Goal: Task Accomplishment & Management: Use online tool/utility

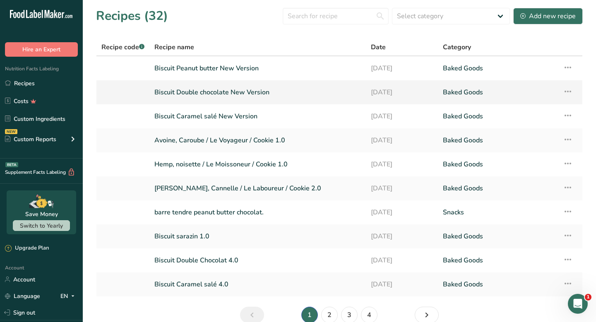
click at [261, 94] on link "Biscuit Double chocolate New Version" at bounding box center [257, 92] width 206 height 17
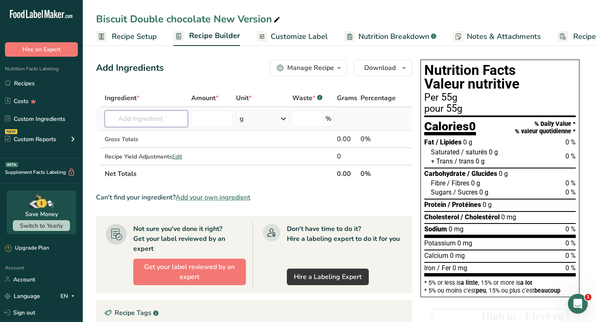
click at [144, 124] on input "text" at bounding box center [146, 118] width 83 height 17
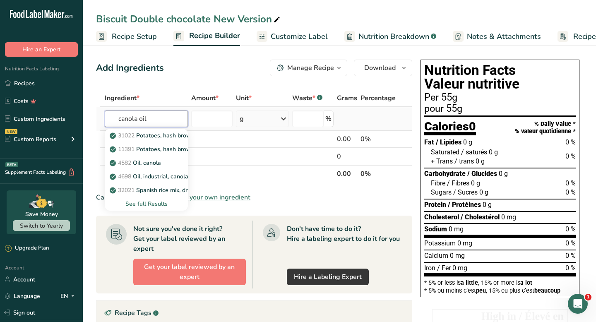
type input "canola oil"
click at [153, 204] on div "See full Results" at bounding box center [146, 203] width 70 height 9
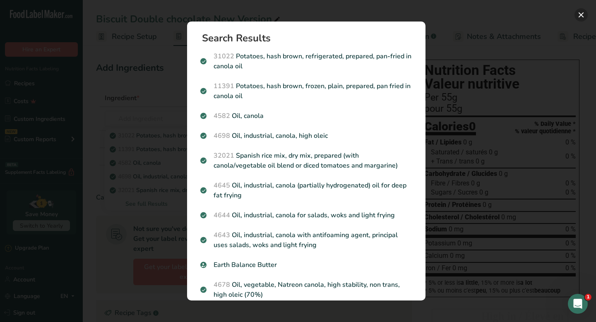
click at [582, 18] on button "Search results modal" at bounding box center [580, 14] width 13 height 13
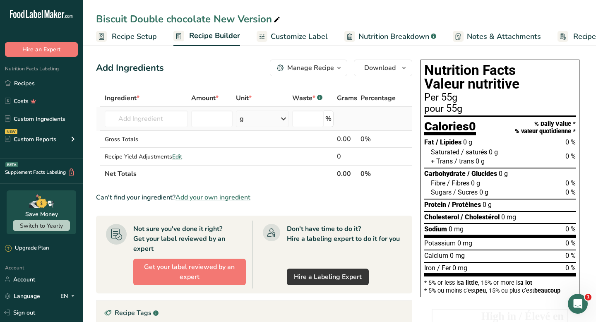
click at [170, 127] on td "31022 Potatoes, hash brown, refrigerated, prepared, pan-fried in canola oil 113…" at bounding box center [146, 119] width 86 height 24
click at [169, 120] on input "text" at bounding box center [146, 118] width 83 height 17
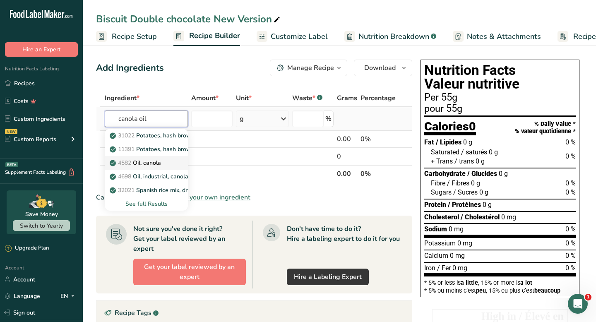
type input "canola oil"
click at [168, 164] on link "4582 Oil, canola" at bounding box center [146, 163] width 83 height 14
type input "Oil, canola"
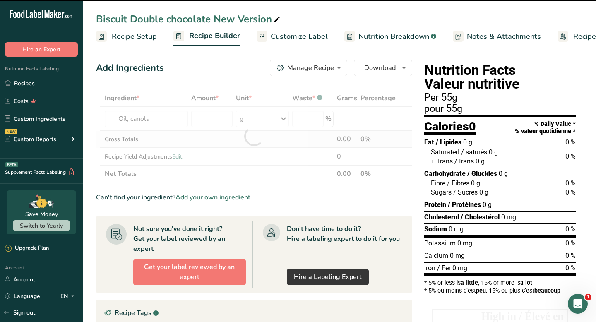
type input "0"
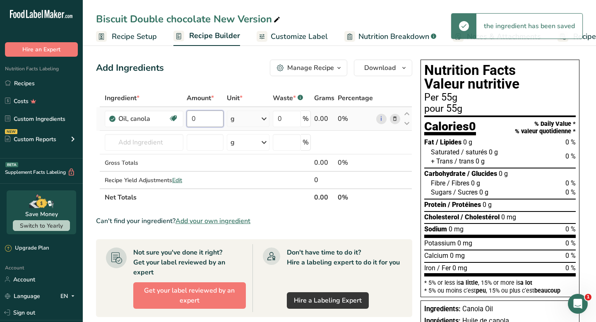
click at [209, 122] on input "0" at bounding box center [205, 118] width 37 height 17
click at [156, 146] on div "Ingredient * Amount * Unit * Waste * .a-a{fill:#347362;}.b-a{fill:#fff;} Grams …" at bounding box center [254, 147] width 316 height 117
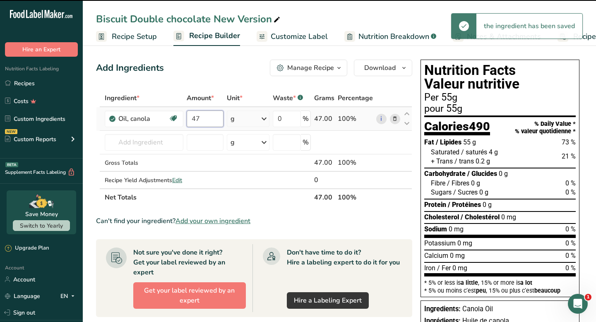
click at [202, 119] on input "47" at bounding box center [205, 118] width 37 height 17
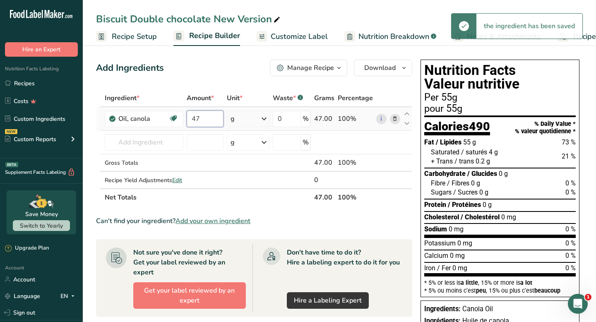
type input "4"
type input "50"
click at [152, 149] on div "Ingredient * Amount * Unit * Waste * .a-a{fill:#347362;}.b-a{fill:#fff;} Grams …" at bounding box center [254, 147] width 316 height 117
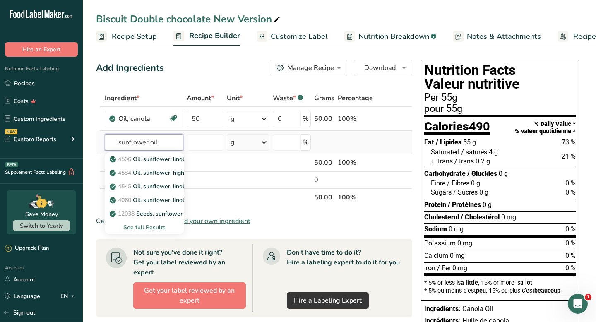
type input "sunflower oil"
click at [152, 229] on div "See full Results" at bounding box center [144, 227] width 66 height 9
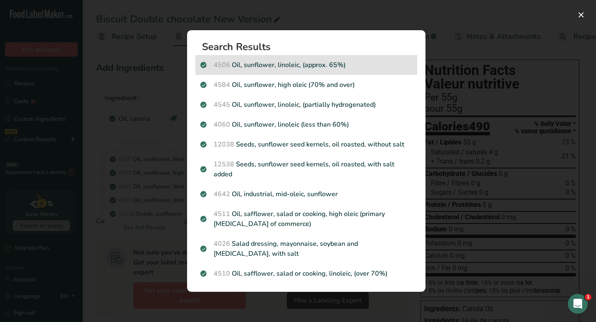
click at [288, 65] on p "4506 Oil, sunflower, linoleic, (approx. 65%)" at bounding box center [306, 65] width 212 height 10
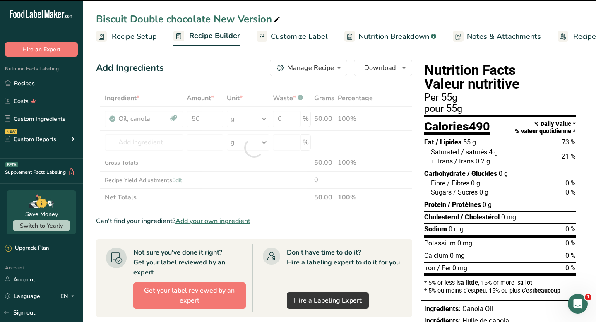
type input "0"
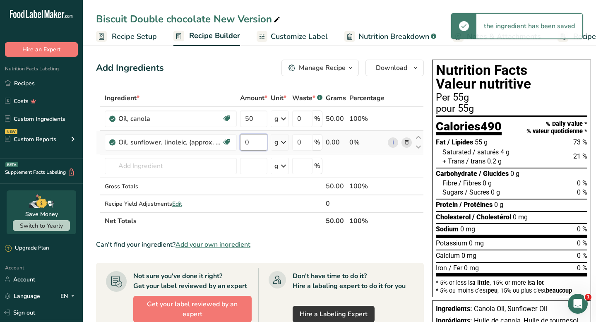
click at [257, 141] on input "0" at bounding box center [253, 142] width 27 height 17
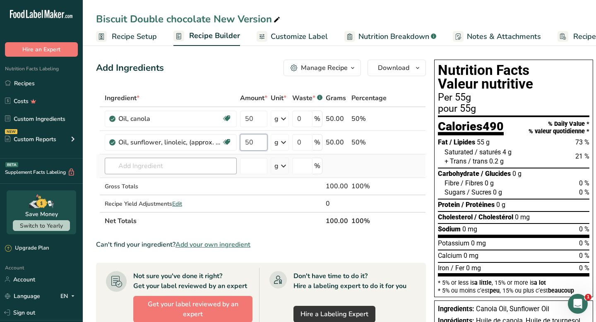
type input "50"
click at [211, 168] on div "Ingredient * Amount * Unit * Waste * .a-a{fill:#347362;}.b-a{fill:#fff;} Grams …" at bounding box center [261, 159] width 330 height 140
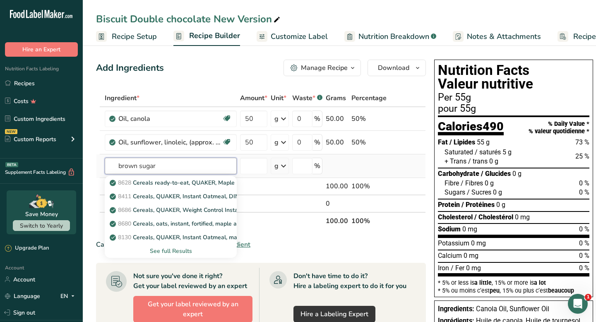
type input "brown sugar"
click at [175, 249] on div "See full Results" at bounding box center [170, 251] width 119 height 9
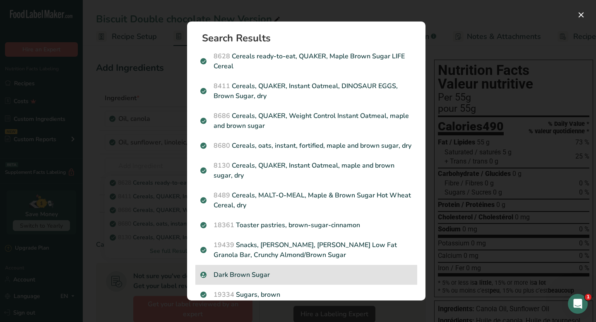
click at [276, 271] on p "Dark Brown Sugar" at bounding box center [306, 275] width 212 height 10
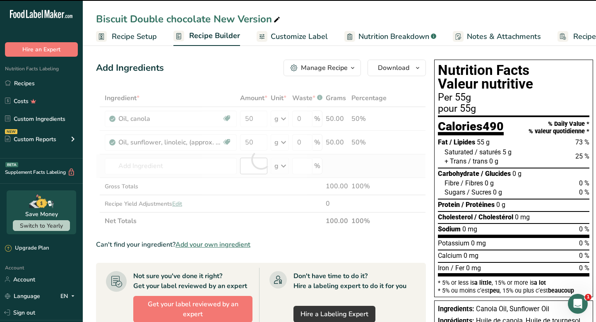
type input "0"
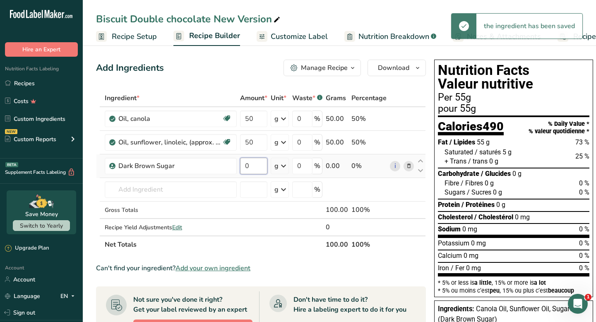
click at [252, 168] on input "0" at bounding box center [253, 166] width 27 height 17
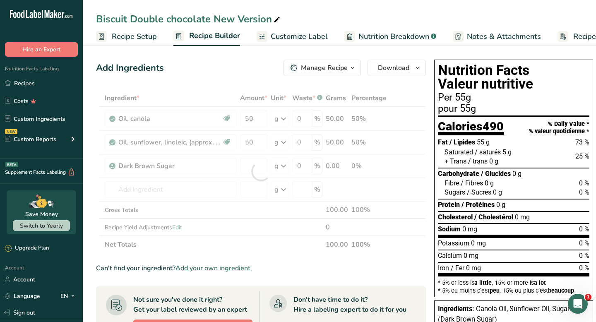
type input "0"
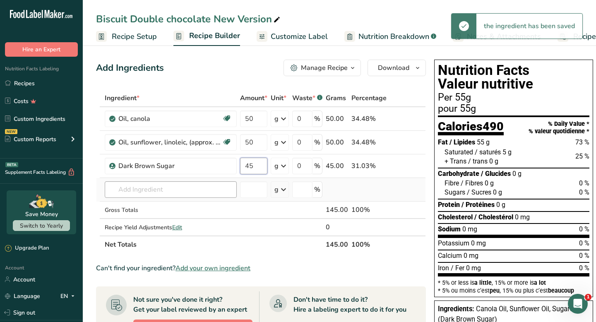
type input "45"
click at [210, 186] on div "Ingredient * Amount * Unit * Waste * .a-a{fill:#347362;}.b-a{fill:#fff;} Grams …" at bounding box center [261, 171] width 330 height 164
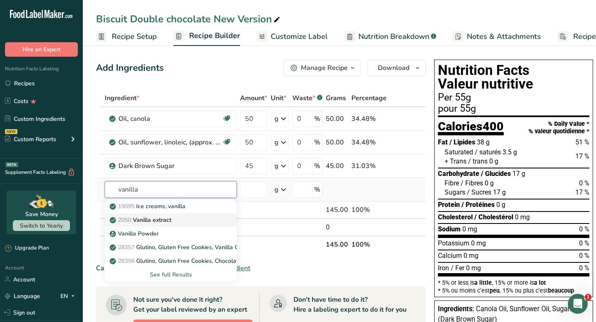
type input "vanilla"
click at [163, 225] on link "2050 Vanilla extract" at bounding box center [171, 220] width 132 height 14
type input "Vanilla extract"
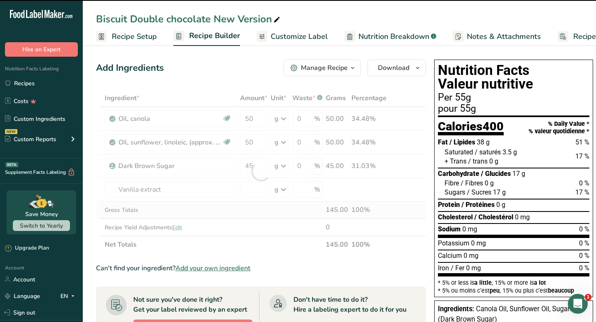
type input "0"
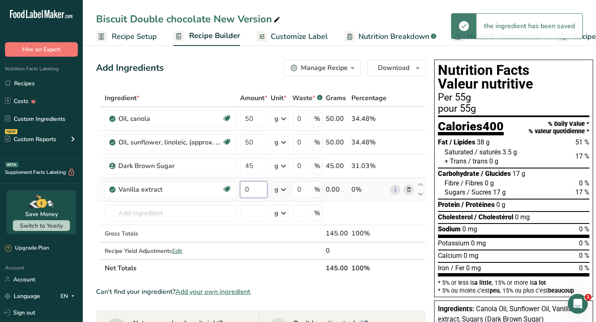
click at [259, 185] on input "0" at bounding box center [253, 189] width 27 height 17
type input "2"
click at [190, 211] on div "Ingredient * Amount * Unit * Waste * .a-a{fill:#347362;}.b-a{fill:#fff;} Grams …" at bounding box center [261, 182] width 330 height 187
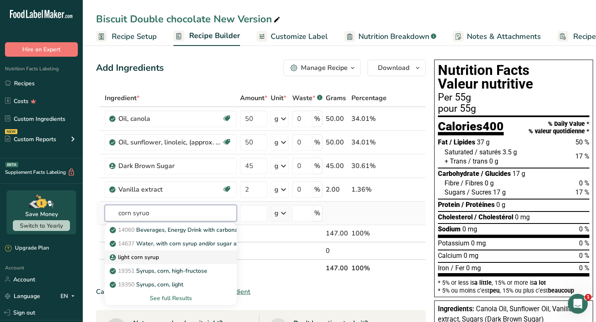
type input "corn syruo"
click at [165, 257] on div "light corn syrup" at bounding box center [163, 257] width 105 height 9
type input "light corn syrup"
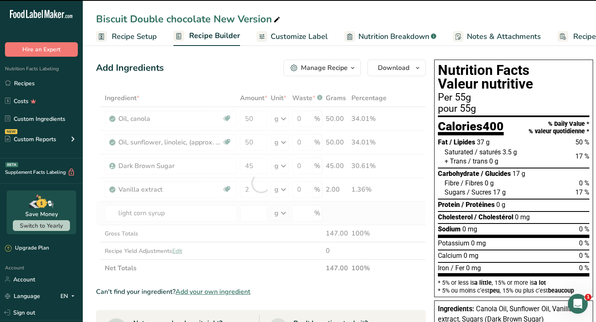
type input "0"
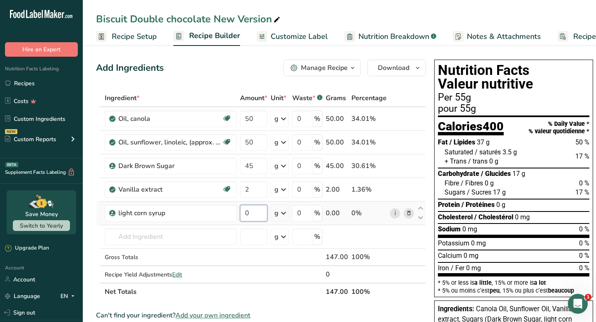
click at [252, 217] on input "0" at bounding box center [253, 213] width 27 height 17
type input "20"
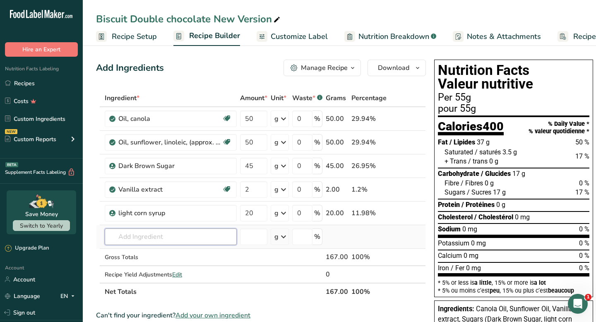
click at [221, 238] on div "Ingredient * Amount * Unit * Waste * .a-a{fill:#347362;}.b-a{fill:#fff;} Grams …" at bounding box center [261, 194] width 330 height 211
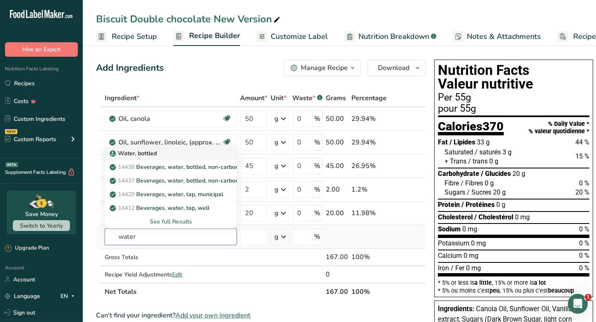
type input "water"
click at [186, 155] on div "Water, bottled" at bounding box center [163, 153] width 105 height 9
type input "Water, bottled"
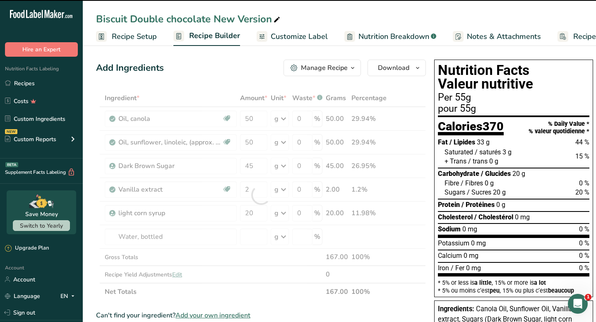
type input "0"
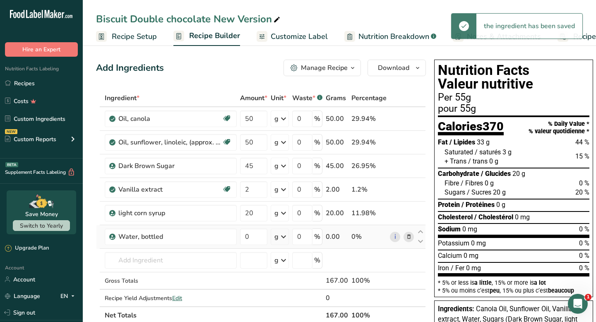
click at [281, 240] on icon at bounding box center [283, 236] width 10 height 15
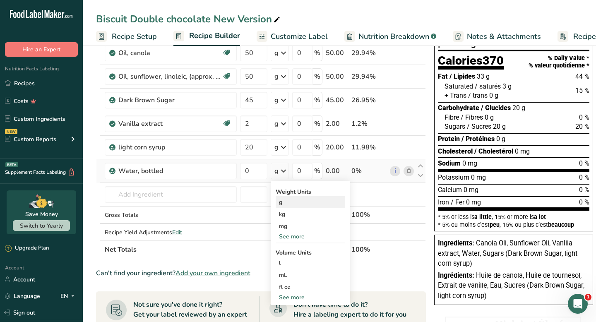
scroll to position [66, 0]
click at [291, 272] on div "mL" at bounding box center [310, 274] width 63 height 9
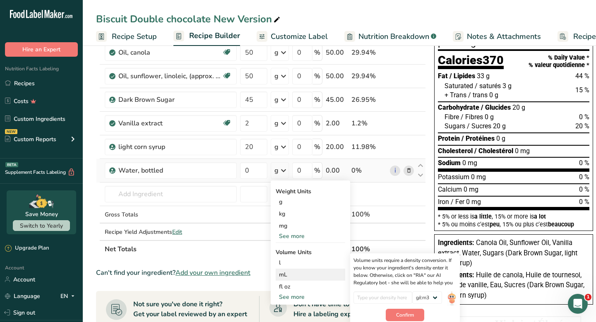
click at [284, 279] on div "mL Volume units require a density conversion. If you know your ingredient's den…" at bounding box center [310, 274] width 69 height 12
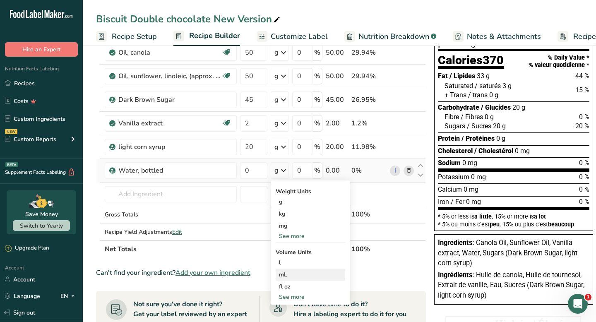
click at [284, 279] on div "mL Volume units require a density conversion. If you know your ingredient's den…" at bounding box center [310, 274] width 69 height 12
click at [290, 278] on div "mL" at bounding box center [310, 274] width 63 height 9
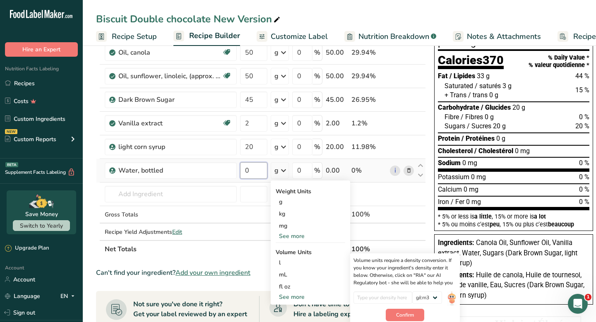
click at [259, 164] on input "0" at bounding box center [253, 170] width 27 height 17
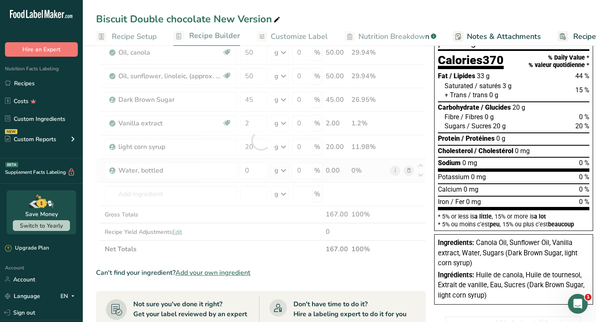
click at [282, 168] on div "Ingredient * Amount * Unit * Waste * .a-a{fill:#347362;}.b-a{fill:#fff;} Grams …" at bounding box center [261, 140] width 330 height 235
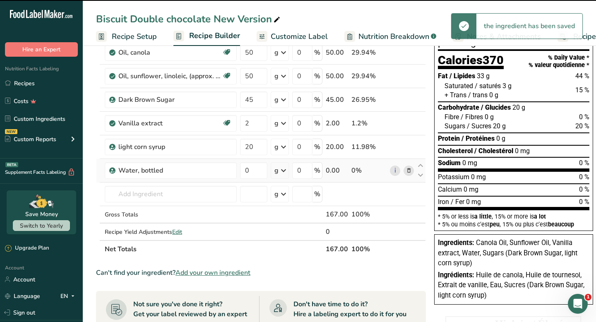
click at [284, 173] on icon at bounding box center [283, 170] width 10 height 15
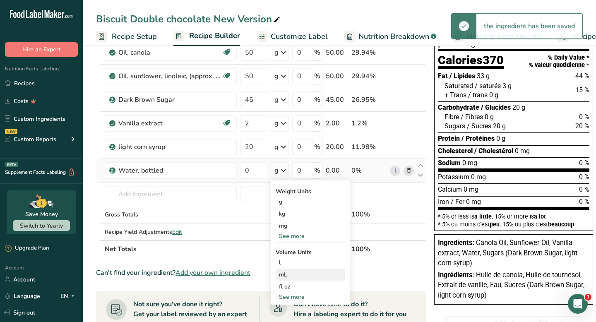
click at [296, 271] on div "mL" at bounding box center [310, 274] width 63 height 9
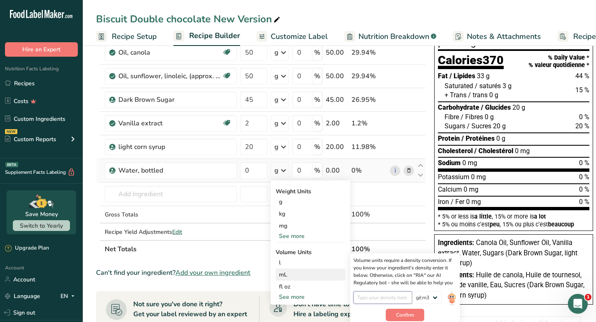
click at [398, 295] on input "number" at bounding box center [382, 297] width 59 height 12
click at [423, 297] on select "lb/ft3 g/cm3" at bounding box center [427, 297] width 30 height 12
click at [394, 314] on button "Confirm" at bounding box center [405, 315] width 38 height 12
click at [389, 292] on input "number" at bounding box center [382, 297] width 59 height 12
type input "90"
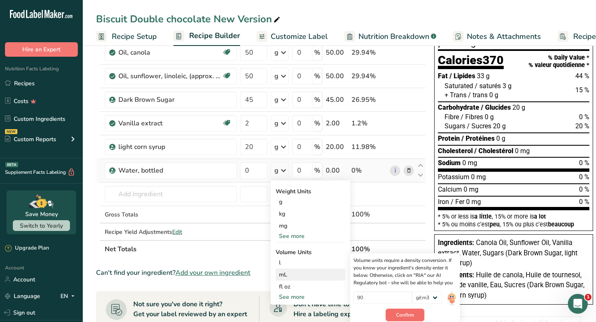
click at [409, 318] on span "Confirm" at bounding box center [405, 314] width 18 height 7
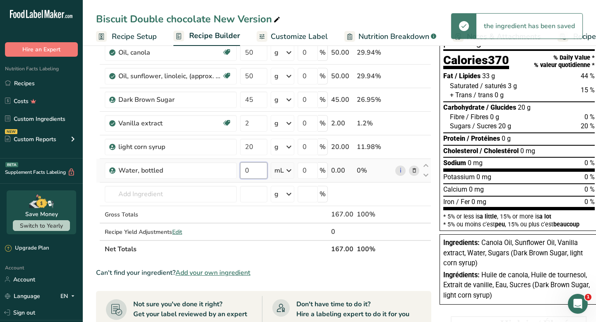
click at [258, 175] on input "0" at bounding box center [253, 170] width 27 height 17
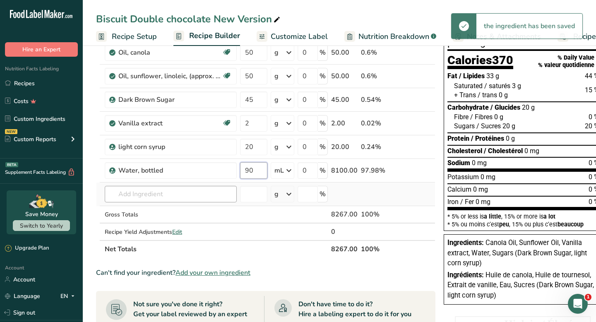
type input "90"
click at [213, 192] on div "Ingredient * Amount * Unit * Waste * .a-a{fill:#347362;}.b-a{fill:#fff;} Grams …" at bounding box center [265, 140] width 339 height 235
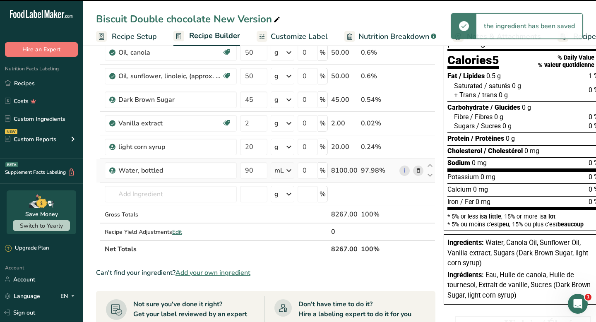
click at [287, 169] on icon at bounding box center [289, 170] width 10 height 15
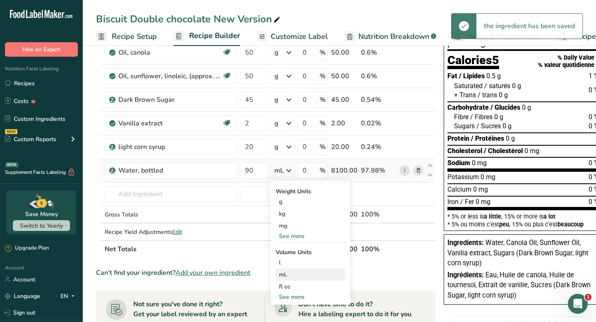
click at [294, 273] on div "mL" at bounding box center [310, 274] width 63 height 9
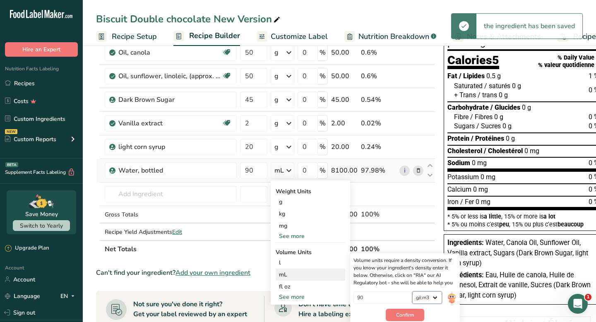
click at [433, 297] on select "lb/ft3 g/cm3" at bounding box center [427, 297] width 30 height 12
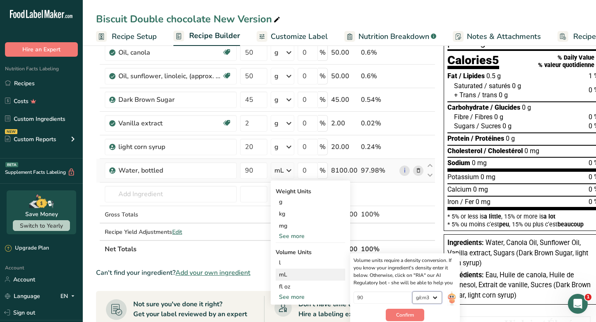
click at [426, 296] on select "lb/ft3 g/cm3" at bounding box center [427, 297] width 30 height 12
click at [407, 294] on input "90" at bounding box center [382, 297] width 59 height 12
click at [394, 296] on input "90" at bounding box center [382, 297] width 59 height 12
type input "9"
click at [299, 200] on div "g" at bounding box center [310, 202] width 69 height 12
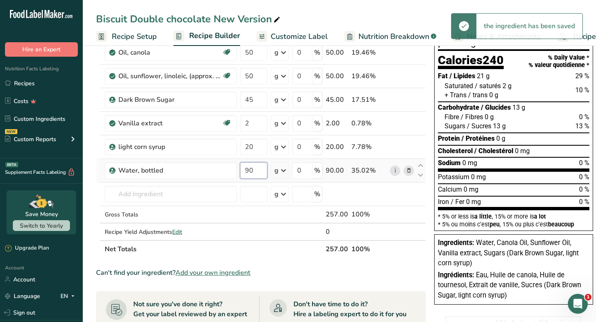
click at [255, 171] on input "90" at bounding box center [253, 170] width 27 height 17
type input "9"
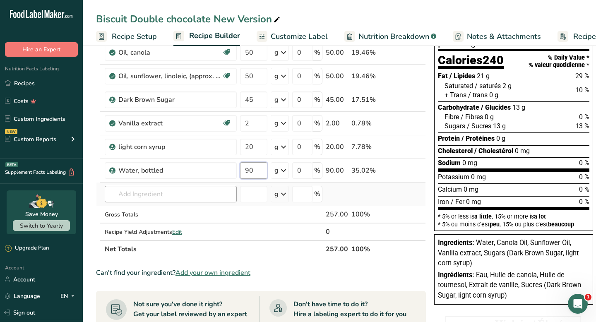
type input "9"
type input "45"
click at [174, 192] on div "Ingredient * Amount * Unit * Waste * .a-a{fill:#347362;}.b-a{fill:#fff;} Grams …" at bounding box center [261, 140] width 330 height 235
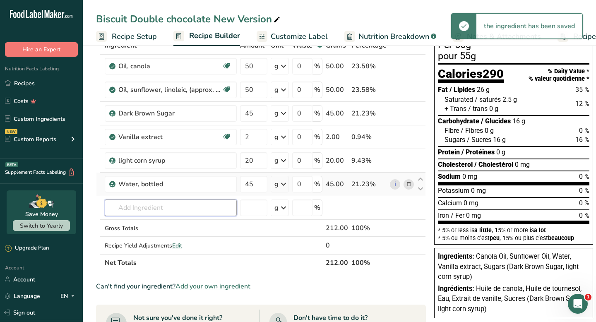
scroll to position [54, 0]
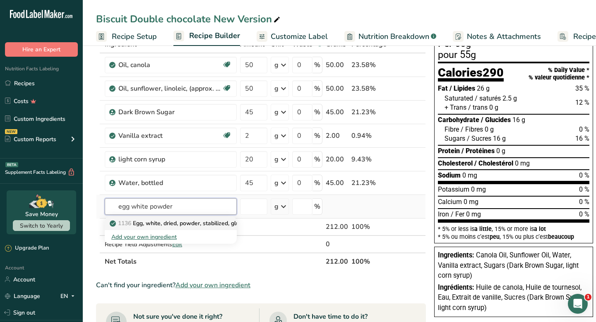
type input "egg white powder"
click at [174, 223] on p "1136 Egg, white, dried, powder, stabilized, glucose reduced" at bounding box center [192, 223] width 163 height 9
type input "Egg, white, dried, powder, stabilized, glucose reduced"
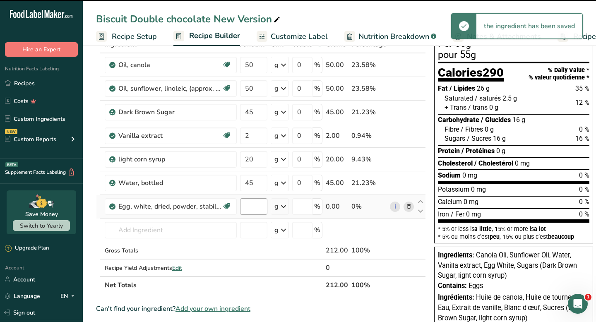
type input "0"
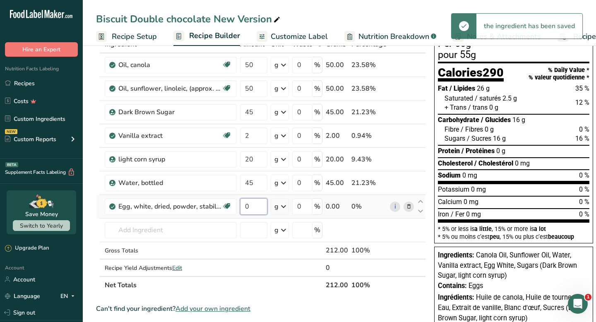
click at [256, 208] on input "0" at bounding box center [253, 206] width 27 height 17
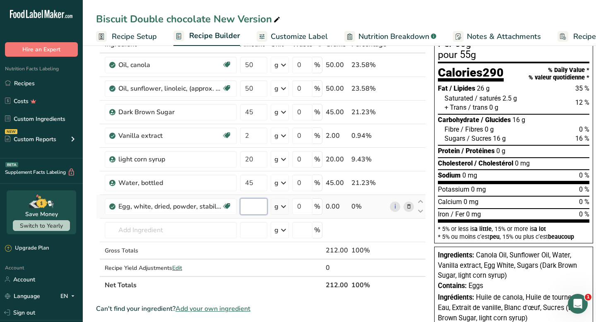
type input "1"
type input "9"
click at [218, 232] on div "Ingredient * Amount * Unit * Waste * .a-a{fill:#347362;}.b-a{fill:#fff;} Grams …" at bounding box center [261, 165] width 330 height 258
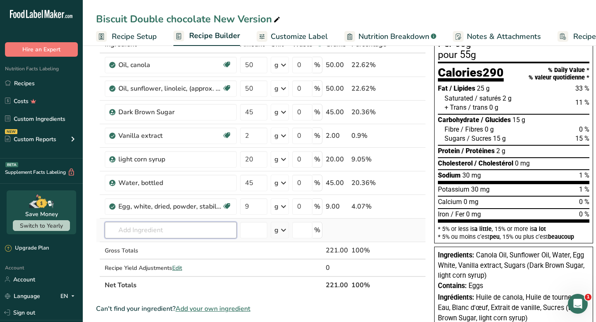
click at [190, 229] on input "text" at bounding box center [171, 230] width 132 height 17
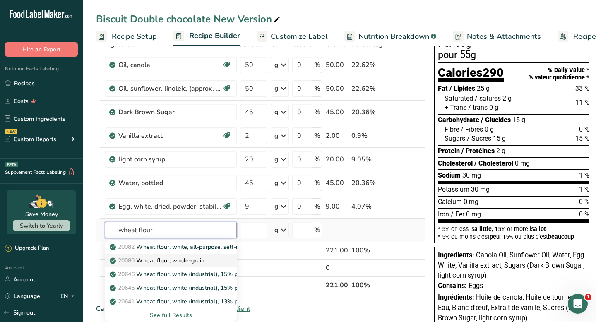
type input "wheat flour"
click at [204, 263] on p "20080 Wheat flour, whole-grain" at bounding box center [157, 260] width 93 height 9
type input "Wheat flour, whole-grain"
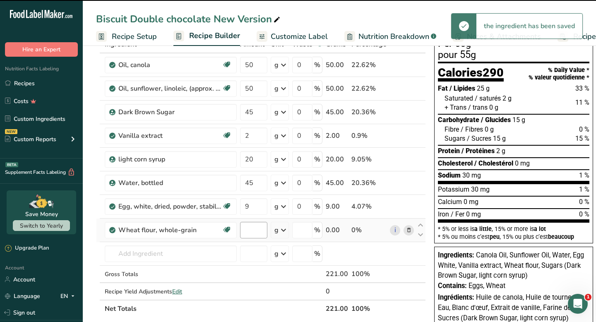
type input "0"
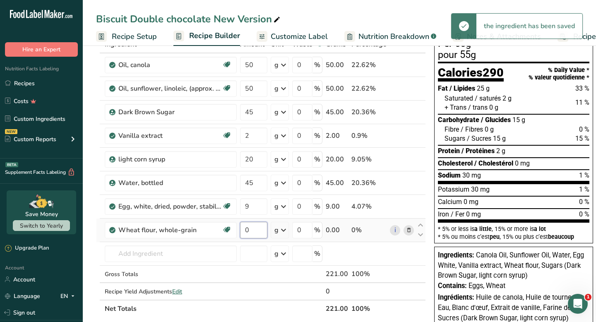
click at [254, 231] on input "0" at bounding box center [253, 230] width 27 height 17
type input "4"
click at [252, 237] on input "4" at bounding box center [253, 230] width 27 height 17
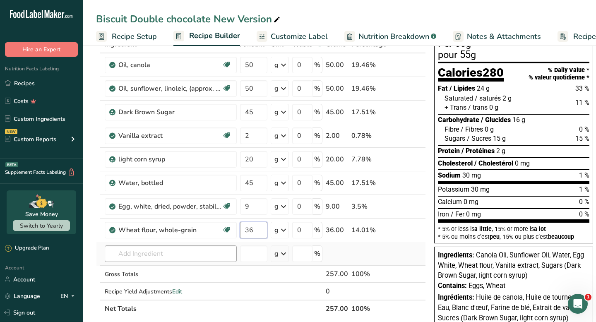
type input "36"
click at [212, 260] on div "Ingredient * Amount * Unit * Waste * .a-a{fill:#347362;}.b-a{fill:#fff;} Grams …" at bounding box center [261, 177] width 330 height 282
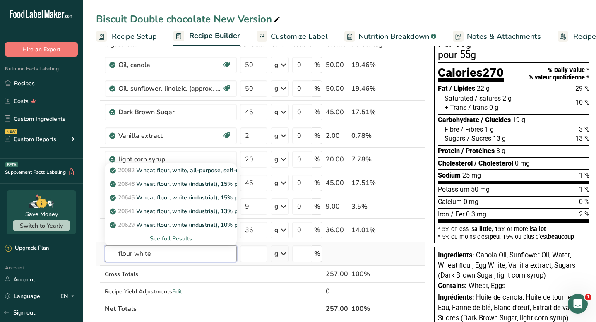
type input "flour white"
click at [177, 236] on div "See full Results" at bounding box center [170, 238] width 119 height 9
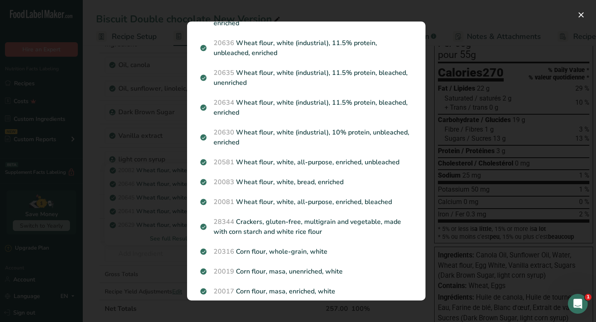
scroll to position [380, 0]
click at [514, 153] on div "Search results modal" at bounding box center [298, 161] width 596 height 322
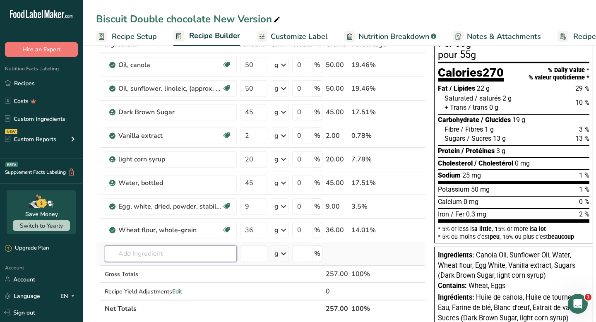
click at [214, 248] on input "text" at bounding box center [171, 253] width 132 height 17
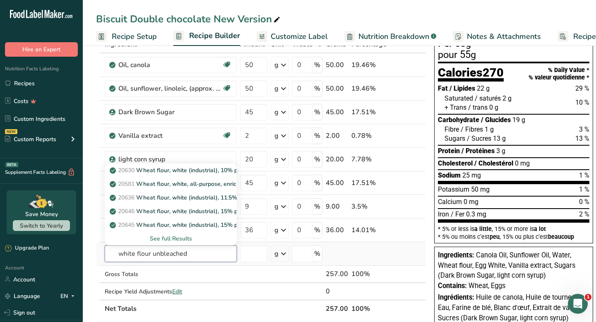
type input "white flour unbleached"
click at [174, 242] on div "See full Results" at bounding box center [170, 238] width 119 height 9
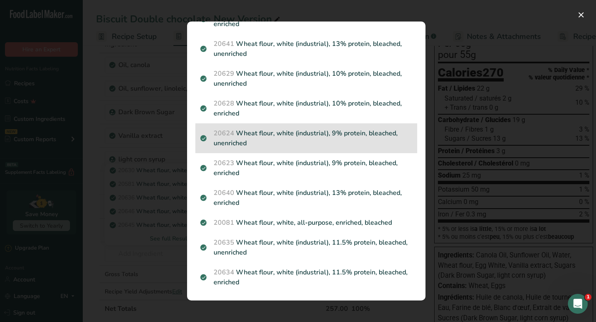
scroll to position [0, 0]
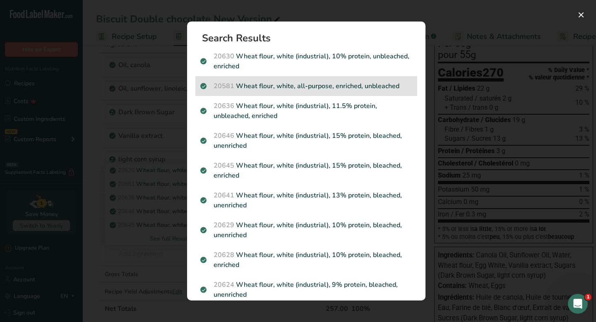
click at [304, 87] on p "20581 Wheat flour, white, all-purpose, enriched, unbleached" at bounding box center [306, 86] width 212 height 10
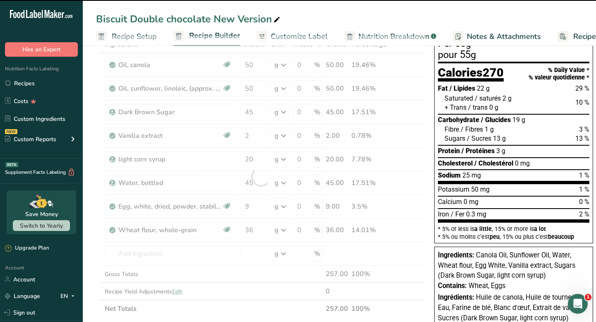
type input "0"
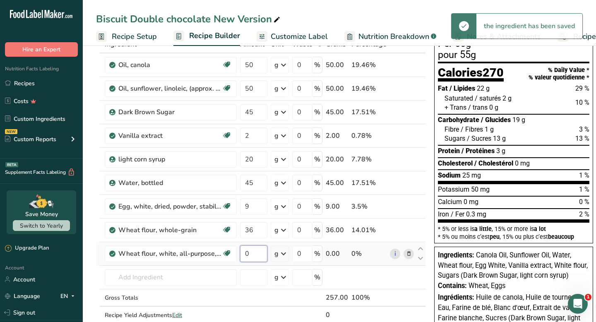
click at [250, 251] on input "0" at bounding box center [253, 253] width 27 height 17
type input "36"
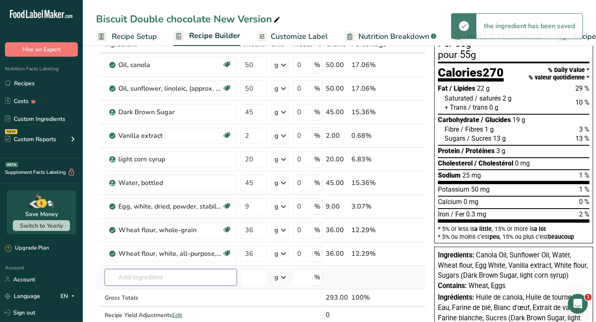
click at [201, 274] on div "Ingredient * Amount * Unit * Waste * .a-a{fill:#347362;}.b-a{fill:#fff;} Grams …" at bounding box center [261, 188] width 330 height 305
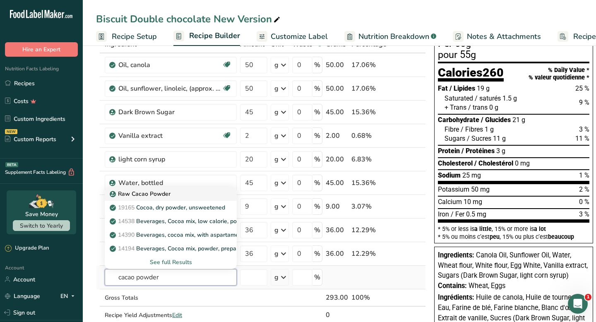
type input "cacao powder"
click at [170, 195] on div "Raw Cacao Powder" at bounding box center [163, 193] width 105 height 9
type input "Raw Cacao Powder"
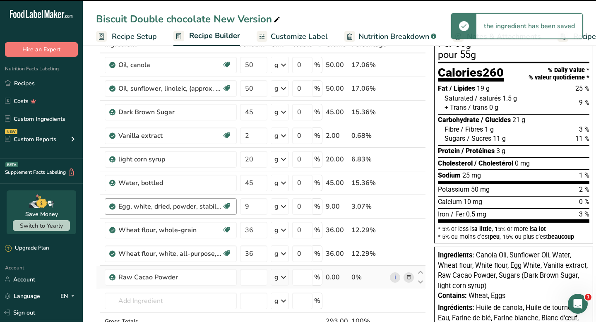
type input "0"
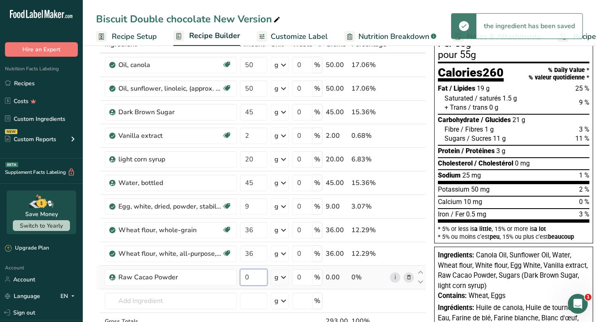
click at [256, 276] on input "0" at bounding box center [253, 277] width 27 height 17
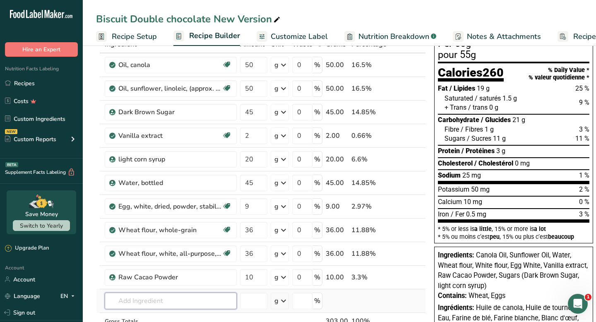
click at [173, 302] on div "Ingredient * Amount * Unit * Waste * .a-a{fill:#347362;}.b-a{fill:#fff;} Grams …" at bounding box center [261, 200] width 330 height 329
click at [253, 278] on input "10" at bounding box center [253, 277] width 27 height 17
type input "12"
click at [202, 296] on div "Ingredient * Amount * Unit * Waste * .a-a{fill:#347362;}.b-a{fill:#fff;} Grams …" at bounding box center [261, 200] width 330 height 329
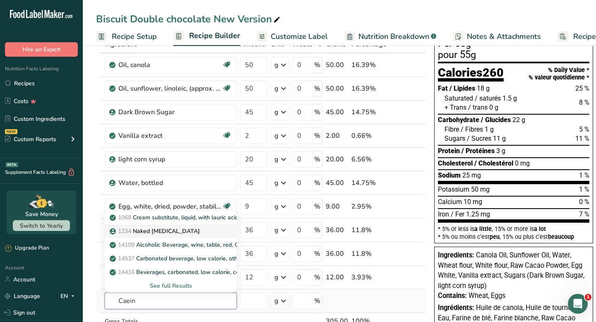
type input "Caein"
click at [177, 225] on link "1234 Naked [MEDICAL_DATA]" at bounding box center [171, 231] width 132 height 14
type input "Naked [MEDICAL_DATA]"
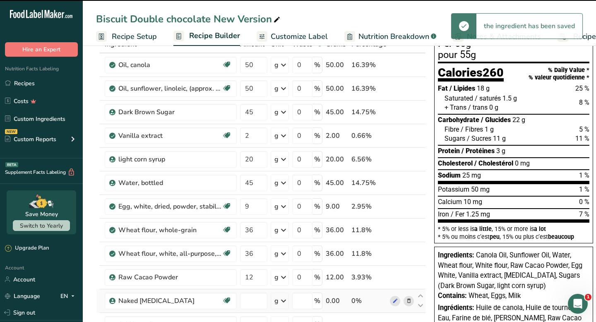
type input "0"
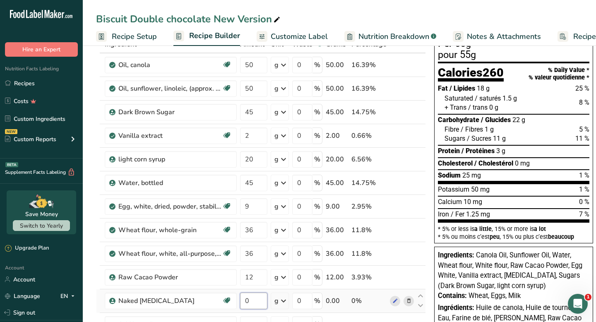
click at [256, 299] on input "0" at bounding box center [253, 300] width 27 height 17
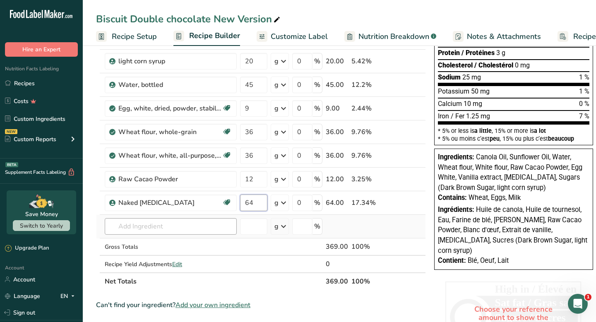
type input "64"
click at [206, 229] on div "Ingredient * Amount * Unit * Waste * .a-a{fill:#347362;}.b-a{fill:#fff;} Grams …" at bounding box center [261, 114] width 330 height 352
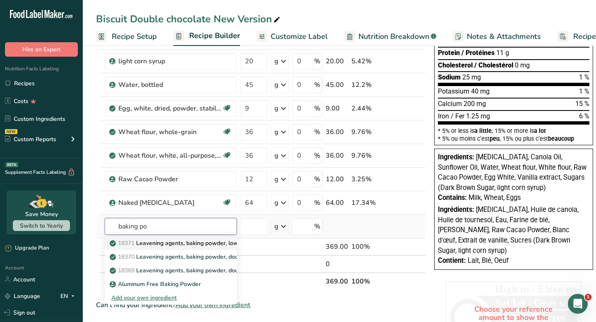
type input "baking po"
click at [188, 244] on p "18371 Leavening agents, baking powder, low-sodium" at bounding box center [185, 243] width 149 height 9
type input "Leavening agents, baking powder, low-sodium"
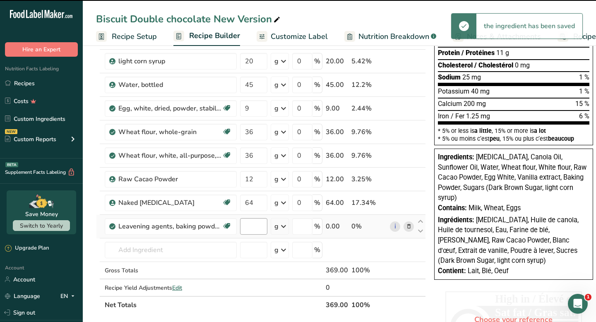
type input "0"
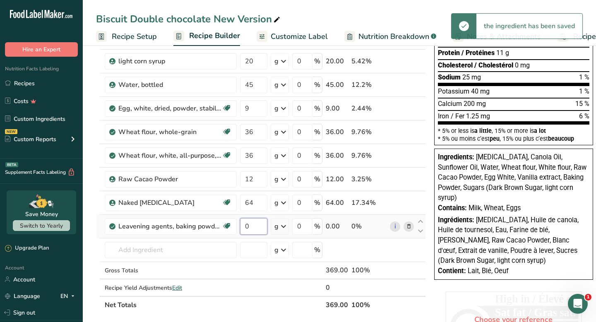
click at [254, 228] on input "0" at bounding box center [253, 226] width 27 height 17
type input "2"
click at [202, 246] on div "Ingredient * Amount * Unit * Waste * .a-a{fill:#347362;}.b-a{fill:#fff;} Grams …" at bounding box center [261, 126] width 330 height 376
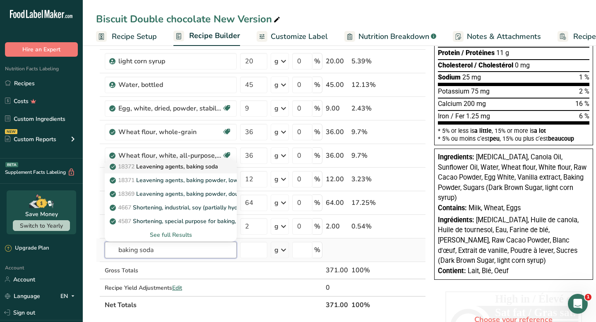
type input "baking soda"
click at [210, 166] on p "18372 Leavening agents, baking soda" at bounding box center [164, 166] width 107 height 9
type input "Leavening agents, baking soda"
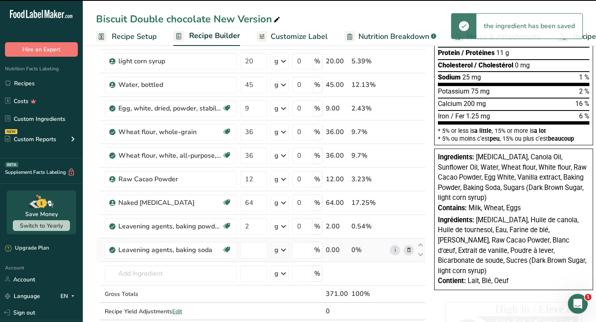
type input "0"
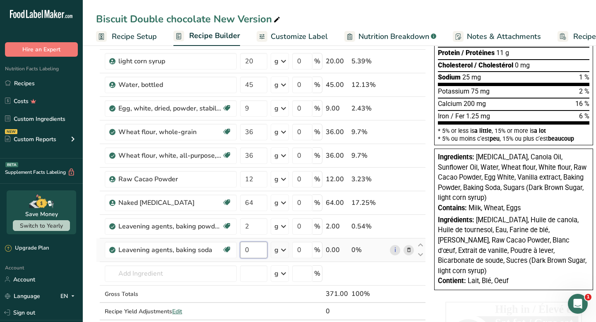
click at [251, 254] on input "0" at bounding box center [253, 250] width 27 height 17
type input "1.5"
click at [185, 278] on div "Ingredient * Amount * Unit * Waste * .a-a{fill:#347362;}.b-a{fill:#fff;} Grams …" at bounding box center [261, 138] width 330 height 400
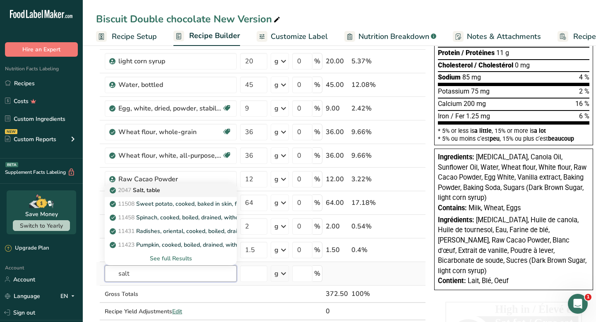
type input "salt"
click at [192, 191] on div "2047 Salt, table" at bounding box center [163, 190] width 105 height 9
type input "Salt, table"
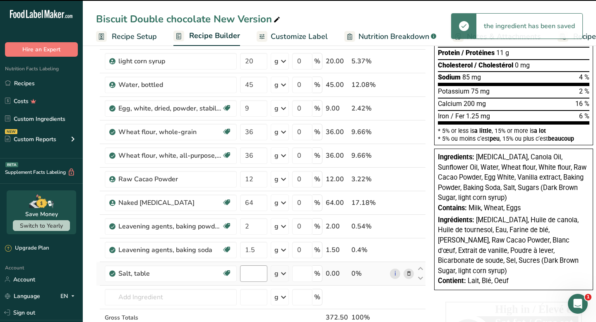
type input "0"
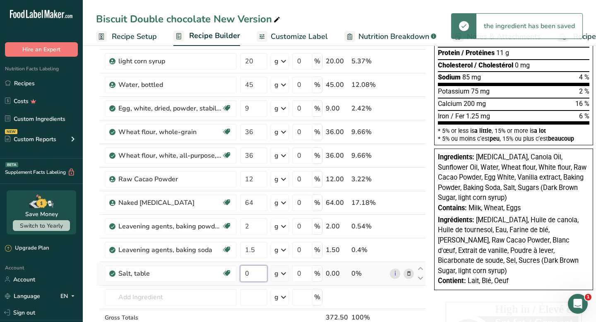
click at [253, 273] on input "0" at bounding box center [253, 273] width 27 height 17
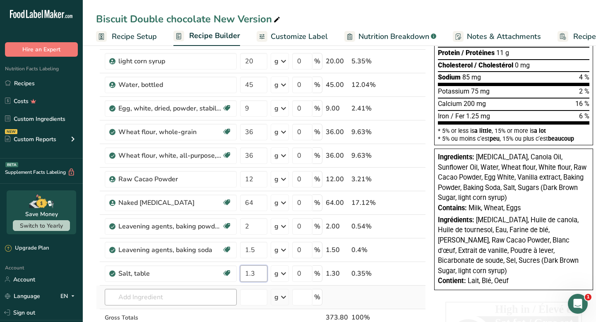
type input "1.3"
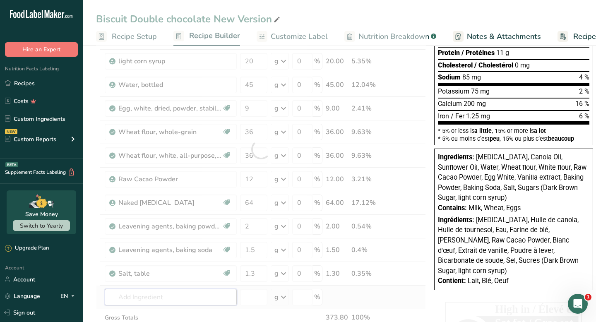
click at [196, 293] on div "Ingredient * Amount * Unit * Waste * .a-a{fill:#347362;}.b-a{fill:#fff;} Grams …" at bounding box center [261, 149] width 330 height 423
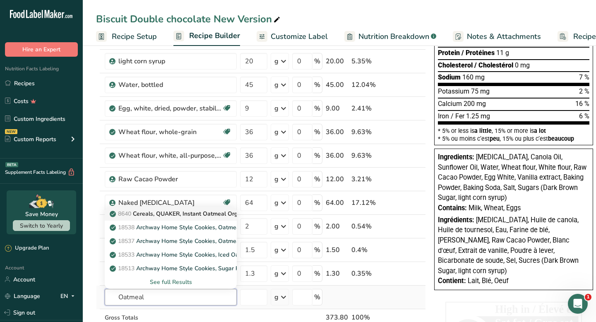
type input "Oatmeal"
click at [208, 215] on p "8640 Cereals, QUAKER, Instant Oatmeal Organic, Regular" at bounding box center [191, 213] width 161 height 9
type input "Cereals, QUAKER, Instant Oatmeal Organic, Regular"
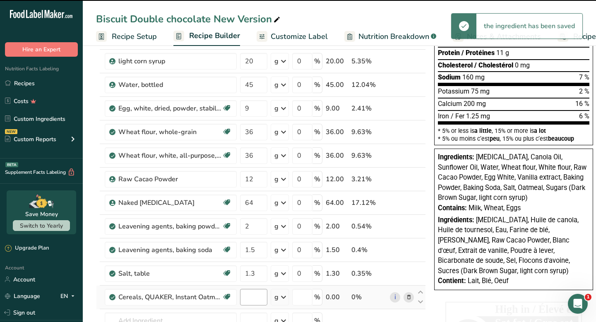
type input "0"
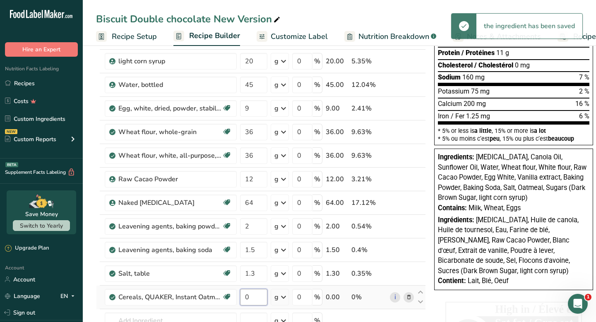
click at [254, 298] on input "0" at bounding box center [253, 297] width 27 height 17
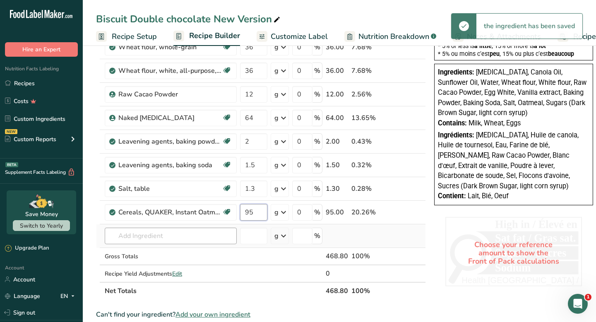
type input "95"
click at [186, 237] on div "Ingredient * Amount * Unit * Waste * .a-a{fill:#347362;}.b-a{fill:#fff;} Grams …" at bounding box center [261, 76] width 330 height 447
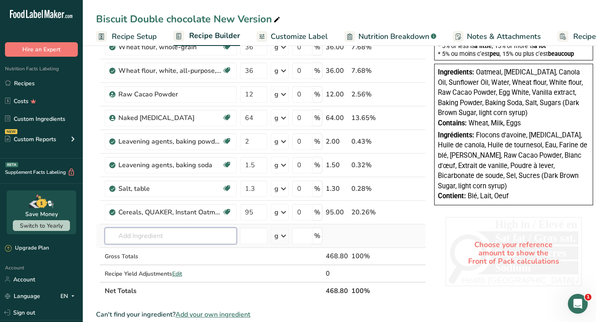
click at [207, 235] on input "text" at bounding box center [171, 236] width 132 height 17
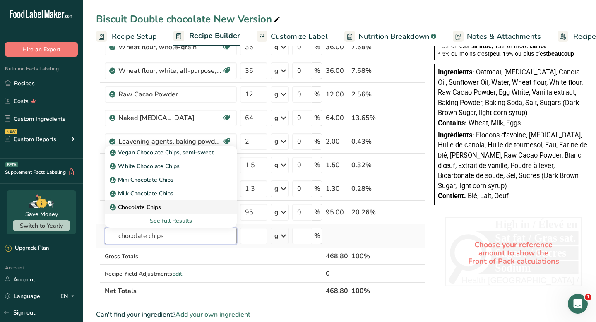
type input "chocolate chips"
click at [147, 209] on p "Chocolate Chips" at bounding box center [136, 207] width 50 height 9
type input "Chocolate Chips"
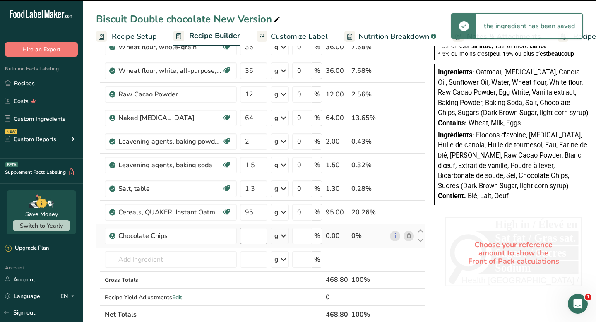
type input "0"
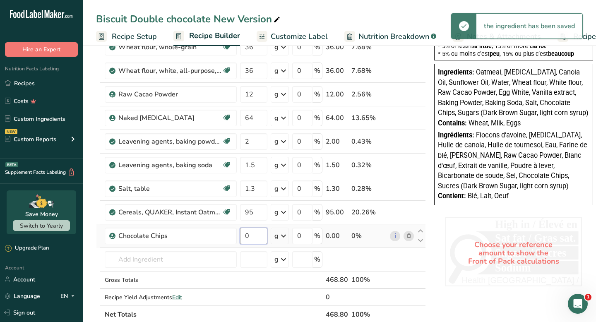
click at [252, 238] on input "0" at bounding box center [253, 236] width 27 height 17
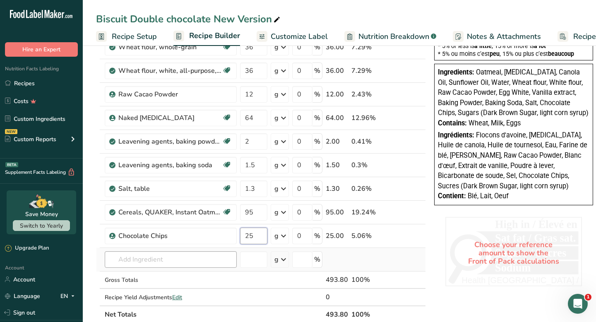
type input "25"
click at [204, 260] on div "Ingredient * Amount * Unit * Waste * .a-a{fill:#347362;}.b-a{fill:#fff;} Grams …" at bounding box center [261, 88] width 330 height 470
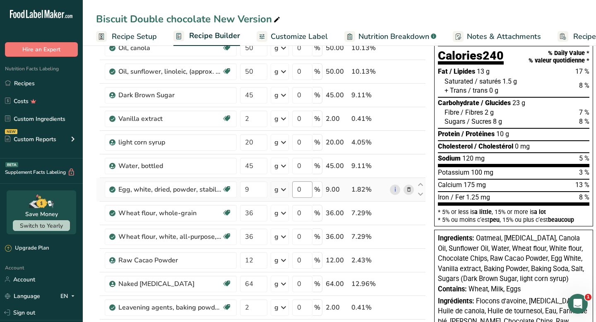
scroll to position [72, 0]
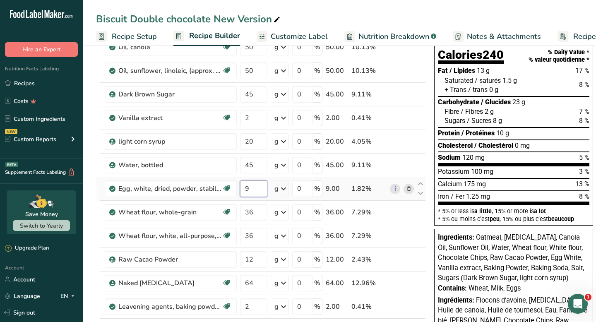
click at [251, 189] on input "9" at bounding box center [253, 188] width 27 height 17
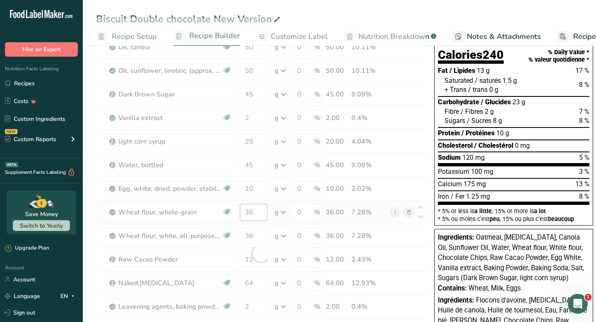
click at [252, 209] on div "Ingredient * Amount * Unit * Waste * .a-a{fill:#347362;}.b-a{fill:#fff;} Grams …" at bounding box center [261, 253] width 330 height 470
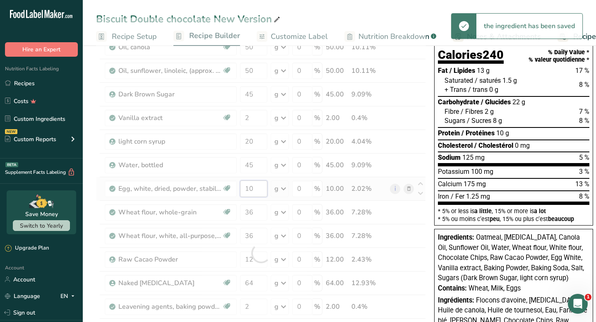
click at [252, 189] on div "Ingredient * Amount * Unit * Waste * .a-a{fill:#347362;}.b-a{fill:#fff;} Grams …" at bounding box center [261, 253] width 330 height 470
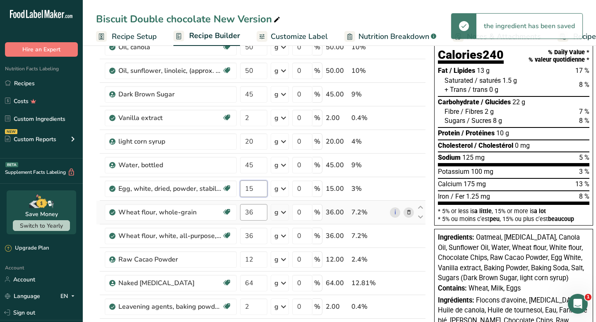
type input "15"
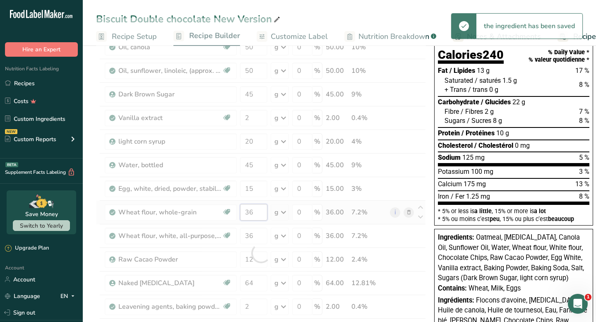
click at [254, 216] on div "Ingredient * Amount * Unit * Waste * .a-a{fill:#347362;}.b-a{fill:#fff;} Grams …" at bounding box center [261, 253] width 330 height 470
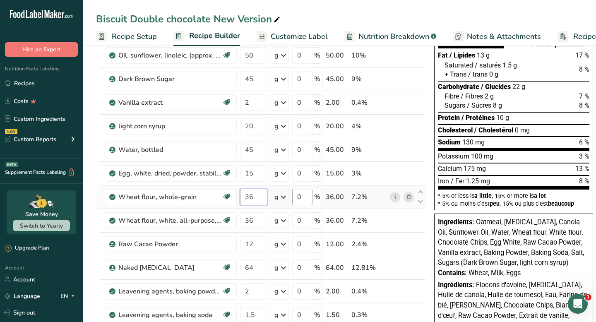
scroll to position [99, 0]
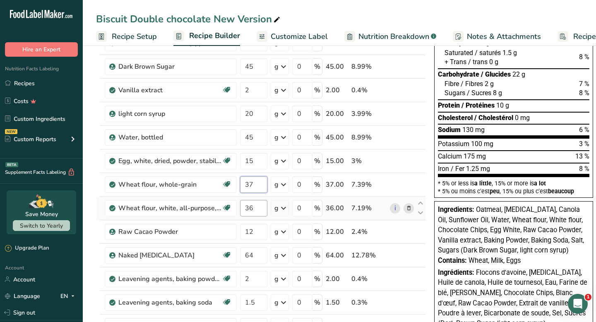
type input "37"
click at [252, 213] on div "Ingredient * Amount * Unit * Waste * .a-a{fill:#347362;}.b-a{fill:#fff;} Grams …" at bounding box center [261, 225] width 330 height 470
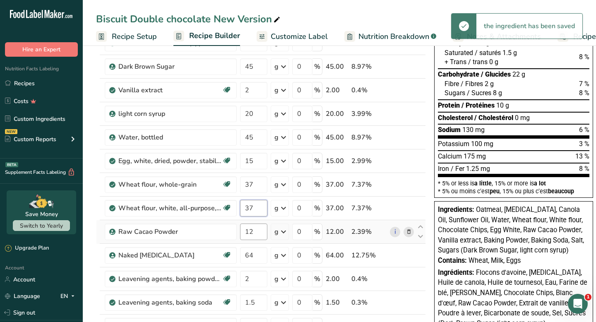
type input "37"
click at [251, 234] on div "Ingredient * Amount * Unit * Waste * .a-a{fill:#347362;}.b-a{fill:#fff;} Grams …" at bounding box center [261, 225] width 330 height 470
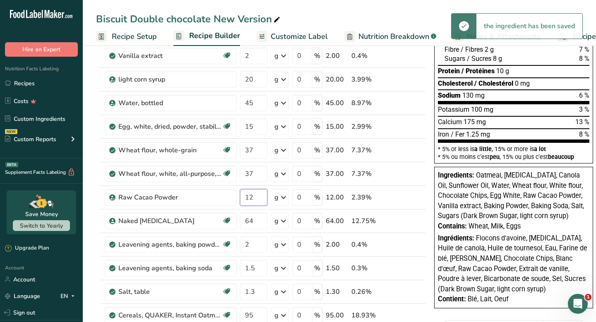
scroll to position [143, 0]
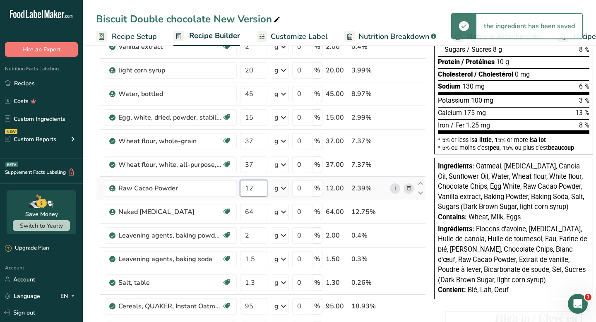
click at [253, 191] on input "12" at bounding box center [253, 188] width 27 height 17
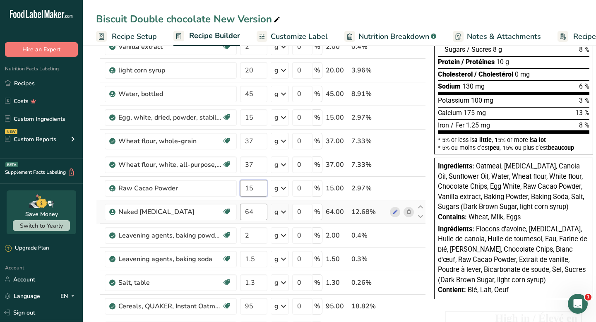
type input "15"
click at [249, 210] on div "Ingredient * Amount * Unit * Waste * .a-a{fill:#347362;}.b-a{fill:#fff;} Grams …" at bounding box center [261, 182] width 330 height 470
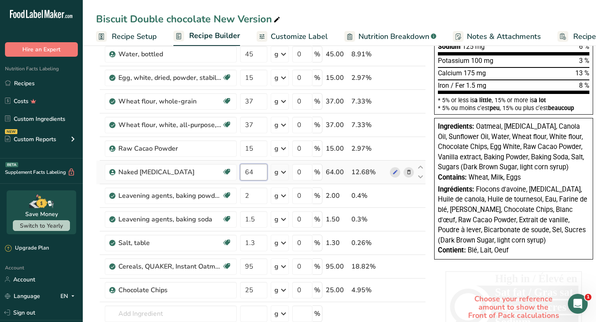
scroll to position [193, 0]
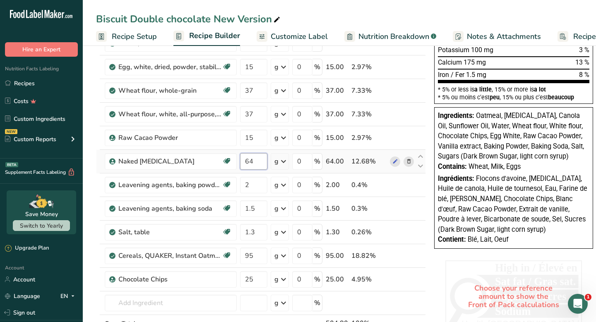
click at [253, 164] on input "64" at bounding box center [253, 161] width 27 height 17
type input "65"
click at [253, 180] on div "Ingredient * Amount * Unit * Waste * .a-a{fill:#347362;}.b-a{fill:#fff;} Grams …" at bounding box center [261, 131] width 330 height 470
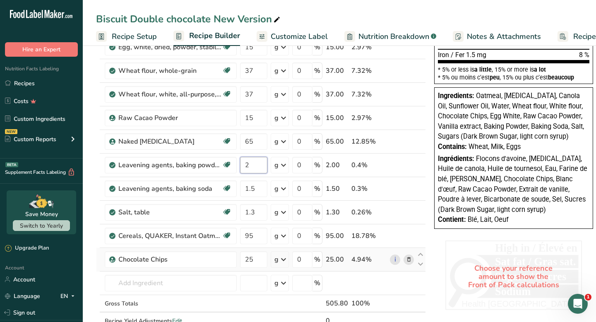
scroll to position [0, 0]
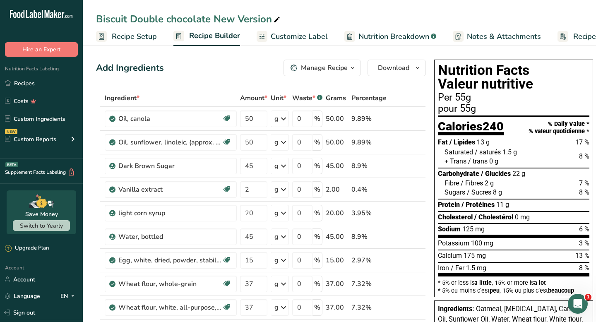
click at [299, 39] on span "Customize Label" at bounding box center [299, 36] width 57 height 11
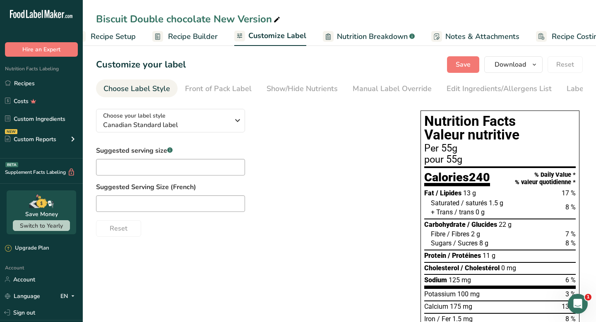
scroll to position [0, 48]
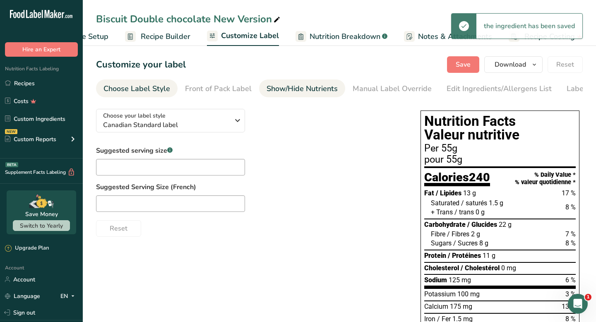
click at [310, 92] on div "Show/Hide Nutrients" at bounding box center [301, 88] width 71 height 11
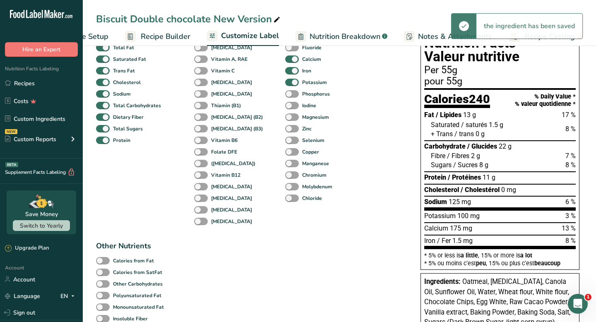
scroll to position [75, 0]
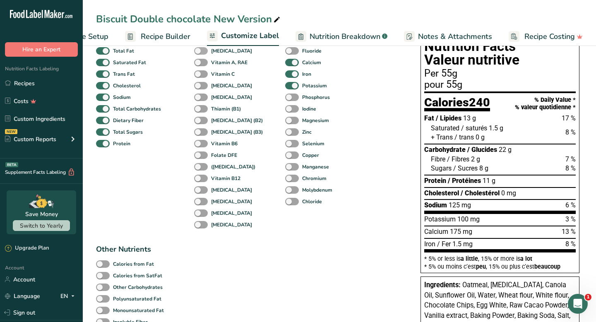
click at [204, 55] on span at bounding box center [201, 51] width 14 height 8
click at [199, 53] on input "[MEDICAL_DATA]" at bounding box center [196, 50] width 5 height 5
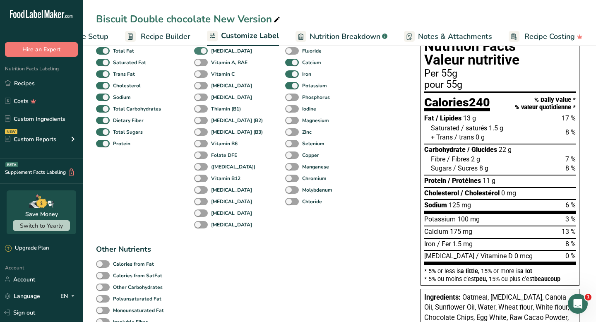
click at [204, 55] on span at bounding box center [201, 51] width 14 height 8
click at [199, 53] on input "[MEDICAL_DATA]" at bounding box center [196, 50] width 5 height 5
checkbox input "false"
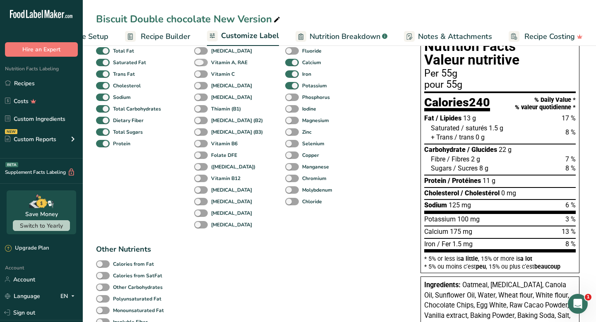
click at [202, 66] on span at bounding box center [201, 63] width 14 height 8
click at [199, 65] on input "Vitamin A, RAE" at bounding box center [196, 62] width 5 height 5
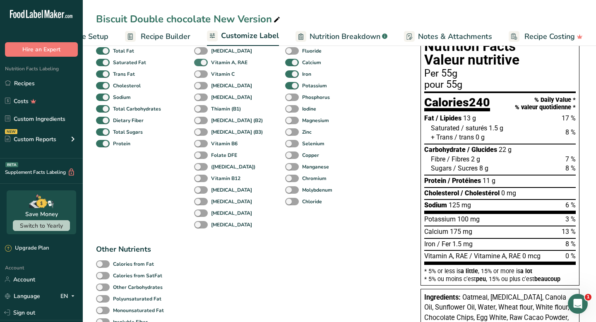
click at [202, 66] on span at bounding box center [201, 63] width 14 height 8
click at [199, 65] on input "Vitamin A, RAE" at bounding box center [196, 62] width 5 height 5
checkbox input "false"
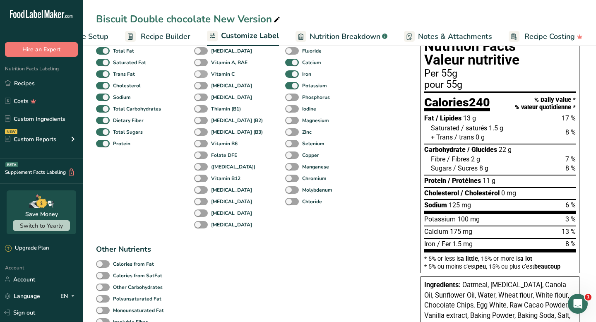
click at [201, 75] on span at bounding box center [201, 74] width 14 height 8
click at [199, 75] on input "Vitamin C" at bounding box center [196, 73] width 5 height 5
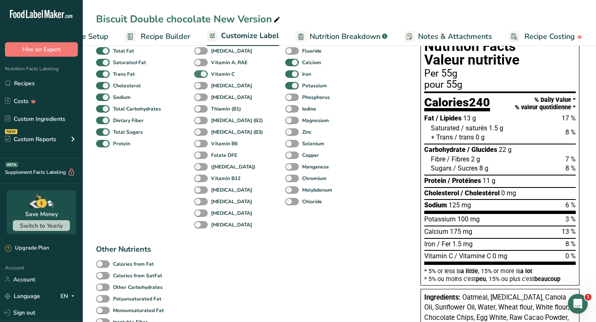
click at [201, 75] on span at bounding box center [201, 74] width 14 height 8
click at [199, 75] on input "Vitamin C" at bounding box center [196, 73] width 5 height 5
checkbox input "false"
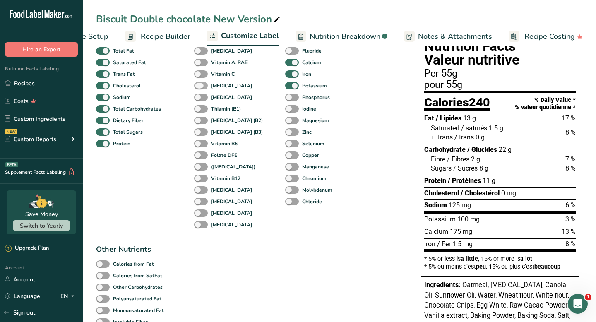
click at [201, 86] on span at bounding box center [201, 86] width 14 height 8
click at [199, 86] on input "[MEDICAL_DATA]" at bounding box center [196, 85] width 5 height 5
checkbox input "true"
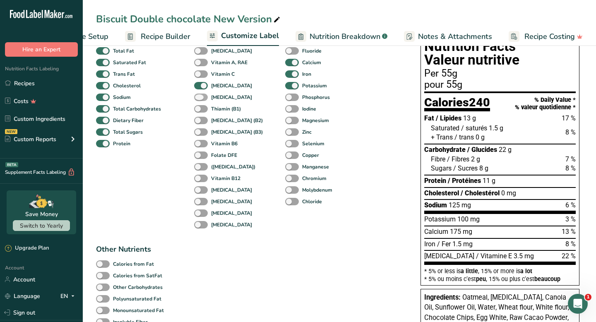
click at [200, 98] on span at bounding box center [201, 97] width 14 height 8
click at [199, 98] on input "[MEDICAL_DATA]" at bounding box center [196, 96] width 5 height 5
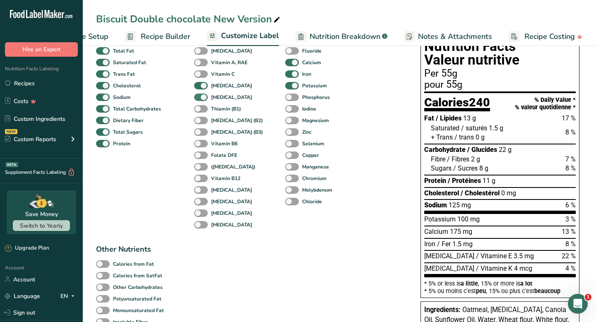
click at [200, 98] on span at bounding box center [201, 97] width 14 height 8
click at [199, 98] on input "[MEDICAL_DATA]" at bounding box center [196, 96] width 5 height 5
checkbox input "false"
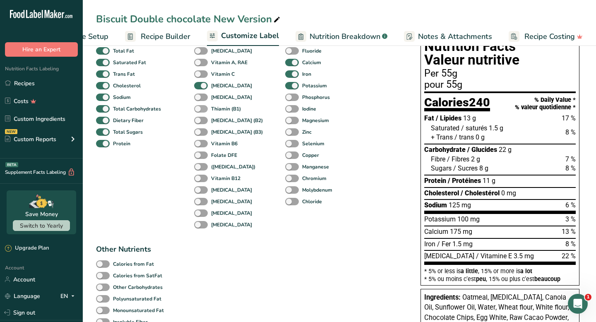
click at [200, 110] on span at bounding box center [201, 109] width 14 height 8
click at [199, 110] on input "Thiamin (B1)" at bounding box center [196, 108] width 5 height 5
checkbox input "true"
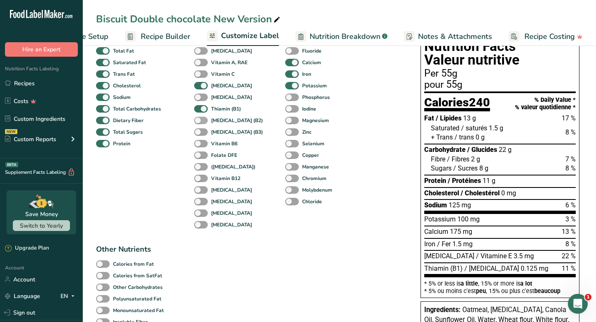
click at [202, 123] on span at bounding box center [201, 121] width 14 height 8
click at [199, 123] on input "[MEDICAL_DATA] (B2)" at bounding box center [196, 119] width 5 height 5
checkbox input "true"
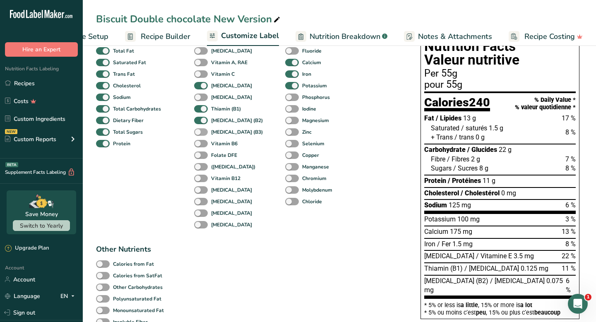
click at [201, 133] on span at bounding box center [201, 132] width 14 height 8
click at [199, 133] on input "[MEDICAL_DATA] (B3)" at bounding box center [196, 131] width 5 height 5
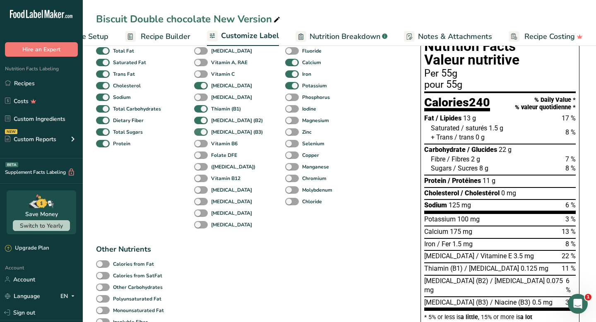
click at [201, 133] on span at bounding box center [201, 132] width 14 height 8
click at [199, 133] on input "[MEDICAL_DATA] (B3)" at bounding box center [196, 131] width 5 height 5
checkbox input "false"
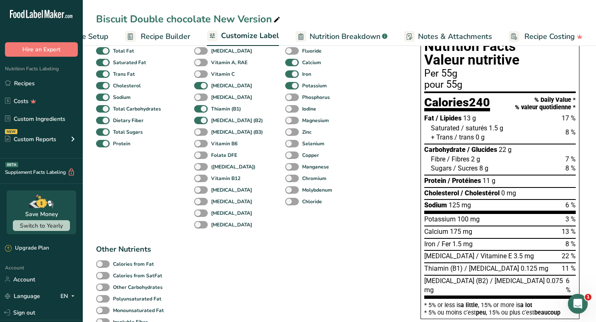
click at [201, 141] on div "Vitamin B6" at bounding box center [203, 144] width 18 height 12
click at [201, 148] on span at bounding box center [201, 144] width 14 height 8
click at [199, 146] on input "Vitamin B6" at bounding box center [196, 143] width 5 height 5
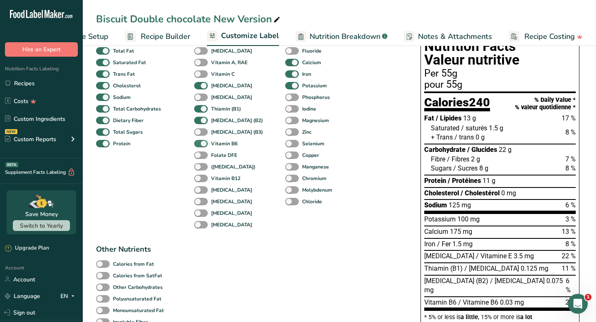
click at [201, 147] on span at bounding box center [201, 144] width 14 height 8
click at [199, 146] on input "Vitamin B6" at bounding box center [196, 143] width 5 height 5
checkbox input "false"
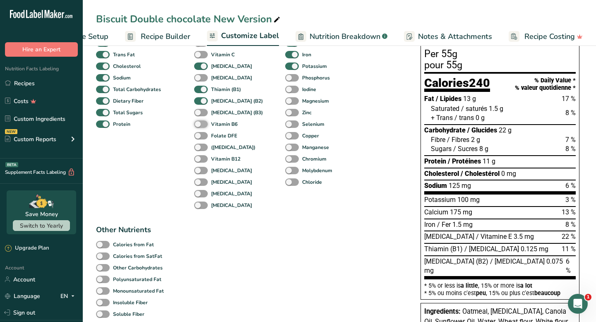
scroll to position [102, 0]
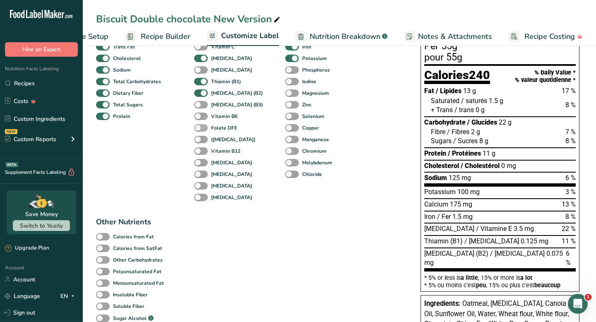
click at [201, 132] on span at bounding box center [201, 128] width 14 height 8
click at [199, 130] on input "Folate DFE" at bounding box center [196, 127] width 5 height 5
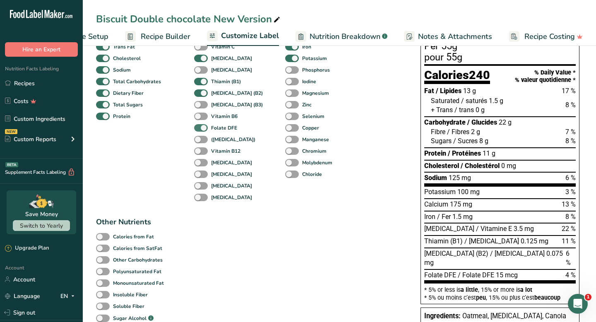
click at [201, 131] on span at bounding box center [201, 128] width 14 height 8
click at [199, 130] on input "Folate DFE" at bounding box center [196, 127] width 5 height 5
checkbox input "false"
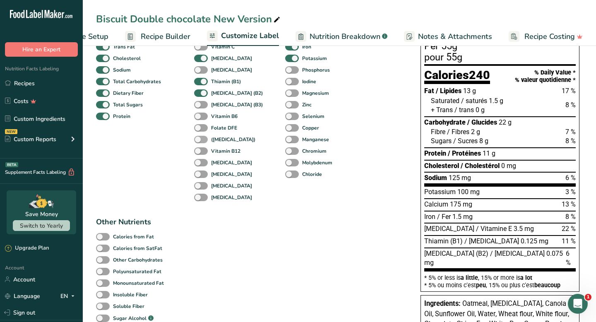
click at [201, 141] on span at bounding box center [201, 140] width 14 height 8
click at [199, 141] on input "([MEDICAL_DATA])" at bounding box center [196, 139] width 5 height 5
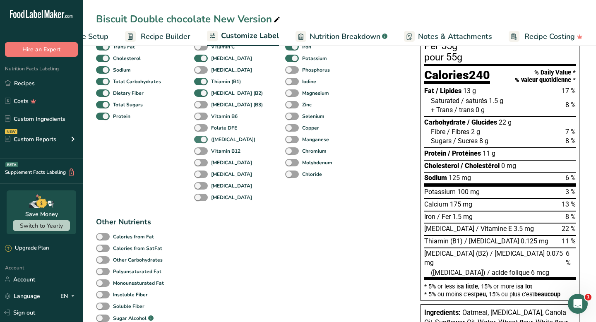
click at [201, 141] on span at bounding box center [201, 140] width 14 height 8
click at [199, 141] on input "([MEDICAL_DATA])" at bounding box center [196, 139] width 5 height 5
checkbox input "false"
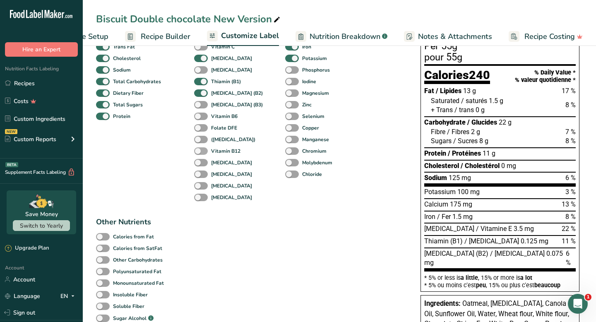
click at [203, 152] on span at bounding box center [201, 151] width 14 height 8
click at [199, 152] on input "Vitamin B12" at bounding box center [196, 150] width 5 height 5
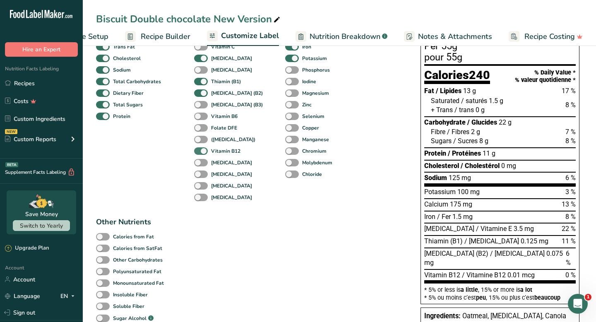
click at [203, 152] on span at bounding box center [201, 151] width 14 height 8
click at [199, 152] on input "Vitamin B12" at bounding box center [196, 150] width 5 height 5
checkbox input "false"
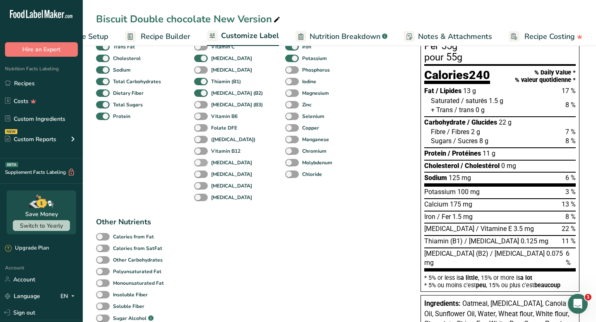
click at [203, 162] on span at bounding box center [201, 163] width 14 height 8
click at [199, 162] on input "[MEDICAL_DATA]" at bounding box center [196, 162] width 5 height 5
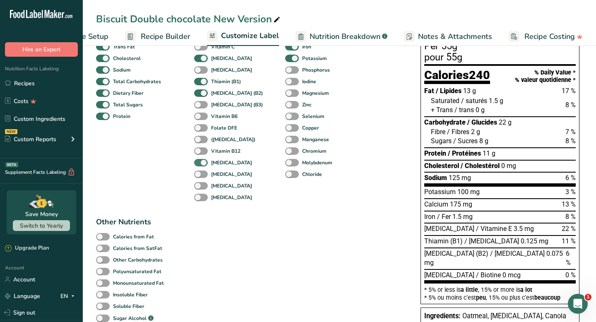
click at [203, 162] on span at bounding box center [201, 163] width 14 height 8
click at [199, 162] on input "[MEDICAL_DATA]" at bounding box center [196, 162] width 5 height 5
checkbox input "false"
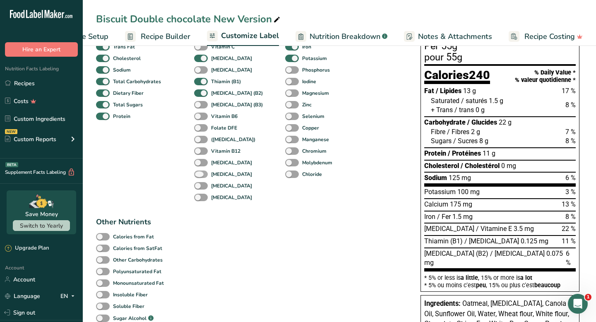
click at [204, 176] on span at bounding box center [201, 174] width 14 height 8
click at [199, 176] on input "[MEDICAL_DATA]" at bounding box center [196, 173] width 5 height 5
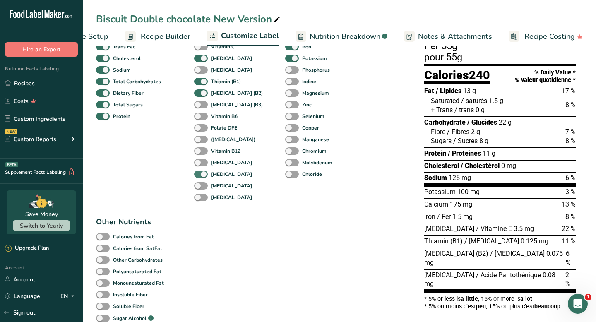
click at [204, 176] on span at bounding box center [201, 174] width 14 height 8
click at [199, 176] on input "[MEDICAL_DATA]" at bounding box center [196, 173] width 5 height 5
checkbox input "false"
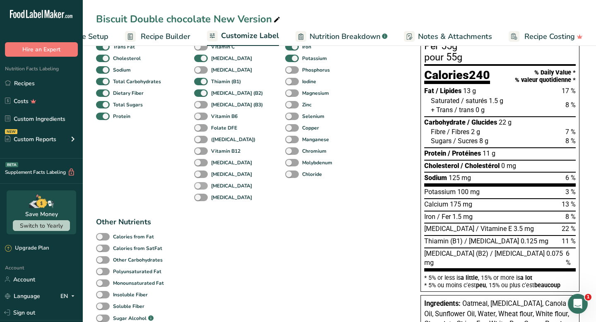
click at [203, 186] on span at bounding box center [201, 186] width 14 height 8
click at [199, 186] on input "[MEDICAL_DATA]" at bounding box center [196, 185] width 5 height 5
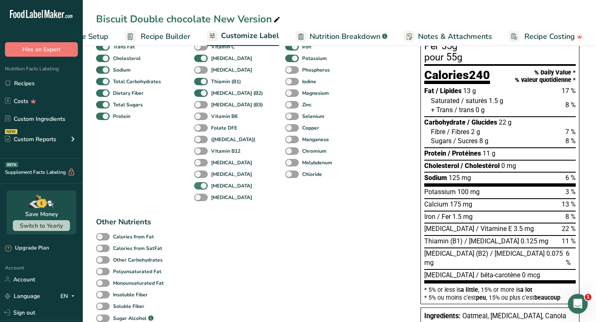
click at [203, 186] on span at bounding box center [201, 186] width 14 height 8
click at [199, 186] on input "[MEDICAL_DATA]" at bounding box center [196, 185] width 5 height 5
checkbox input "false"
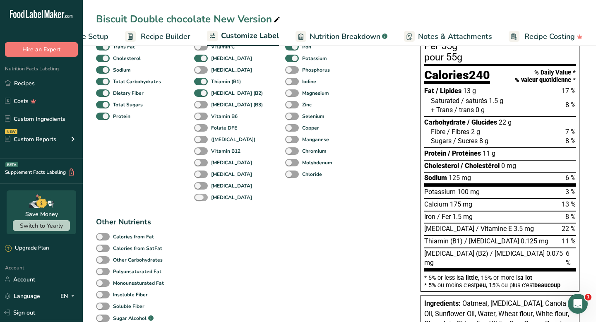
click at [203, 199] on span at bounding box center [201, 198] width 14 height 8
click at [199, 199] on input "[MEDICAL_DATA]" at bounding box center [196, 196] width 5 height 5
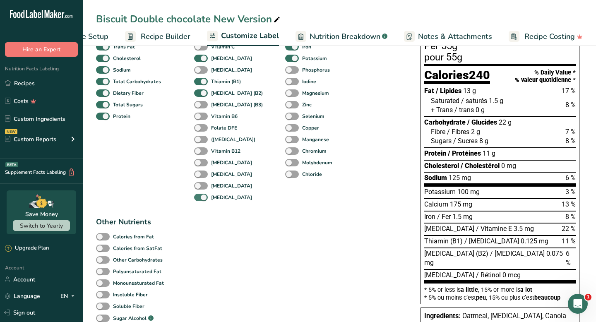
click at [203, 199] on span at bounding box center [201, 198] width 14 height 8
click at [199, 199] on input "[MEDICAL_DATA]" at bounding box center [196, 196] width 5 height 5
checkbox input "false"
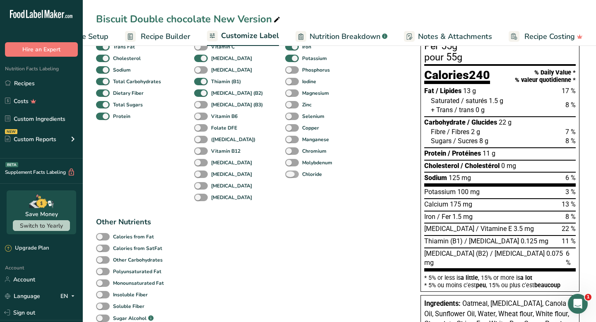
click at [285, 178] on span at bounding box center [292, 174] width 14 height 8
click at [285, 177] on input "Chloride" at bounding box center [287, 173] width 5 height 5
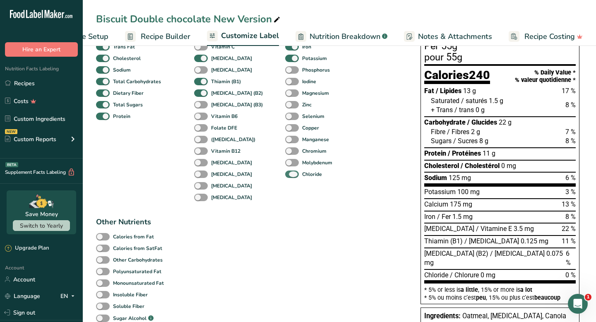
click at [285, 178] on span at bounding box center [292, 174] width 14 height 8
click at [285, 177] on input "Chloride" at bounding box center [287, 173] width 5 height 5
checkbox input "false"
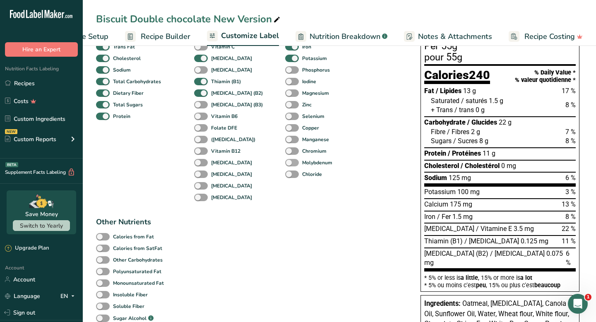
click at [285, 165] on span at bounding box center [292, 163] width 14 height 8
click at [285, 165] on input "Molybdenum" at bounding box center [287, 162] width 5 height 5
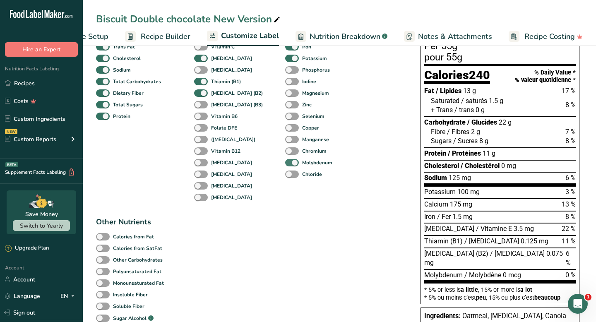
click at [285, 165] on span at bounding box center [292, 163] width 14 height 8
click at [285, 165] on input "Molybdenum" at bounding box center [287, 162] width 5 height 5
checkbox input "false"
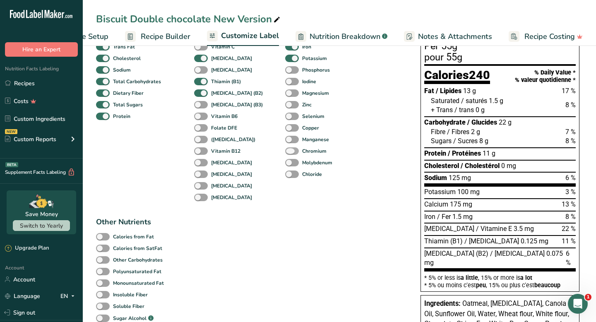
click at [285, 153] on span at bounding box center [292, 151] width 14 height 8
click at [285, 153] on input "Chromium" at bounding box center [287, 150] width 5 height 5
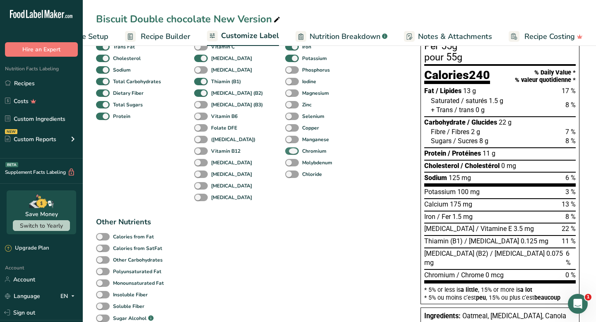
click at [285, 153] on span at bounding box center [292, 151] width 14 height 8
click at [285, 153] on input "Chromium" at bounding box center [287, 150] width 5 height 5
checkbox input "false"
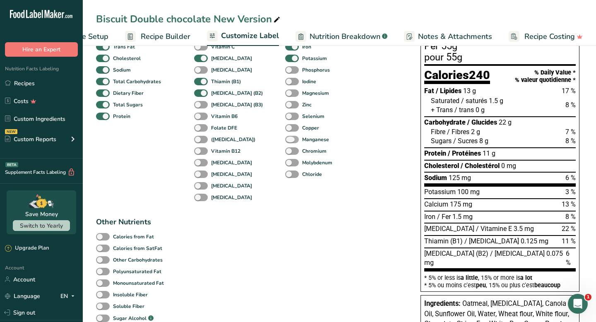
click at [285, 143] on span at bounding box center [292, 140] width 14 height 8
click at [285, 142] on input "Manganese" at bounding box center [287, 139] width 5 height 5
checkbox input "true"
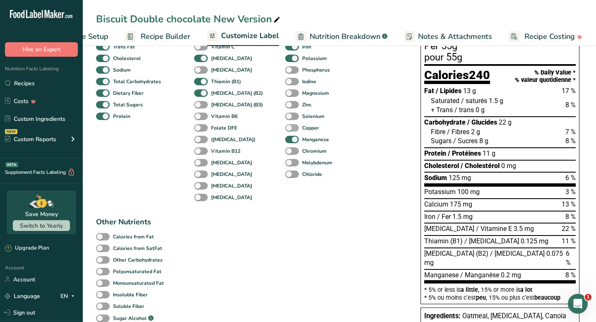
click at [285, 126] on span at bounding box center [292, 128] width 14 height 8
click at [285, 126] on input "Copper" at bounding box center [287, 127] width 5 height 5
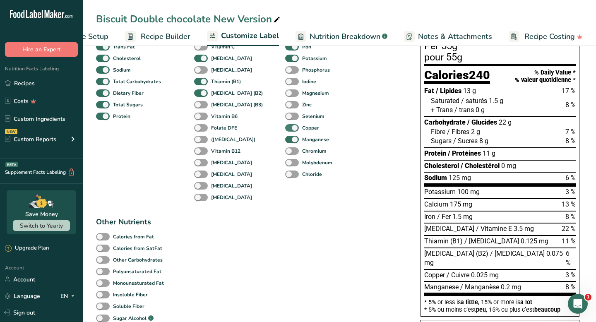
click at [285, 126] on span at bounding box center [292, 128] width 14 height 8
click at [285, 126] on input "Copper" at bounding box center [287, 127] width 5 height 5
checkbox input "false"
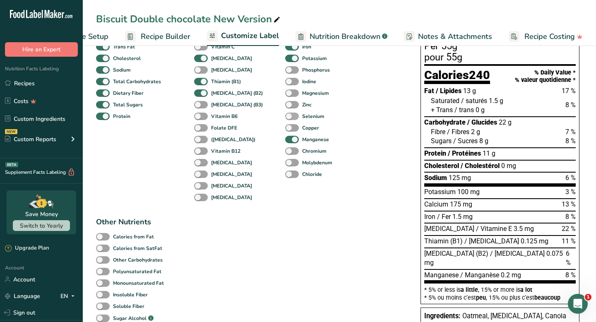
click at [285, 118] on span at bounding box center [292, 117] width 14 height 8
click at [285, 118] on input "Selenium" at bounding box center [287, 115] width 5 height 5
checkbox input "true"
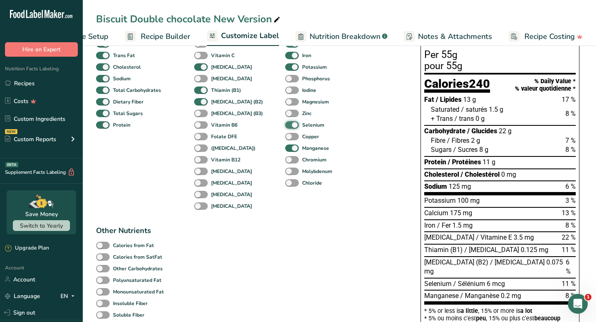
scroll to position [93, 0]
click at [285, 116] on span at bounding box center [292, 114] width 14 height 8
click at [285, 116] on input "Zinc" at bounding box center [287, 113] width 5 height 5
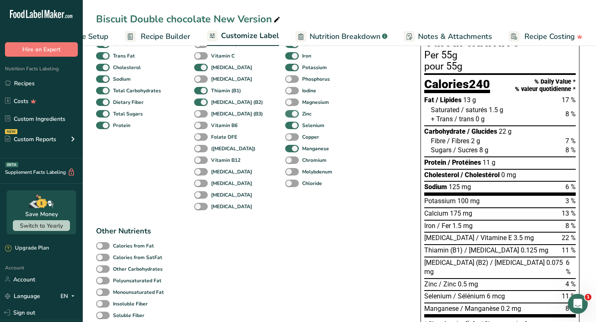
click at [285, 116] on span at bounding box center [292, 114] width 14 height 8
click at [285, 116] on input "Zinc" at bounding box center [287, 113] width 5 height 5
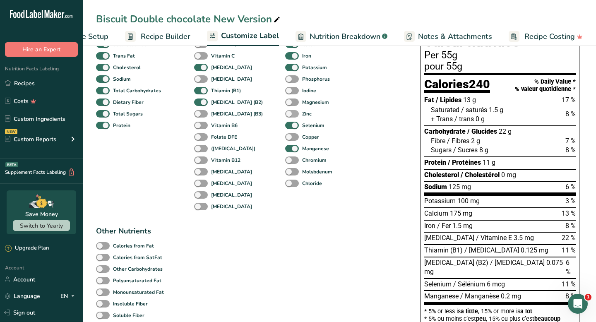
click at [285, 116] on span at bounding box center [292, 114] width 14 height 8
click at [285, 116] on input "Zinc" at bounding box center [287, 113] width 5 height 5
checkbox input "true"
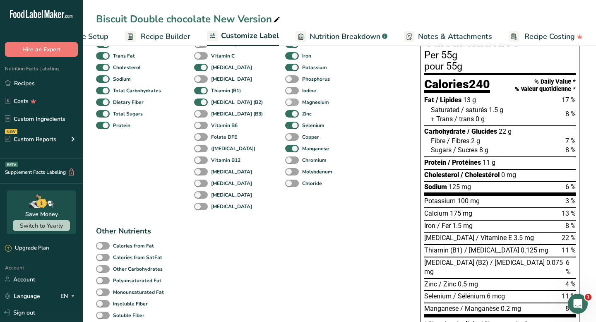
click at [285, 103] on span at bounding box center [292, 102] width 14 height 8
click at [285, 103] on input "Magnesium" at bounding box center [287, 101] width 5 height 5
checkbox input "true"
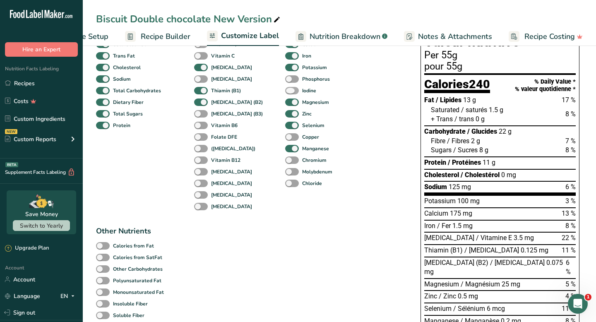
click at [285, 92] on span at bounding box center [292, 91] width 14 height 8
click at [285, 92] on input "Iodine" at bounding box center [287, 90] width 5 height 5
click at [285, 92] on span at bounding box center [292, 91] width 14 height 8
click at [285, 92] on input "Iodine" at bounding box center [287, 90] width 5 height 5
checkbox input "false"
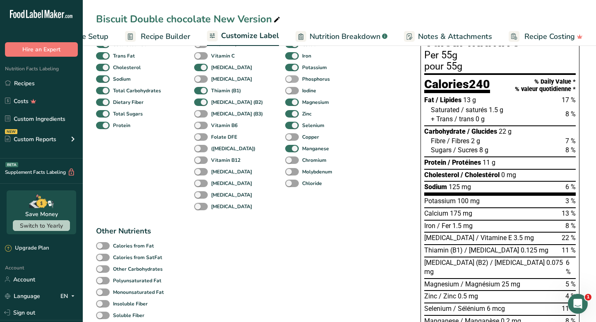
click at [285, 80] on span at bounding box center [292, 79] width 14 height 8
click at [285, 80] on input "Phosphorus" at bounding box center [287, 78] width 5 height 5
checkbox input "true"
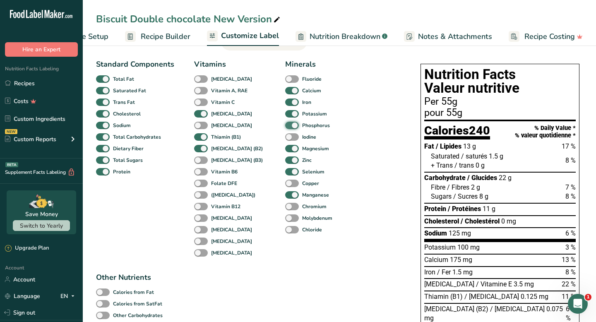
scroll to position [45, 0]
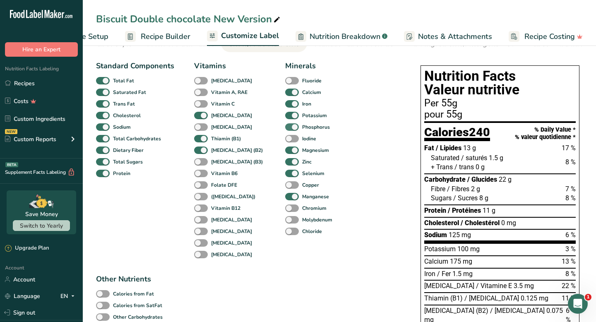
click at [285, 80] on span at bounding box center [292, 81] width 14 height 8
click at [285, 80] on input "Fluoride" at bounding box center [287, 80] width 5 height 5
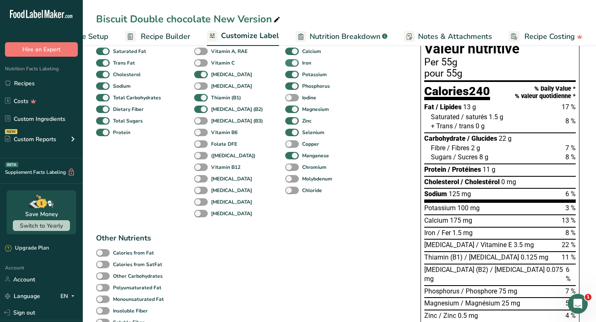
scroll to position [46, 0]
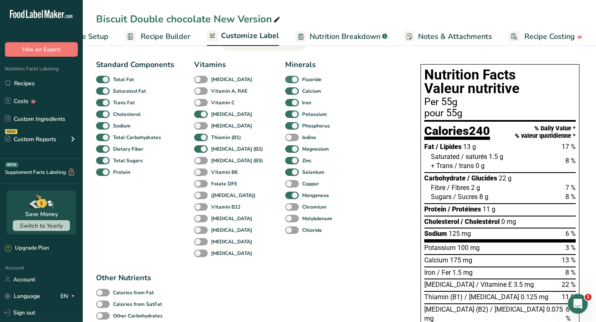
click at [285, 78] on span at bounding box center [292, 80] width 14 height 8
click at [285, 78] on input "Fluoride" at bounding box center [287, 79] width 5 height 5
checkbox input "false"
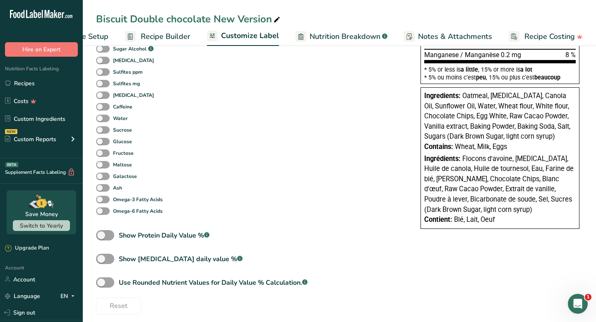
scroll to position [372, 0]
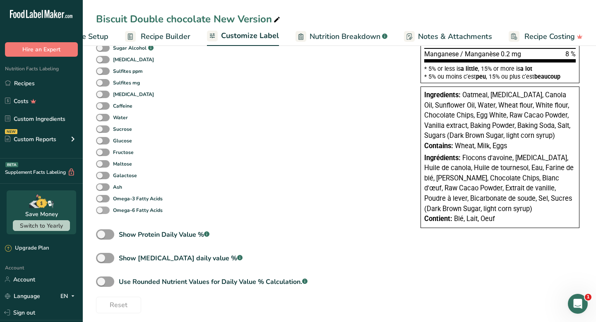
click at [100, 211] on span at bounding box center [103, 210] width 14 height 8
click at [100, 211] on input "Omega-6 Fatty Acids" at bounding box center [98, 209] width 5 height 5
checkbox input "true"
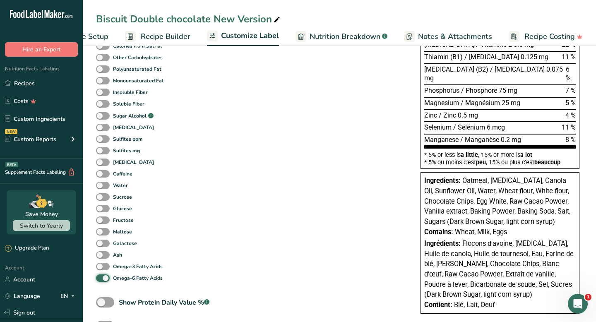
scroll to position [321, 0]
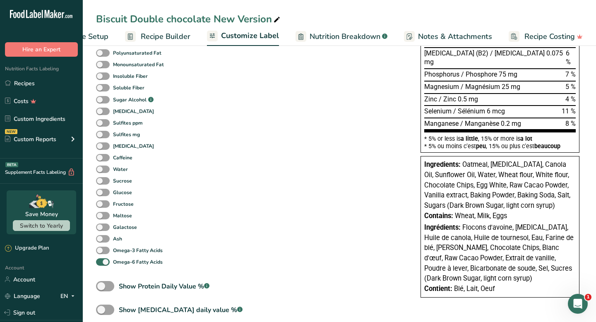
click at [165, 39] on span "Recipe Builder" at bounding box center [166, 36] width 50 height 11
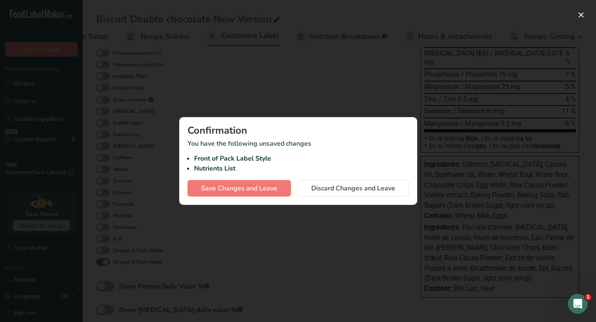
click at [249, 57] on div at bounding box center [298, 161] width 596 height 322
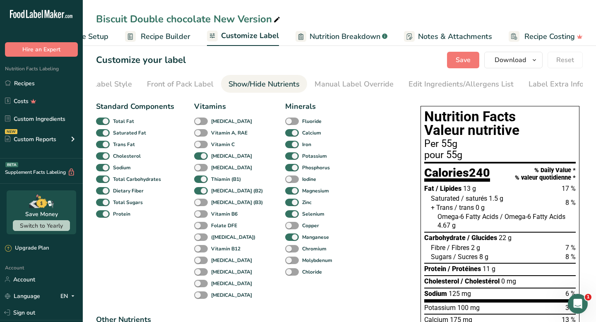
scroll to position [0, 0]
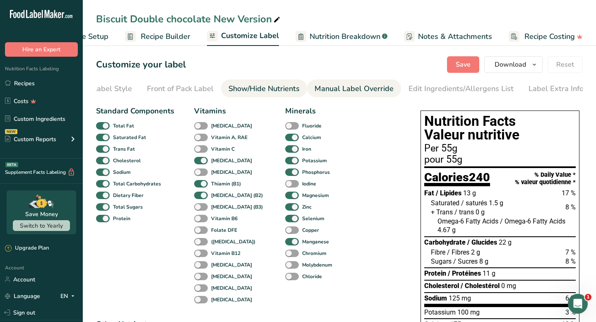
click at [367, 86] on div "Manual Label Override" at bounding box center [353, 88] width 79 height 11
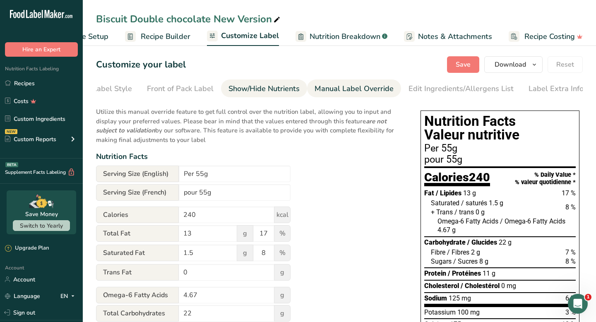
click at [232, 90] on div "Show/Hide Nutrients" at bounding box center [263, 88] width 71 height 11
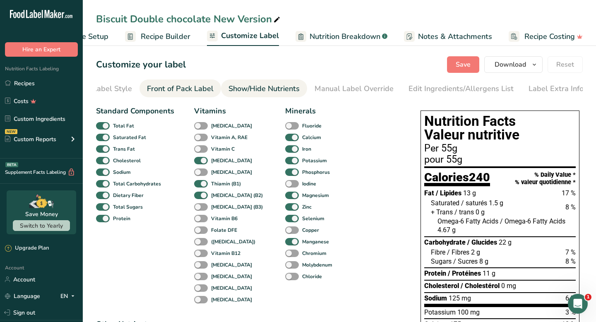
click at [189, 90] on div "Front of Pack Label" at bounding box center [180, 88] width 67 height 11
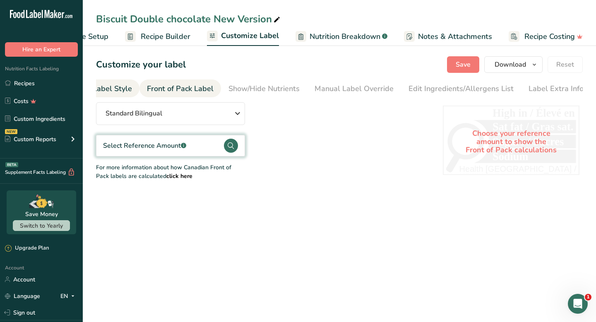
click at [121, 89] on div "Choose Label Style" at bounding box center [98, 88] width 67 height 11
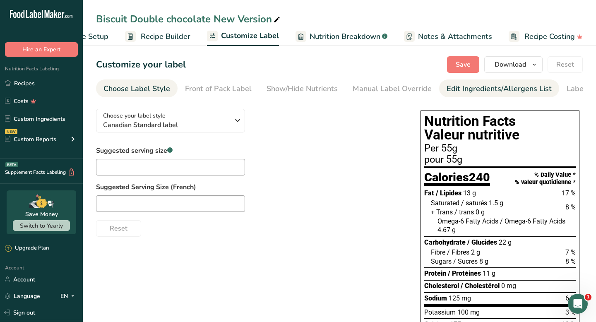
click at [446, 87] on div "Edit Ingredients/Allergens List" at bounding box center [498, 88] width 105 height 11
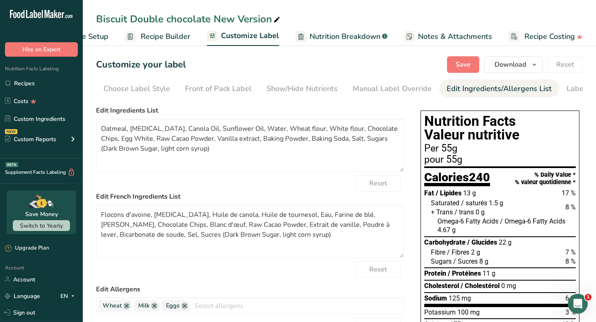
scroll to position [0, 38]
click at [172, 32] on span "Recipe Builder" at bounding box center [166, 36] width 50 height 11
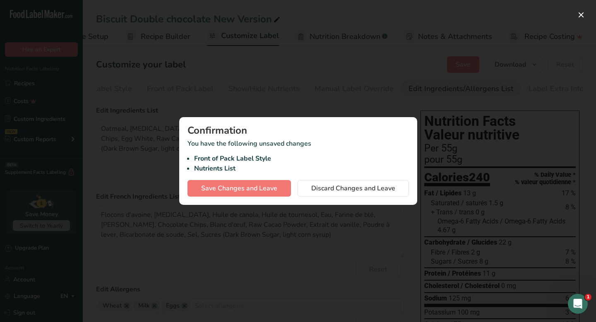
click at [314, 104] on div at bounding box center [298, 161] width 596 height 322
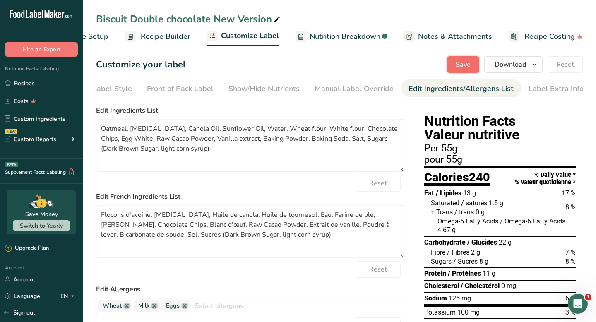
click at [459, 64] on span "Save" at bounding box center [462, 65] width 15 height 10
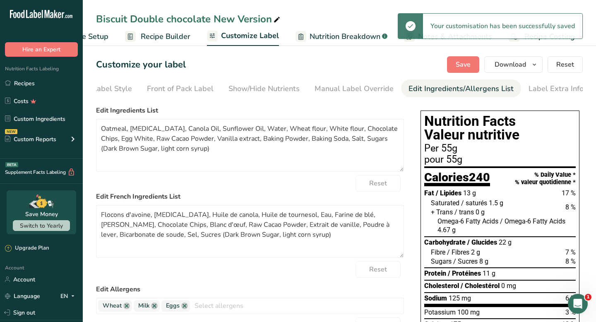
click at [161, 35] on span "Recipe Builder" at bounding box center [166, 36] width 50 height 11
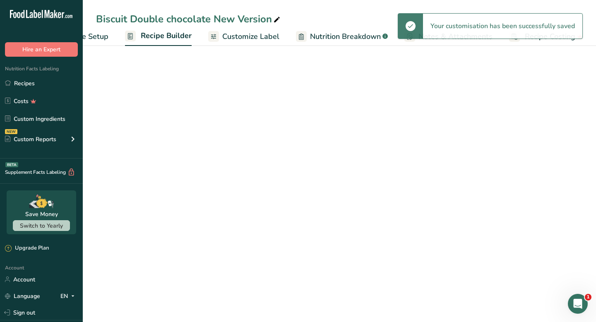
scroll to position [0, 48]
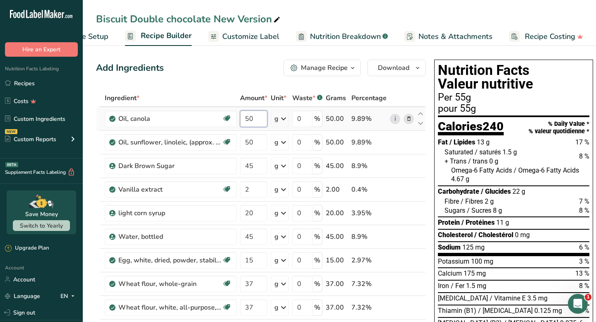
click at [247, 117] on input "50" at bounding box center [253, 118] width 27 height 17
click at [255, 121] on input "50" at bounding box center [253, 118] width 27 height 17
type input "5"
type input "47"
click at [255, 140] on div "Ingredient * Amount * Unit * Waste * .a-a{fill:#347362;}.b-a{fill:#fff;} Grams …" at bounding box center [261, 324] width 330 height 470
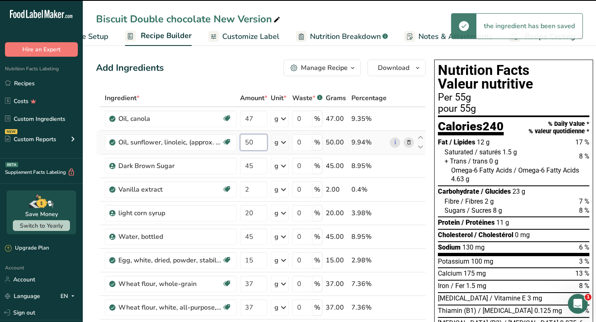
type input "5"
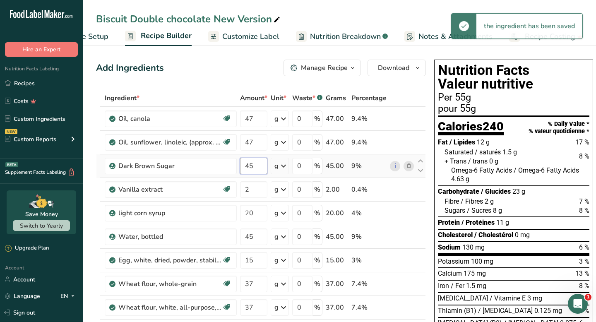
click at [256, 169] on div "Ingredient * Amount * Unit * Waste * .a-a{fill:#347362;}.b-a{fill:#fff;} Grams …" at bounding box center [261, 324] width 330 height 470
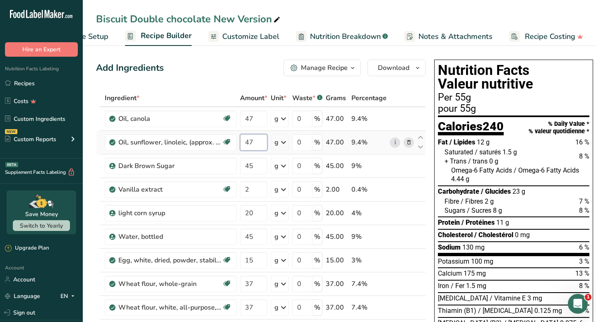
click at [256, 141] on div "Ingredient * Amount * Unit * Waste * .a-a{fill:#347362;}.b-a{fill:#fff;} Grams …" at bounding box center [261, 324] width 330 height 470
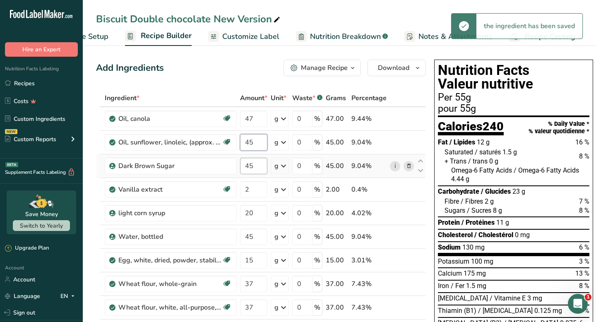
type input "45"
click at [255, 170] on div "Ingredient * Amount * Unit * Waste * .a-a{fill:#347362;}.b-a{fill:#fff;} Grams …" at bounding box center [261, 324] width 330 height 470
click at [263, 118] on div "Ingredient * Amount * Unit * Waste * .a-a{fill:#347362;}.b-a{fill:#fff;} Grams …" at bounding box center [261, 324] width 330 height 470
type input "45"
click at [261, 137] on div "Ingredient * Amount * Unit * Waste * .a-a{fill:#347362;}.b-a{fill:#fff;} Grams …" at bounding box center [261, 324] width 330 height 470
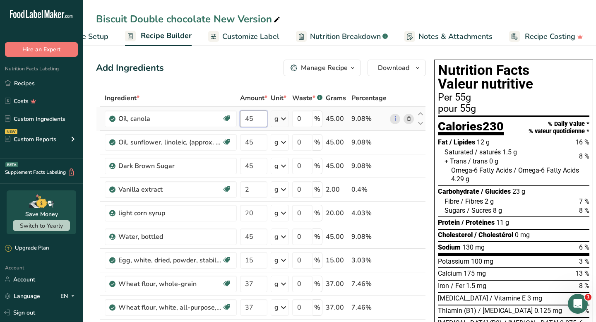
click at [256, 121] on div "Ingredient * Amount * Unit * Waste * .a-a{fill:#347362;}.b-a{fill:#fff;} Grams …" at bounding box center [261, 324] width 330 height 470
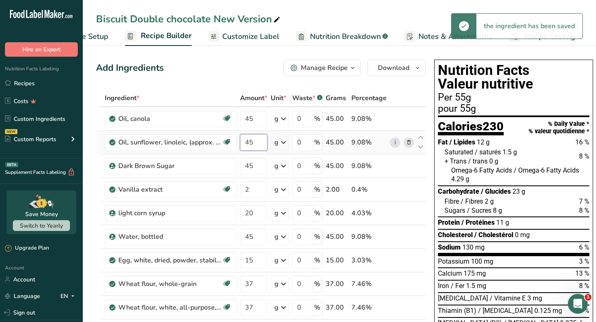
click at [256, 141] on div "Ingredient * Amount * Unit * Waste * .a-a{fill:#347362;}.b-a{fill:#fff;} Grams …" at bounding box center [261, 324] width 330 height 470
type input "43"
click at [247, 161] on div "Ingredient * Amount * Unit * Waste * .a-a{fill:#347362;}.b-a{fill:#fff;} Grams …" at bounding box center [261, 324] width 330 height 470
click at [251, 125] on div "Ingredient * Amount * Unit * Waste * .a-a{fill:#347362;}.b-a{fill:#fff;} Grams …" at bounding box center [261, 324] width 330 height 470
type input "43"
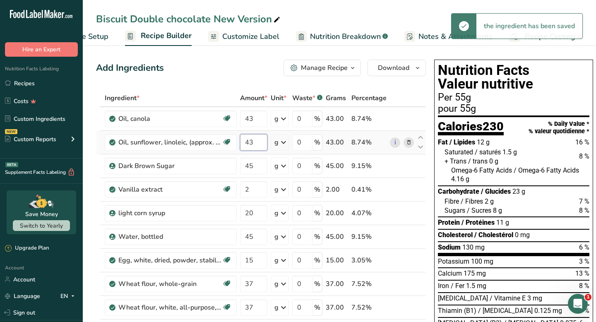
click at [259, 138] on div "Ingredient * Amount * Unit * Waste * .a-a{fill:#347362;}.b-a{fill:#fff;} Grams …" at bounding box center [261, 324] width 330 height 470
click at [255, 118] on div "Ingredient * Amount * Unit * Waste * .a-a{fill:#347362;}.b-a{fill:#fff;} Grams …" at bounding box center [261, 324] width 330 height 470
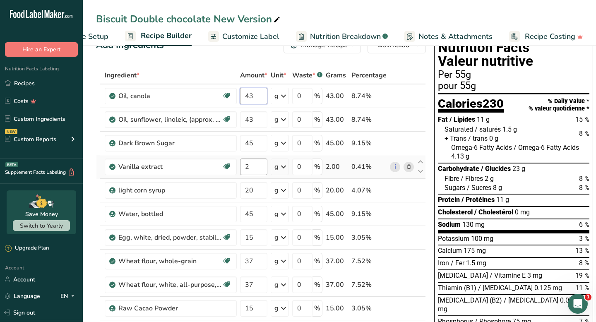
scroll to position [23, 0]
click at [255, 192] on div "Ingredient * Amount * Unit * Waste * .a-a{fill:#347362;}.b-a{fill:#fff;} Grams …" at bounding box center [261, 301] width 330 height 470
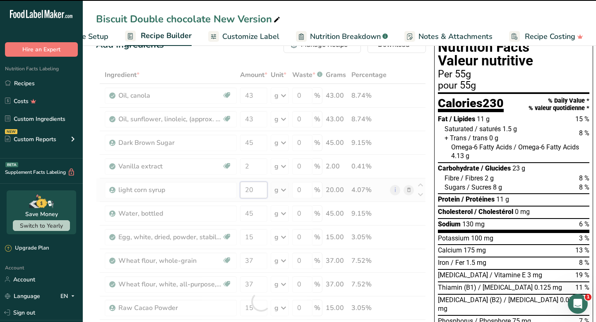
type input "2"
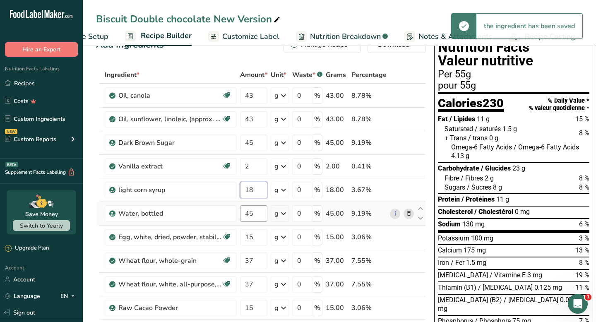
type input "18"
click at [252, 216] on div "Ingredient * Amount * Unit * Waste * .a-a{fill:#347362;}.b-a{fill:#fff;} Grams …" at bounding box center [261, 301] width 330 height 470
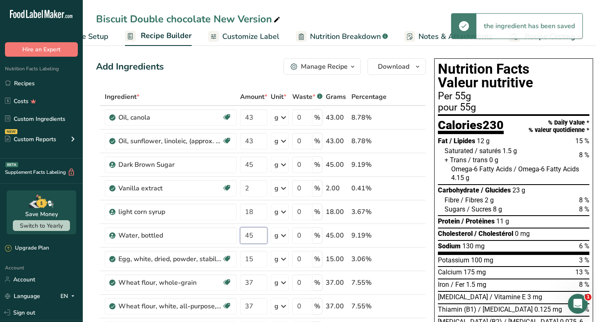
scroll to position [0, 0]
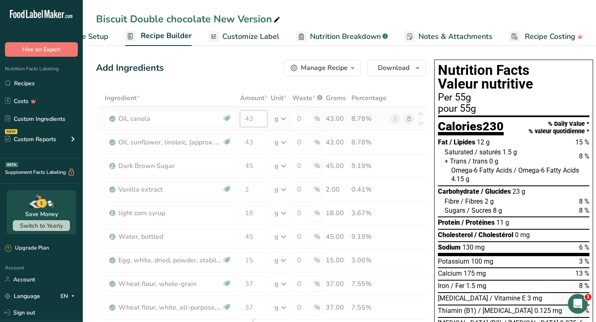
click at [256, 121] on div "Ingredient * Amount * Unit * Waste * .a-a{fill:#347362;}.b-a{fill:#fff;} Grams …" at bounding box center [261, 324] width 330 height 470
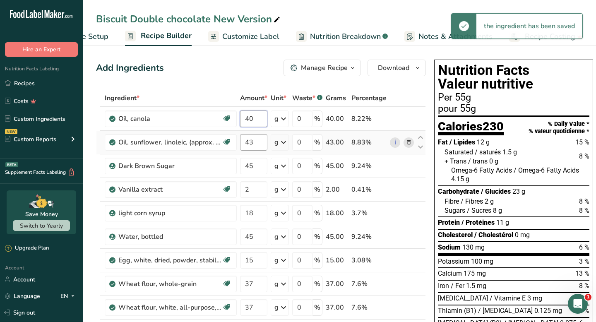
type input "40"
click at [257, 141] on div "Ingredient * Amount * Unit * Waste * .a-a{fill:#347362;}.b-a{fill:#fff;} Grams …" at bounding box center [261, 324] width 330 height 470
type input "40"
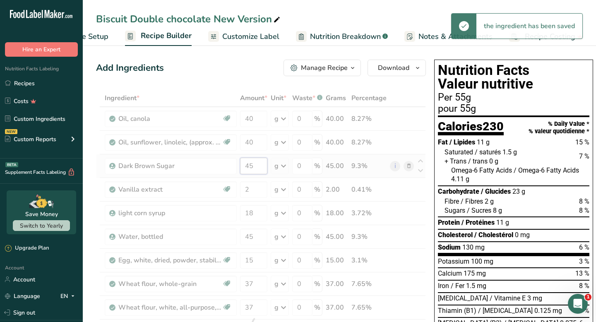
click at [249, 166] on div "Ingredient * Amount * Unit * Waste * .a-a{fill:#347362;}.b-a{fill:#fff;} Grams …" at bounding box center [261, 324] width 330 height 470
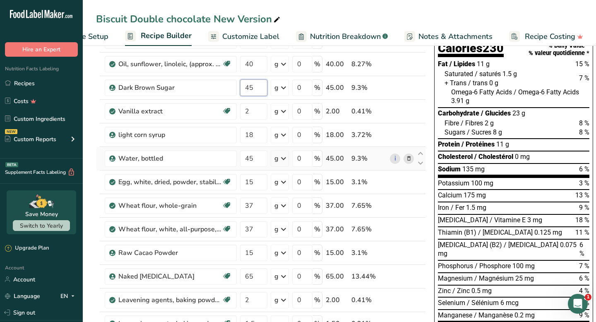
scroll to position [80, 0]
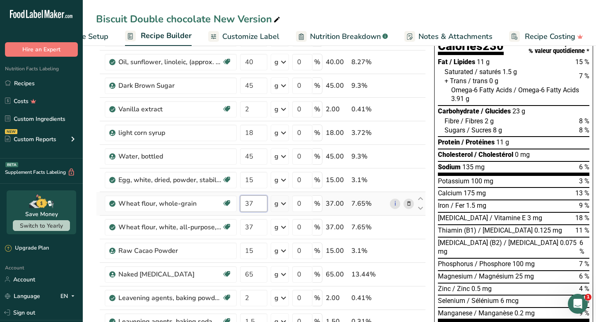
click at [257, 203] on div "Ingredient * Amount * Unit * Waste * .a-a{fill:#347362;}.b-a{fill:#fff;} Grams …" at bounding box center [261, 244] width 330 height 470
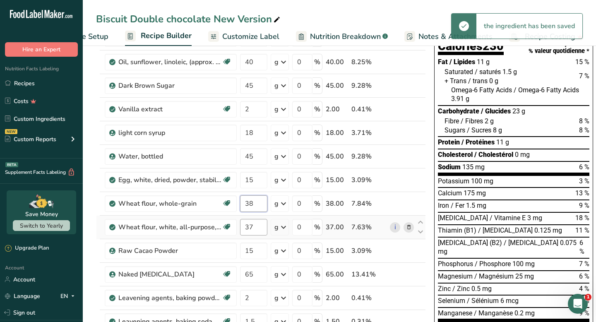
type input "38"
click at [256, 225] on div "Ingredient * Amount * Unit * Waste * .a-a{fill:#347362;}.b-a{fill:#fff;} Grams …" at bounding box center [261, 244] width 330 height 470
type input "38"
click at [255, 252] on div "Ingredient * Amount * Unit * Waste * .a-a{fill:#347362;}.b-a{fill:#fff;} Grams …" at bounding box center [261, 244] width 330 height 470
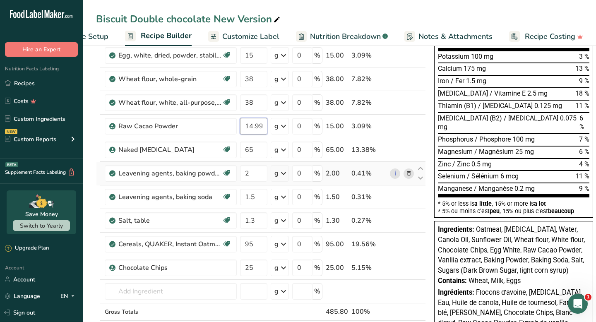
scroll to position [207, 0]
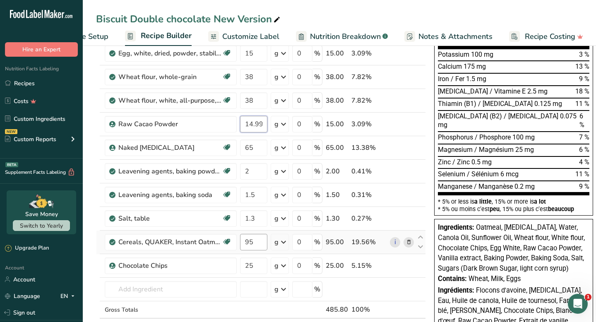
type input "14.999997"
click at [256, 240] on div "Ingredient * Amount * Unit * Waste * .a-a{fill:#347362;}.b-a{fill:#fff;} Grams …" at bounding box center [261, 118] width 330 height 470
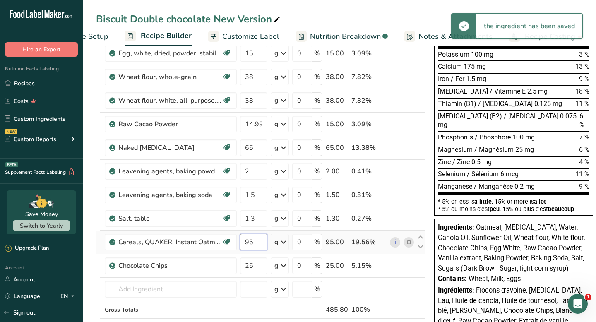
type input "9"
type input "100"
click at [252, 264] on div "Ingredient * Amount * Unit * Waste * .a-a{fill:#347362;}.b-a{fill:#fff;} Grams …" at bounding box center [261, 118] width 330 height 470
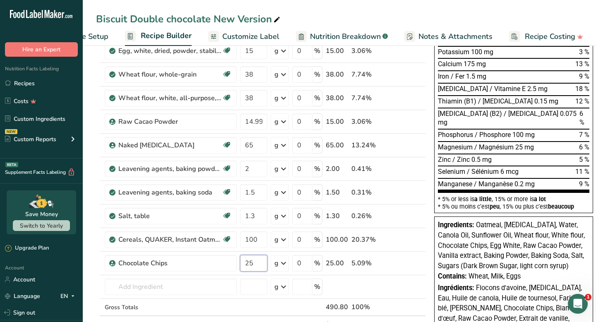
scroll to position [213, 0]
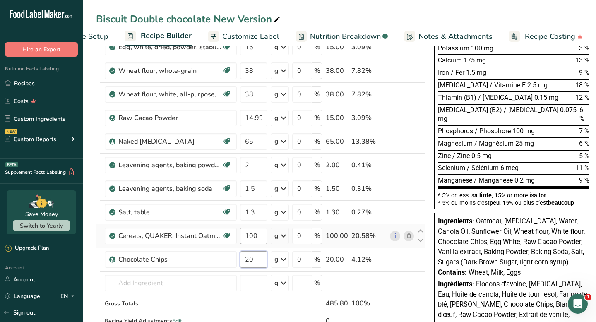
type input "20"
click at [250, 230] on div "Ingredient * Amount * Unit * Waste * .a-a{fill:#347362;}.b-a{fill:#fff;} Grams …" at bounding box center [261, 111] width 330 height 470
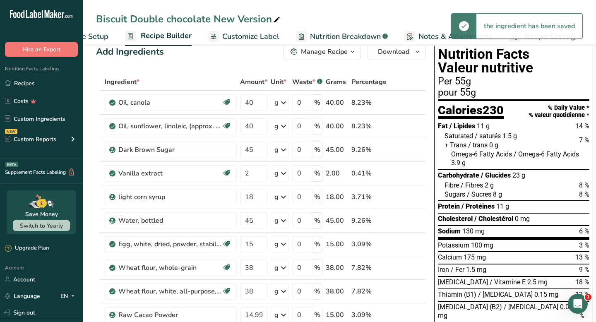
scroll to position [18, 0]
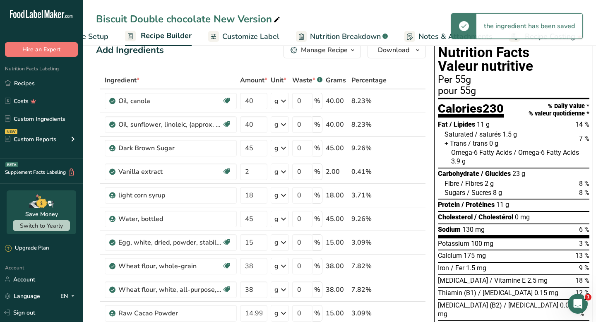
click at [509, 132] on span "1.5 g" at bounding box center [509, 134] width 14 height 8
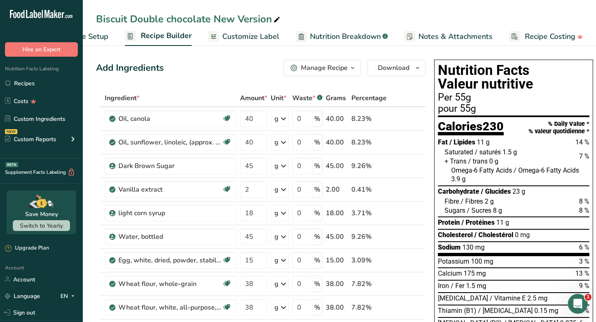
click at [256, 41] on span "Customize Label" at bounding box center [250, 36] width 57 height 11
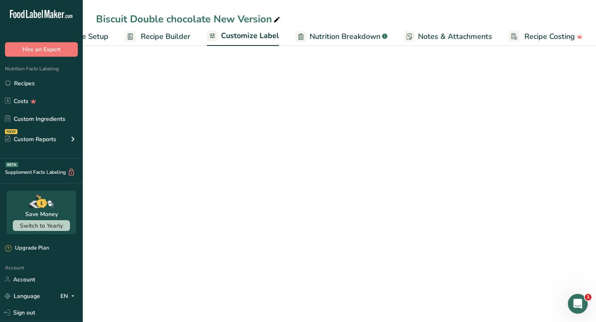
scroll to position [0, 48]
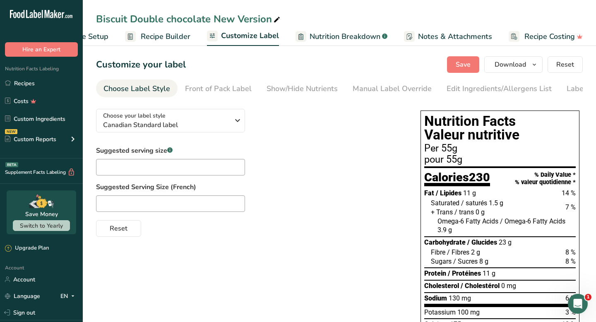
click at [342, 35] on span "Nutrition Breakdown" at bounding box center [344, 36] width 71 height 11
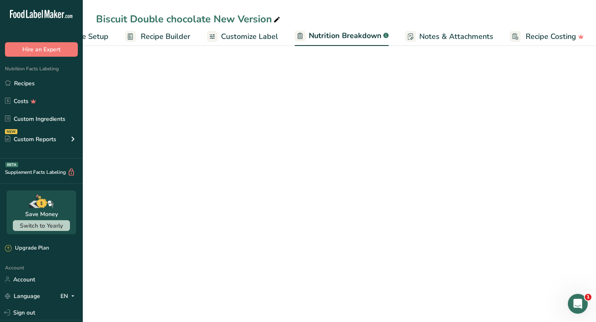
scroll to position [0, 49]
select select "Calories"
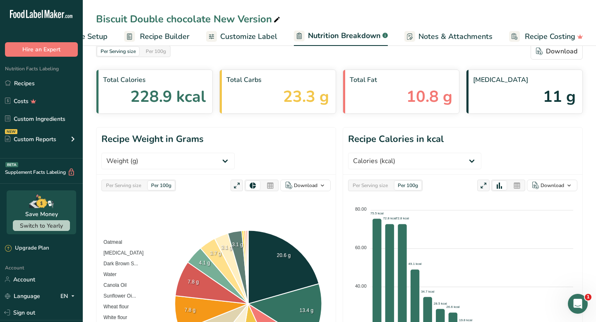
scroll to position [27, 0]
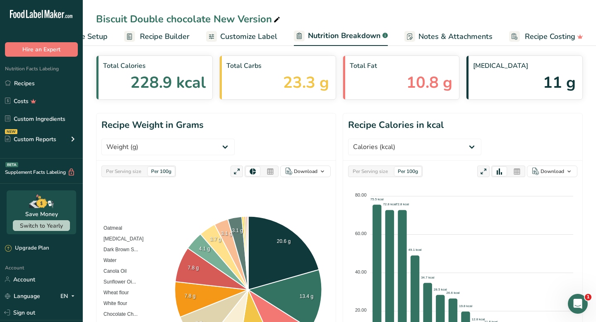
click at [162, 167] on div "Per 100g" at bounding box center [161, 171] width 27 height 9
click at [235, 139] on select "Weight (g) Calories (kcal) Energy KJ (kj) Total Fat (g) Saturated Fat (g) Trans…" at bounding box center [167, 147] width 133 height 17
select select "Saturated Fat"
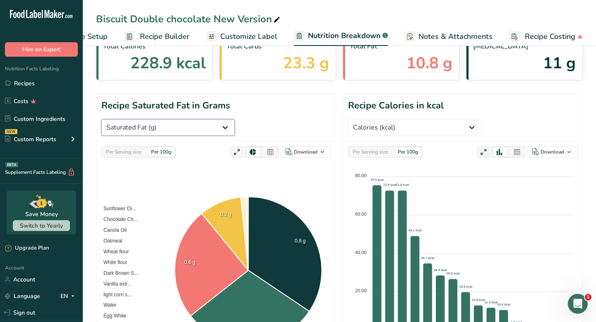
scroll to position [67, 0]
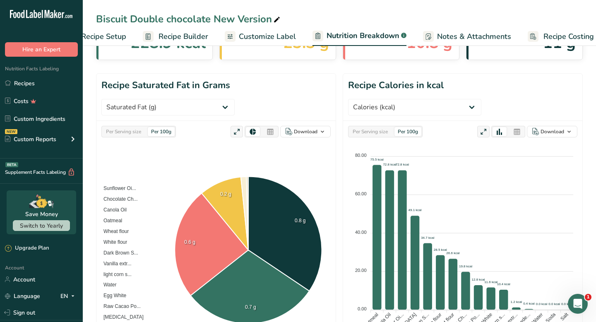
click at [101, 36] on span "Recipe Setup" at bounding box center [103, 36] width 45 height 11
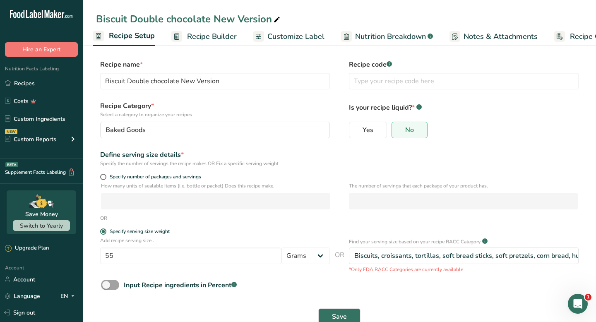
click at [221, 35] on span "Recipe Builder" at bounding box center [212, 36] width 50 height 11
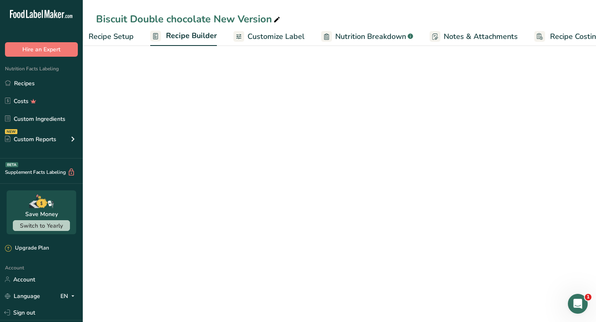
scroll to position [0, 48]
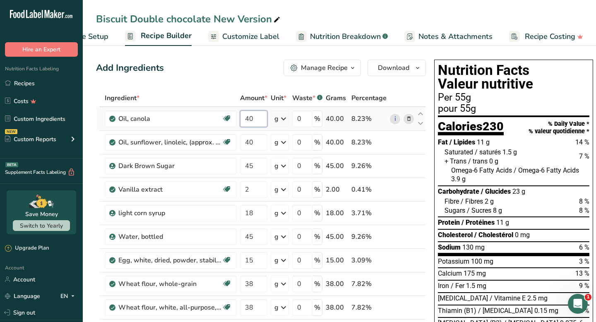
click at [254, 120] on input "40" at bounding box center [253, 118] width 27 height 17
type input "44"
click at [257, 150] on div "Ingredient * Amount * Unit * Waste * .a-a{fill:#347362;}.b-a{fill:#fff;} Grams …" at bounding box center [261, 324] width 330 height 470
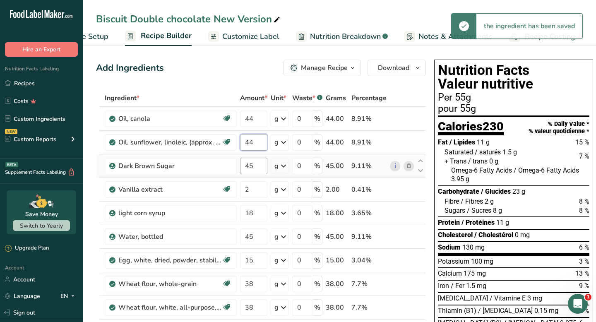
type input "44"
click at [258, 158] on div "Ingredient * Amount * Unit * Waste * .a-a{fill:#347362;}.b-a{fill:#fff;} Grams …" at bounding box center [261, 324] width 330 height 470
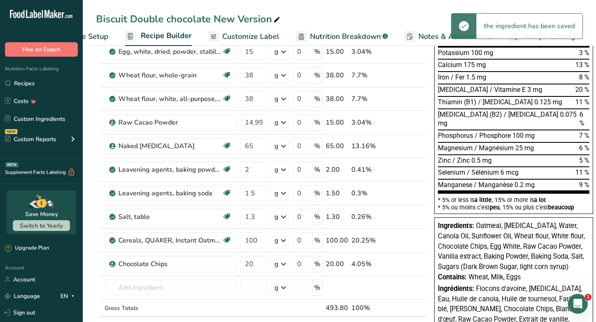
scroll to position [209, 0]
click at [260, 266] on div "Ingredient * Amount * Unit * Waste * .a-a{fill:#347362;}.b-a{fill:#fff;} Grams …" at bounding box center [261, 115] width 330 height 470
type input "2"
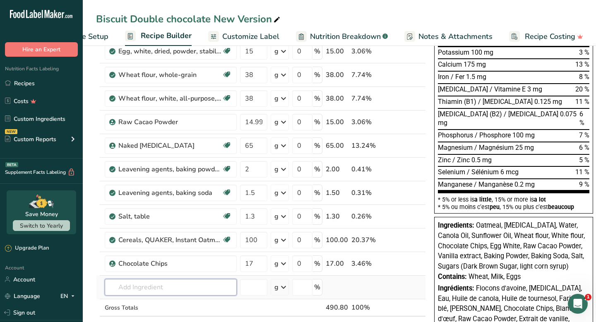
click at [207, 284] on div "Ingredient * Amount * Unit * Waste * .a-a{fill:#347362;}.b-a{fill:#fff;} Grams …" at bounding box center [261, 115] width 330 height 470
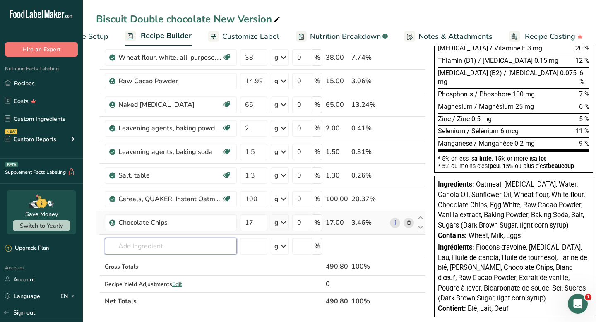
scroll to position [271, 0]
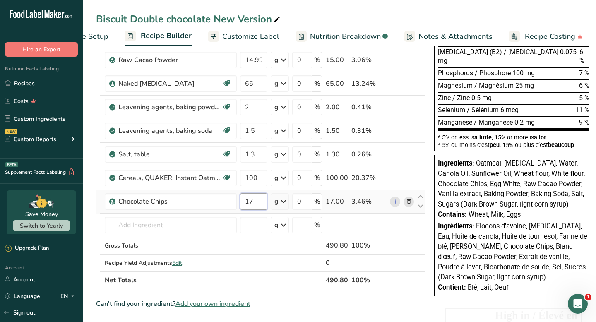
click at [255, 204] on input "17" at bounding box center [253, 201] width 27 height 17
type input "15"
click at [216, 220] on div "Ingredient * Amount * Unit * Waste * .a-a{fill:#347362;}.b-a{fill:#fff;} Grams …" at bounding box center [261, 53] width 330 height 470
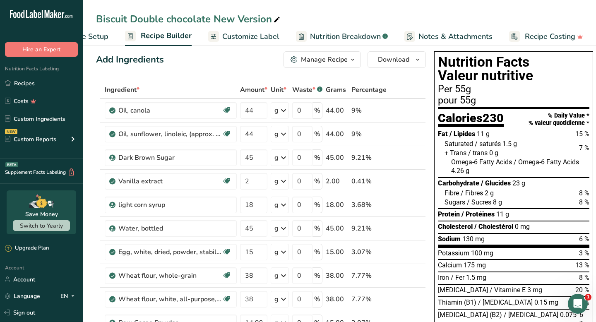
scroll to position [2, 0]
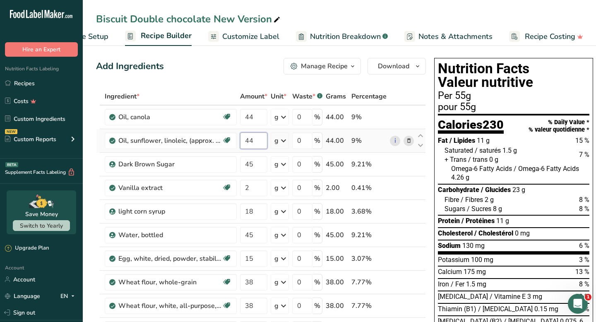
click at [253, 135] on input "44" at bounding box center [253, 140] width 27 height 17
click at [253, 139] on input "44" at bounding box center [253, 140] width 27 height 17
type input "42"
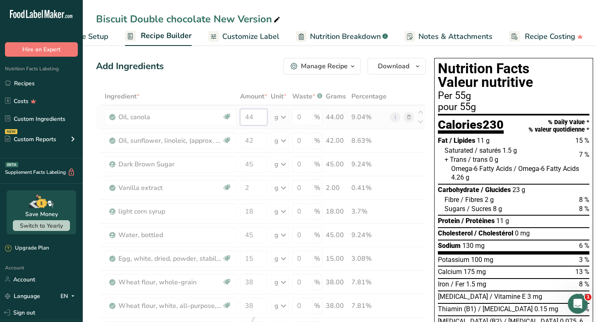
click at [256, 120] on div "Ingredient * Amount * Unit * Waste * .a-a{fill:#347362;}.b-a{fill:#fff;} Grams …" at bounding box center [261, 323] width 330 height 470
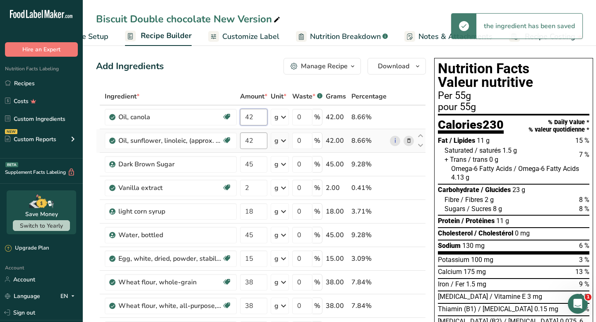
type input "42"
click at [257, 138] on div "Ingredient * Amount * Unit * Waste * .a-a{fill:#347362;}.b-a{fill:#fff;} Grams …" at bounding box center [261, 323] width 330 height 470
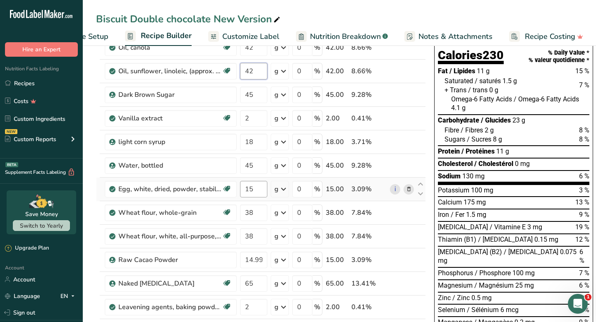
scroll to position [79, 0]
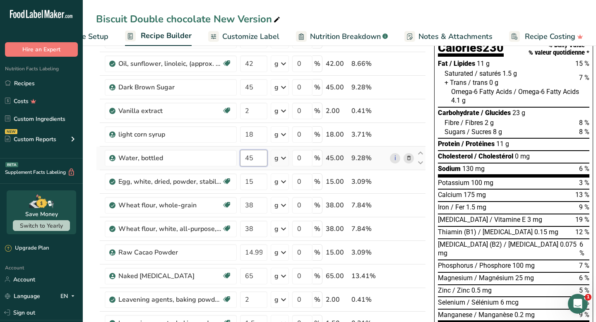
click at [256, 161] on div "Ingredient * Amount * Unit * Waste * .a-a{fill:#347362;}.b-a{fill:#fff;} Grams …" at bounding box center [261, 246] width 330 height 470
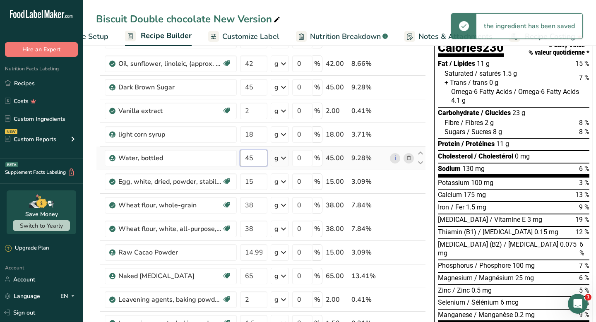
type input "4"
type input "50"
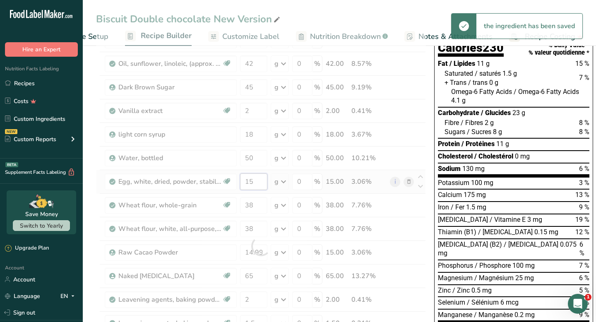
click at [261, 180] on div "Ingredient * Amount * Unit * Waste * .a-a{fill:#347362;}.b-a{fill:#fff;} Grams …" at bounding box center [261, 246] width 330 height 470
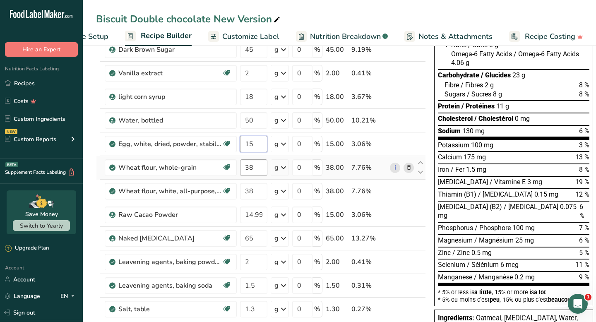
scroll to position [117, 0]
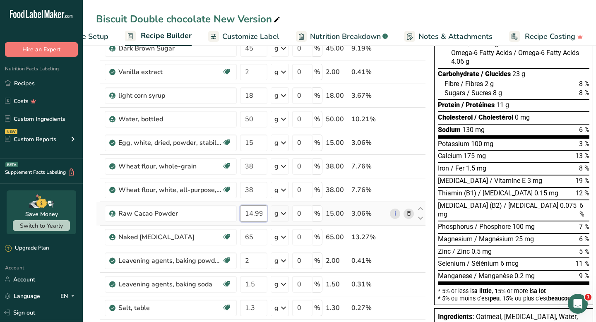
click at [256, 216] on div "Ingredient * Amount * Unit * Waste * .a-a{fill:#347362;}.b-a{fill:#fff;} Grams …" at bounding box center [261, 207] width 330 height 470
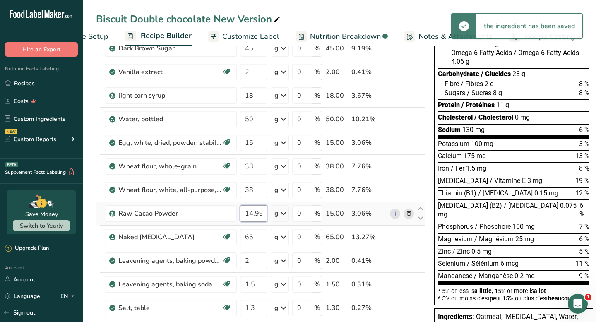
click at [254, 213] on input "14.999997" at bounding box center [253, 213] width 27 height 17
type input "15"
click at [255, 237] on div "Ingredient * Amount * Unit * Waste * .a-a{fill:#347362;}.b-a{fill:#fff;} Grams …" at bounding box center [261, 207] width 330 height 470
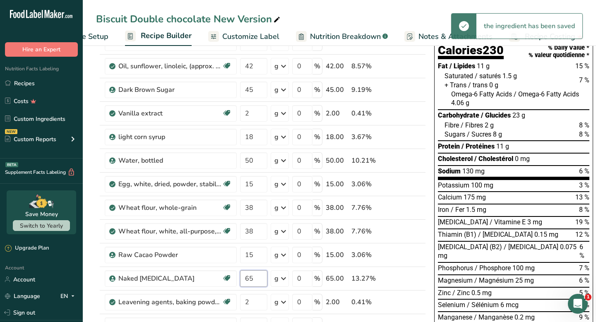
scroll to position [70, 0]
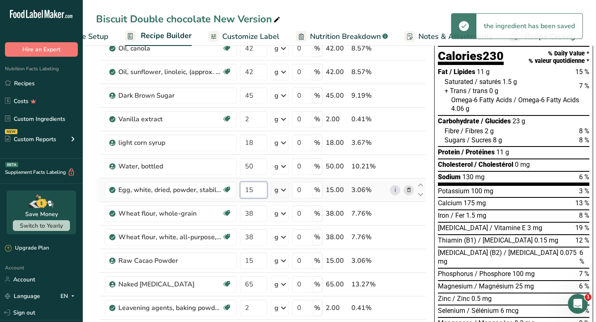
click at [253, 192] on div "Ingredient * Amount * Unit * Waste * .a-a{fill:#347362;}.b-a{fill:#fff;} Grams …" at bounding box center [261, 254] width 330 height 470
type input "16"
click at [255, 213] on div "Ingredient * Amount * Unit * Waste * .a-a{fill:#347362;}.b-a{fill:#fff;} Grams …" at bounding box center [261, 254] width 330 height 470
click at [518, 85] on div "Saturated / saturés 1.5 g 7 %" at bounding box center [516, 81] width 145 height 9
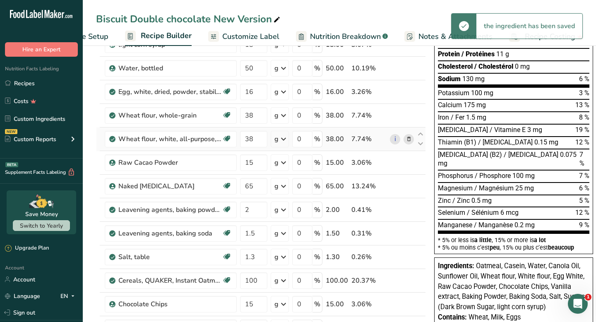
scroll to position [171, 0]
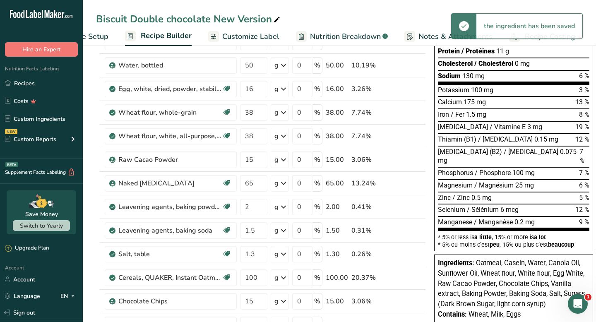
click at [337, 40] on span "Nutrition Breakdown" at bounding box center [345, 36] width 71 height 11
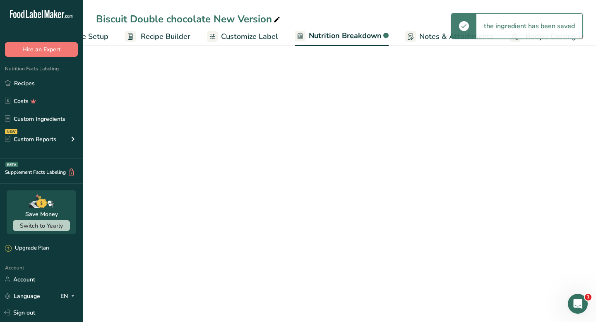
scroll to position [0, 49]
select select "Calories"
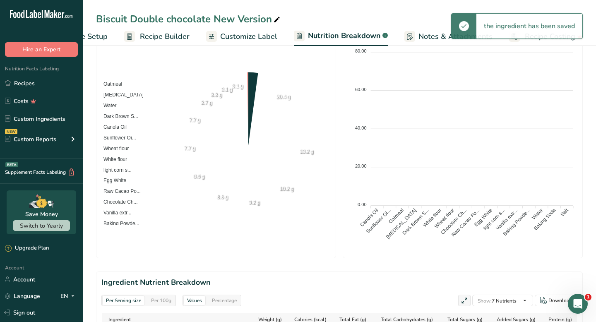
scroll to position [0, 0]
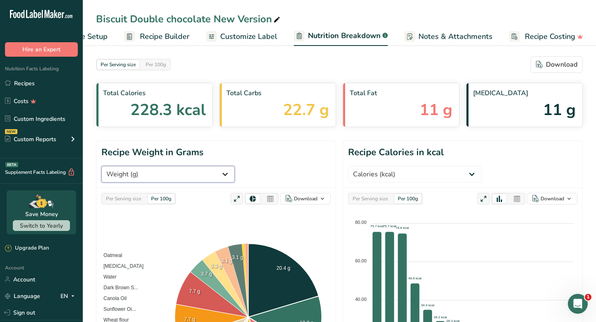
click at [235, 166] on select "Weight (g) Calories (kcal) Energy KJ (kj) Total Fat (g) Saturated Fat (g) Trans…" at bounding box center [167, 174] width 133 height 17
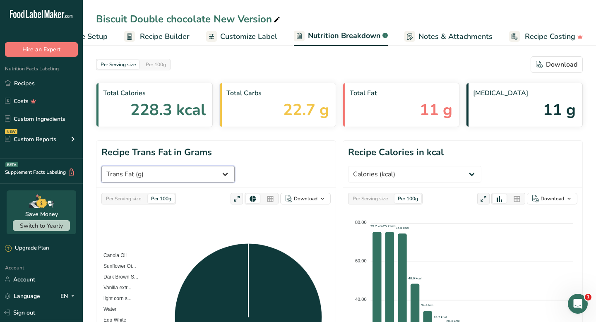
click at [235, 166] on select "Weight (g) Calories (kcal) Energy KJ (kj) Total Fat (g) Saturated Fat (g) Trans…" at bounding box center [167, 174] width 133 height 17
select select "Saturated Fat"
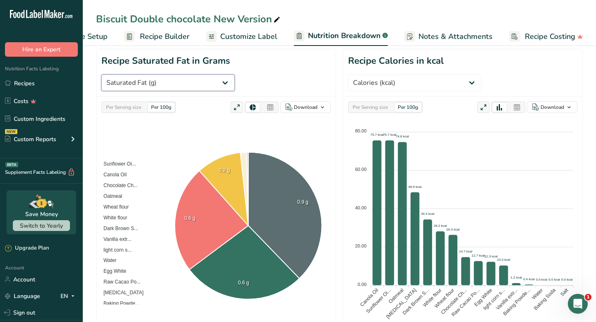
scroll to position [104, 0]
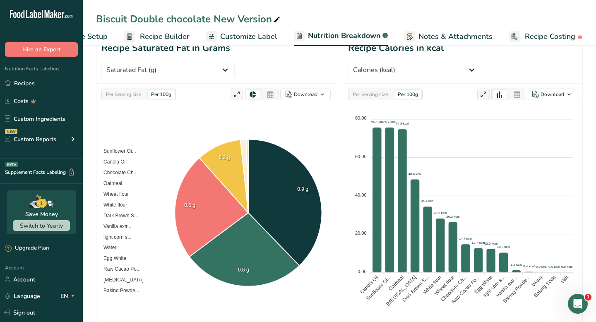
click at [184, 33] on span "Recipe Builder" at bounding box center [165, 36] width 50 height 11
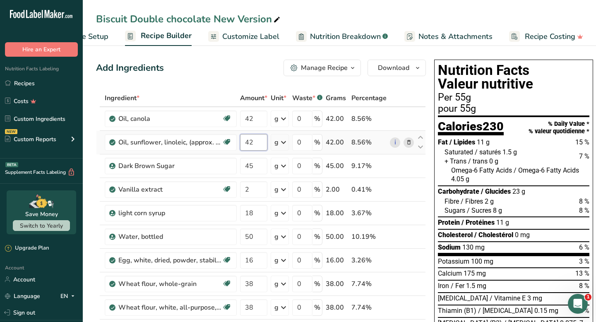
click at [256, 141] on input "42" at bounding box center [253, 142] width 27 height 17
type input "4"
type input "38"
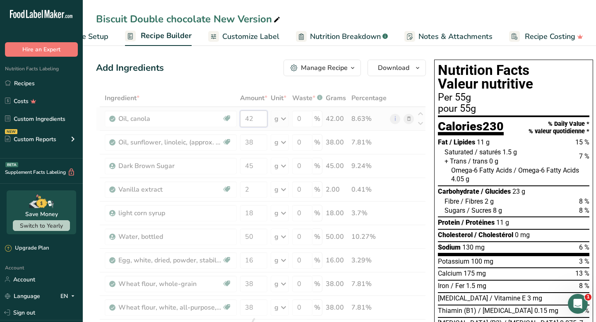
click at [256, 126] on div "Ingredient * Amount * Unit * Waste * .a-a{fill:#347362;}.b-a{fill:#fff;} Grams …" at bounding box center [261, 324] width 330 height 470
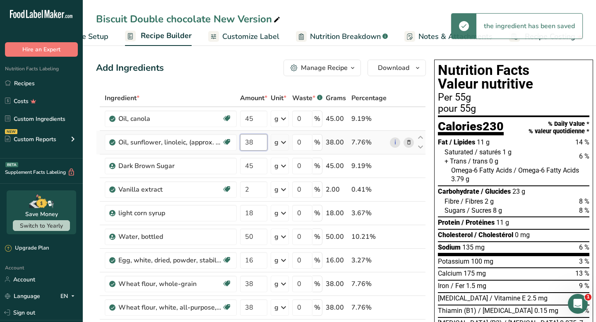
click at [256, 145] on div "Ingredient * Amount * Unit * Waste * .a-a{fill:#347362;}.b-a{fill:#fff;} Grams …" at bounding box center [261, 324] width 330 height 470
click at [257, 122] on div "Ingredient * Amount * Unit * Waste * .a-a{fill:#347362;}.b-a{fill:#fff;} Grams …" at bounding box center [261, 324] width 330 height 470
click at [257, 144] on div "Ingredient * Amount * Unit * Waste * .a-a{fill:#347362;}.b-a{fill:#fff;} Grams …" at bounding box center [261, 324] width 330 height 470
click at [253, 115] on div "Ingredient * Amount * Unit * Waste * .a-a{fill:#347362;}.b-a{fill:#fff;} Grams …" at bounding box center [261, 324] width 330 height 470
type input "42"
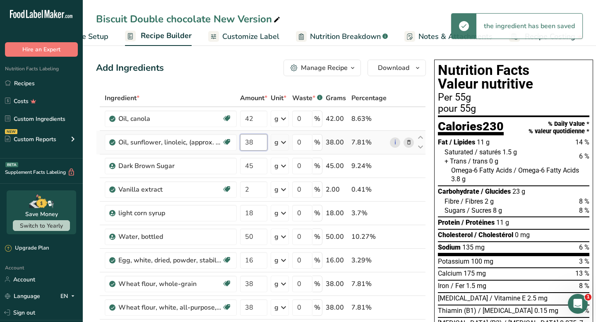
click at [260, 137] on div "Ingredient * Amount * Unit * Waste * .a-a{fill:#347362;}.b-a{fill:#fff;} Grams …" at bounding box center [261, 324] width 330 height 470
click at [247, 161] on div "Ingredient * Amount * Unit * Waste * .a-a{fill:#347362;}.b-a{fill:#fff;} Grams …" at bounding box center [261, 324] width 330 height 470
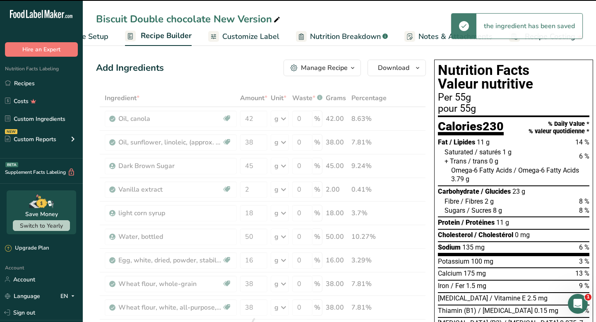
click at [500, 177] on div "Omega-6 Fatty Acids / Omega-6 Fatty Acids 3.79 g" at bounding box center [520, 175] width 138 height 18
click at [240, 33] on span "Customize Label" at bounding box center [250, 36] width 57 height 11
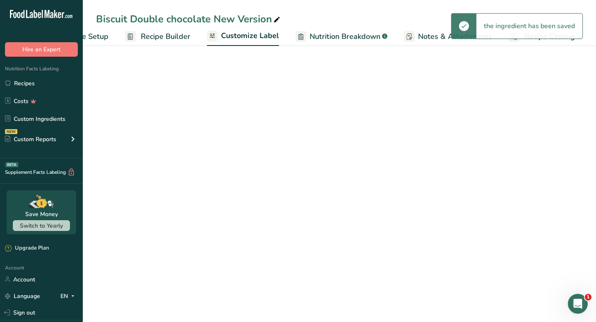
scroll to position [0, 48]
click at [240, 33] on span "Customize Label" at bounding box center [250, 35] width 58 height 11
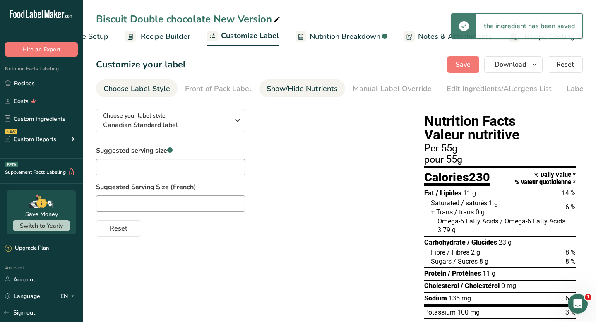
click at [305, 89] on div "Show/Hide Nutrients" at bounding box center [301, 88] width 71 height 11
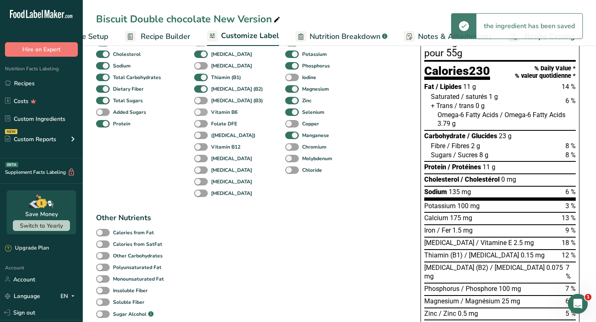
scroll to position [379, 0]
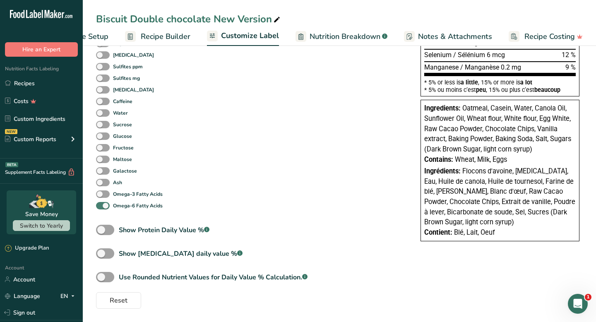
click at [107, 204] on span at bounding box center [103, 206] width 14 height 8
click at [101, 204] on input "Omega-6 Fatty Acids" at bounding box center [98, 205] width 5 height 5
checkbox input "false"
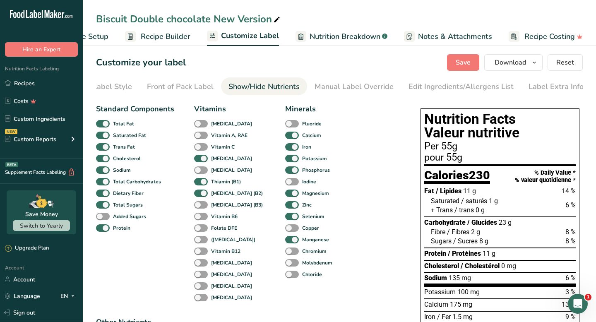
scroll to position [0, 0]
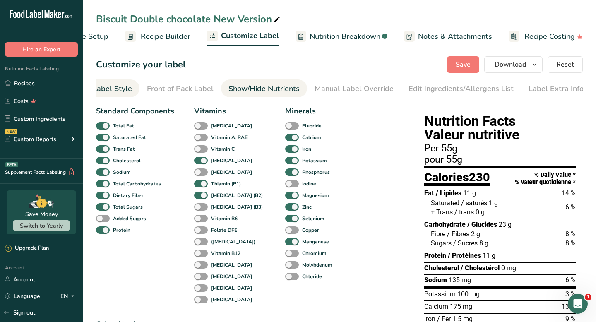
click at [122, 89] on div "Choose Label Style" at bounding box center [98, 88] width 67 height 11
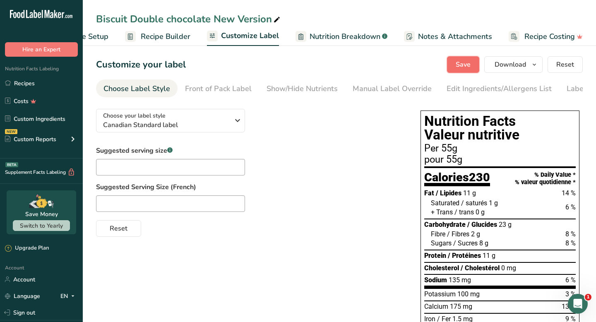
click at [473, 60] on button "Save" at bounding box center [463, 64] width 32 height 17
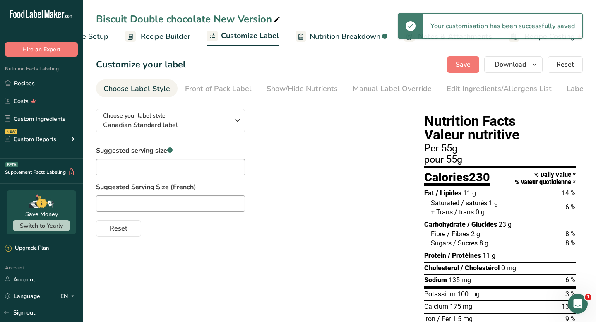
click at [167, 41] on span "Recipe Builder" at bounding box center [166, 36] width 50 height 11
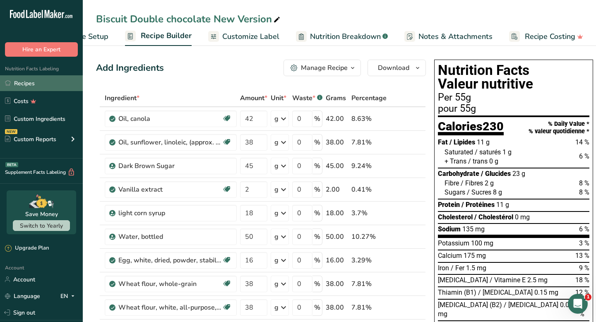
click at [22, 81] on link "Recipes" at bounding box center [41, 83] width 83 height 16
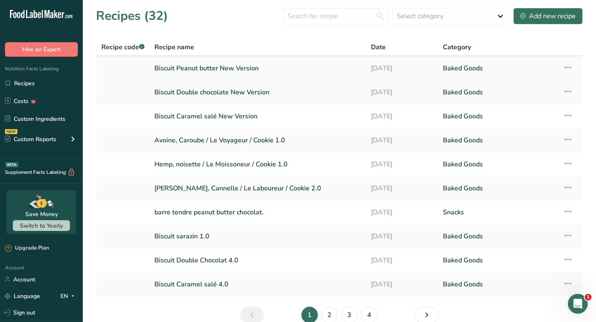
click at [267, 72] on link "Biscuit Peanut butter New Version" at bounding box center [257, 68] width 206 height 17
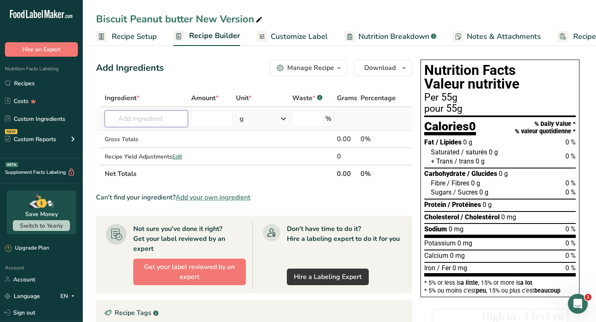
click at [155, 117] on input "text" at bounding box center [146, 118] width 83 height 17
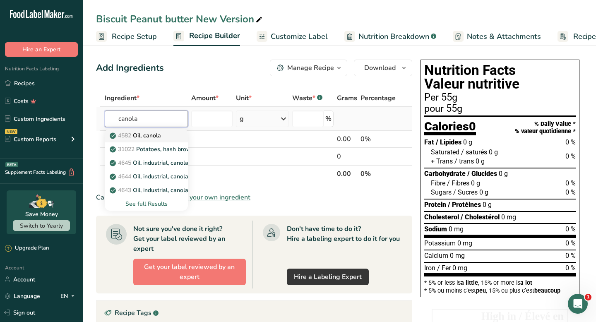
type input "canola"
click at [121, 132] on span "4582" at bounding box center [124, 136] width 13 height 8
type input "Oil, canola"
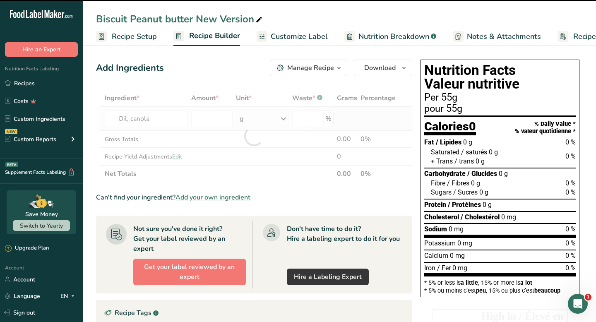
type input "0"
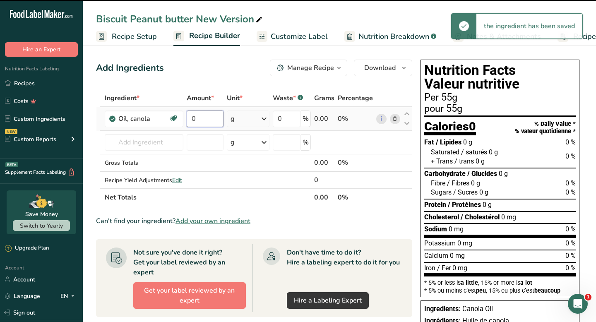
click at [203, 121] on input "0" at bounding box center [205, 118] width 37 height 17
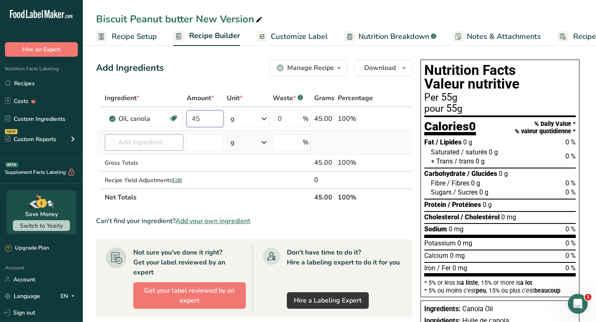
type input "45"
click at [159, 146] on div "Ingredient * Amount * Unit * Waste * .a-a{fill:#347362;}.b-a{fill:#fff;} Grams …" at bounding box center [254, 147] width 316 height 117
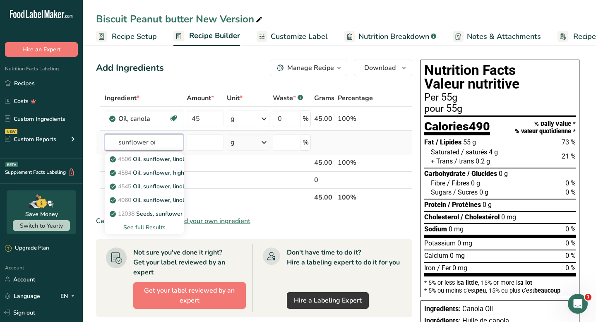
type input "sunflower oi"
click at [144, 231] on div "See full Results" at bounding box center [144, 227] width 66 height 9
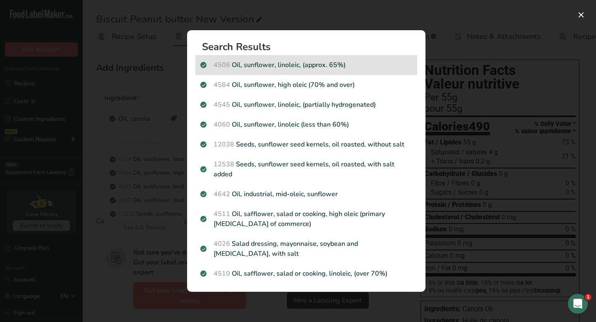
click at [302, 71] on div "4506 Oil, sunflower, linoleic, (approx. 65%)" at bounding box center [306, 65] width 222 height 20
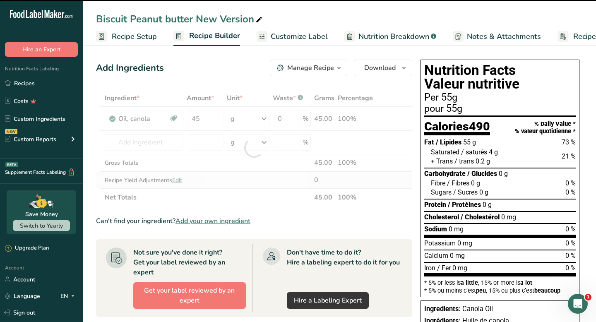
type input "0"
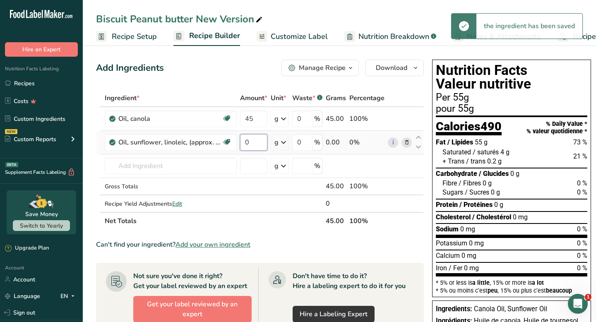
click at [252, 138] on input "0" at bounding box center [253, 142] width 27 height 17
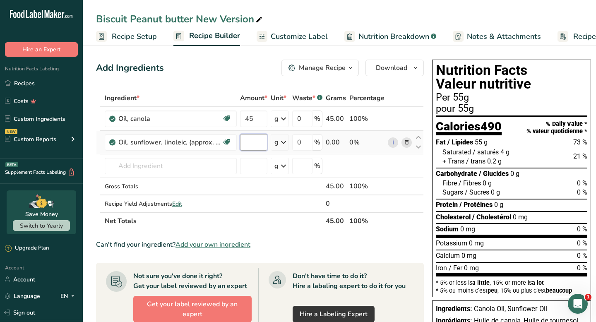
type input "3"
type input "40"
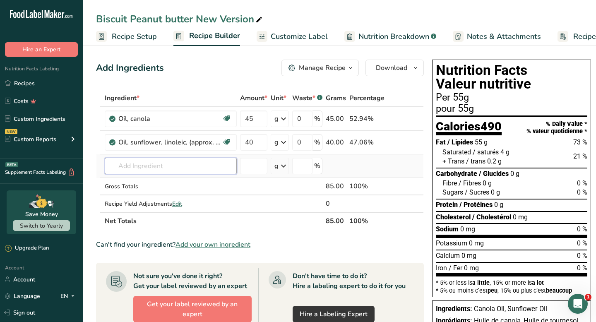
click at [223, 164] on div "Ingredient * Amount * Unit * Waste * .a-a{fill:#347362;}.b-a{fill:#fff;} Grams …" at bounding box center [260, 159] width 328 height 140
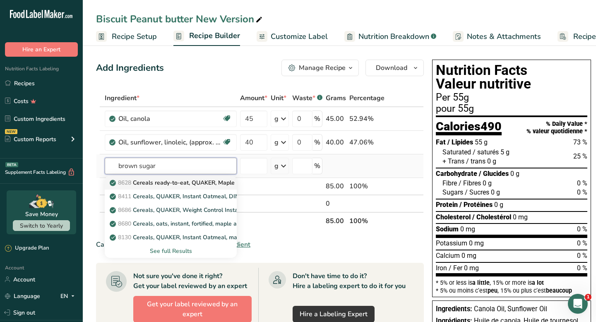
type input "brown sugar"
click at [205, 186] on p "8628 Cereals ready-to-eat, QUAKER, Maple Brown Sugar LIFE Cereal" at bounding box center [207, 182] width 192 height 9
type input "Cereals ready-to-eat, QUAKER, Maple Brown Sugar LIFE Cereal"
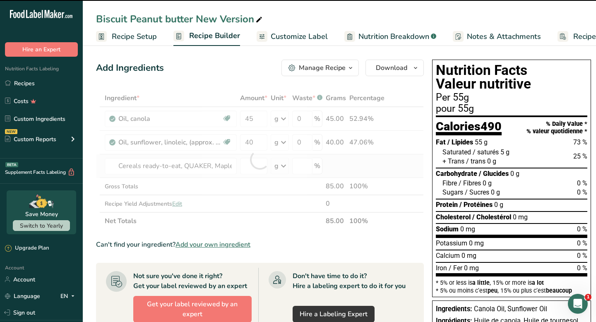
type input "0"
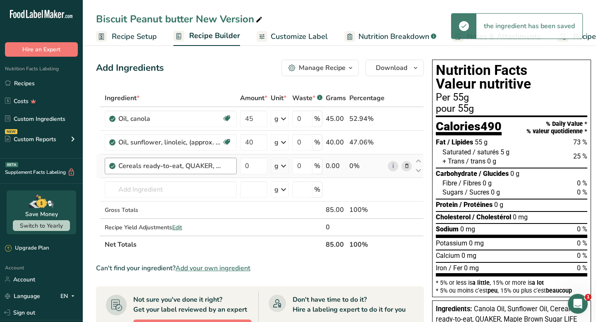
click at [215, 170] on div "Cereals ready-to-eat, QUAKER, Maple Brown Sugar LIFE Cereal" at bounding box center [171, 166] width 132 height 17
click at [406, 165] on icon at bounding box center [407, 166] width 6 height 9
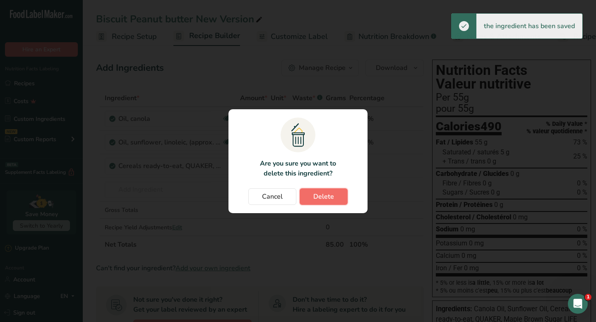
click at [321, 199] on span "Delete" at bounding box center [323, 197] width 21 height 10
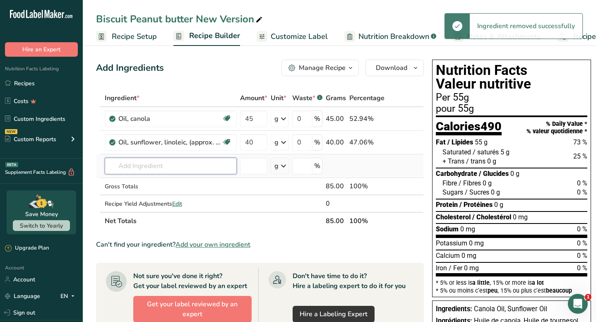
click at [173, 168] on input "text" at bounding box center [171, 166] width 132 height 17
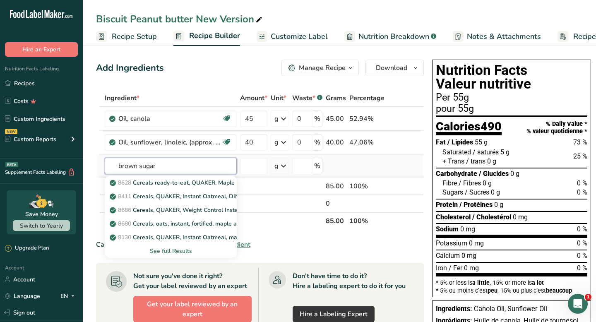
type input "brown sugar"
click at [170, 252] on div "See full Results" at bounding box center [170, 251] width 119 height 9
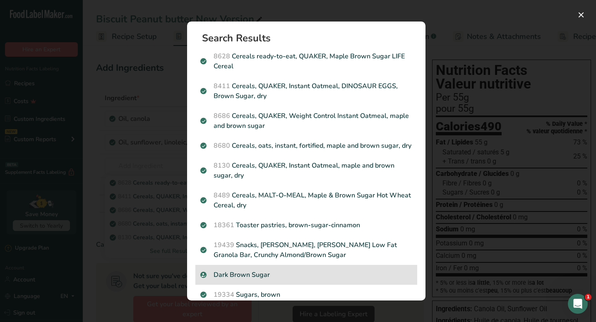
click at [246, 272] on p "Dark Brown Sugar" at bounding box center [306, 275] width 212 height 10
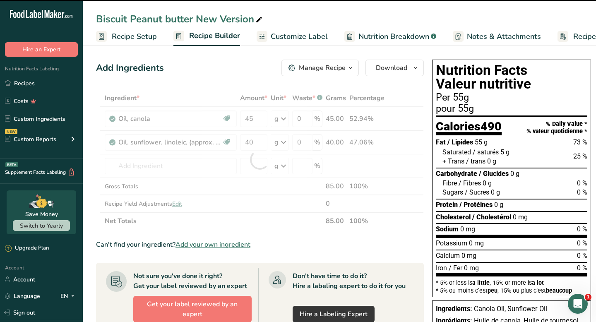
type input "0"
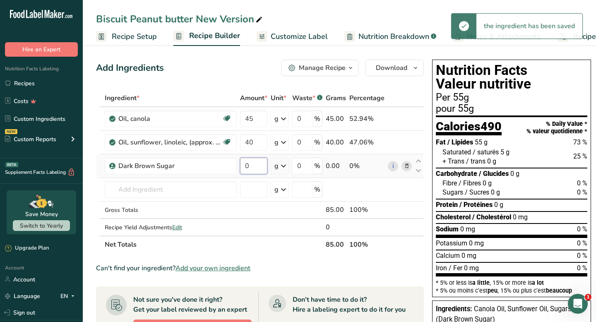
click at [255, 171] on input "0" at bounding box center [253, 166] width 27 height 17
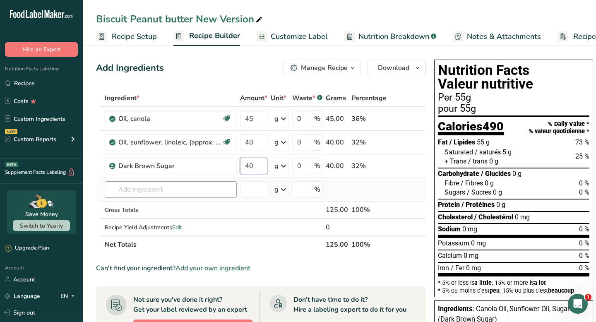
type input "40"
click at [219, 194] on div "Ingredient * Amount * Unit * Waste * .a-a{fill:#347362;}.b-a{fill:#fff;} Grams …" at bounding box center [261, 171] width 330 height 164
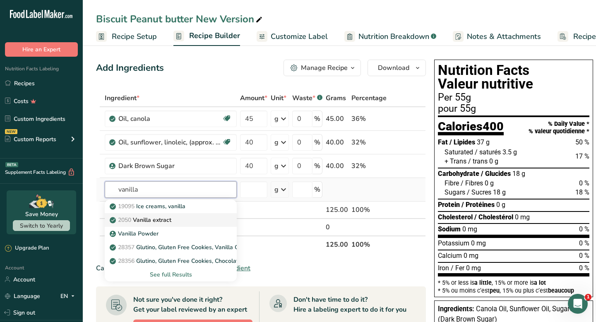
type input "vanilla"
click at [175, 222] on div "2050 Vanilla extract" at bounding box center [163, 220] width 105 height 9
type input "Vanilla extract"
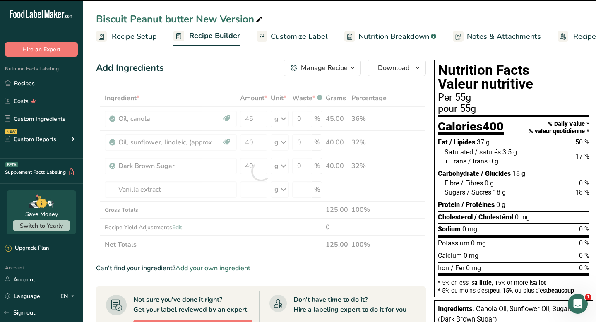
type input "0"
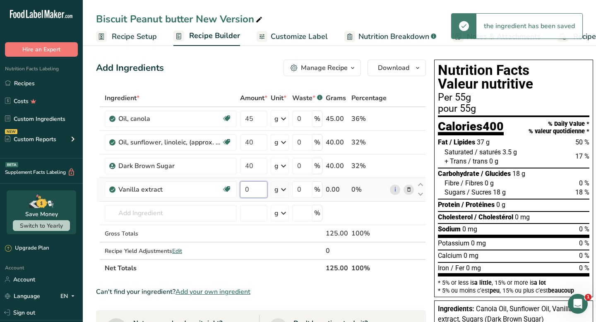
click at [259, 192] on input "0" at bounding box center [253, 189] width 27 height 17
type input "2"
click at [204, 221] on div "Ingredient * Amount * Unit * Waste * .a-a{fill:#347362;}.b-a{fill:#fff;} Grams …" at bounding box center [261, 182] width 330 height 187
click at [202, 218] on input "text" at bounding box center [171, 213] width 132 height 17
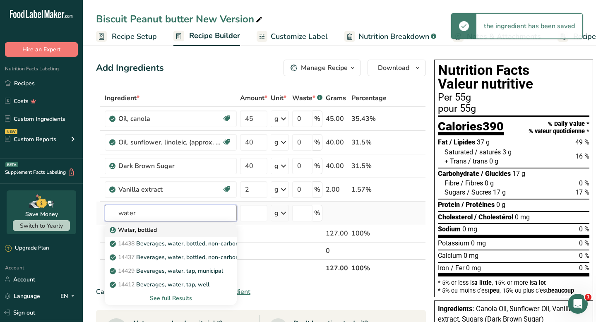
type input "water"
click at [174, 229] on div "Water, bottled" at bounding box center [163, 229] width 105 height 9
type input "Water, bottled"
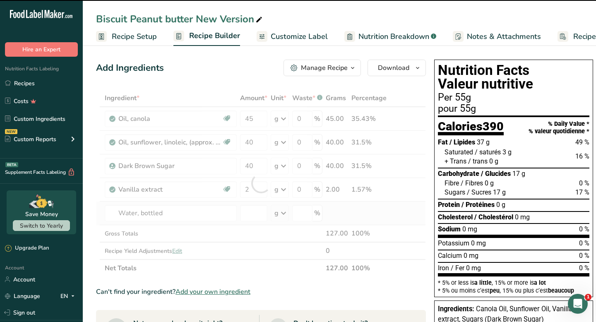
type input "0"
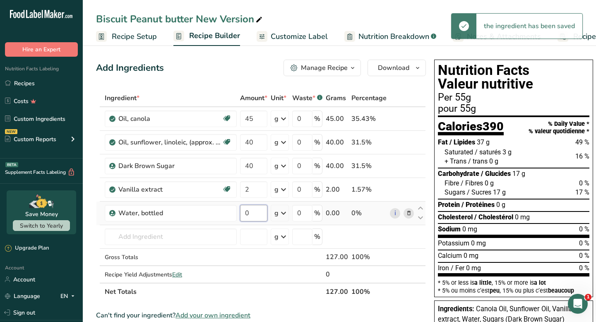
click at [256, 213] on input "0" at bounding box center [253, 213] width 27 height 17
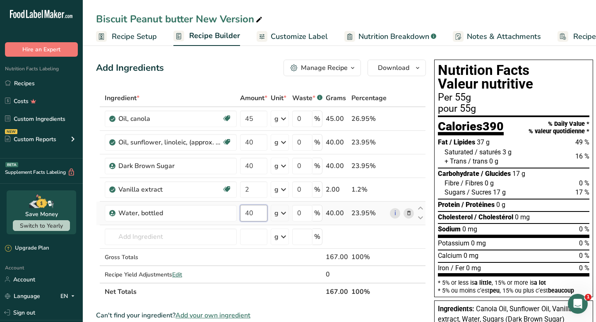
type input "4"
type input "3"
type input "45"
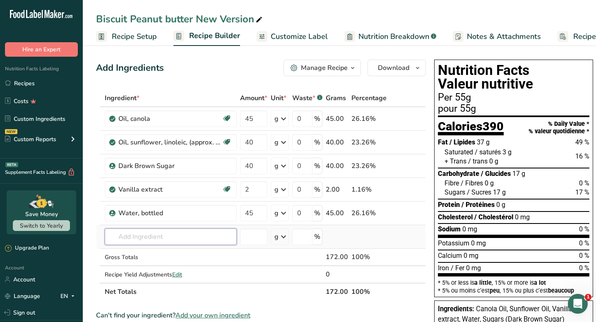
click at [182, 237] on div "Ingredient * Amount * Unit * Waste * .a-a{fill:#347362;}.b-a{fill:#fff;} Grams …" at bounding box center [261, 194] width 330 height 211
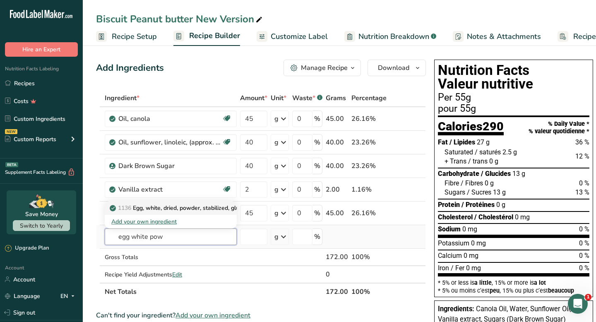
type input "egg white pow"
click at [180, 206] on p "1136 Egg, white, dried, powder, stabilized, glucose reduced" at bounding box center [192, 208] width 163 height 9
type input "Egg, white, dried, powder, stabilized, glucose reduced"
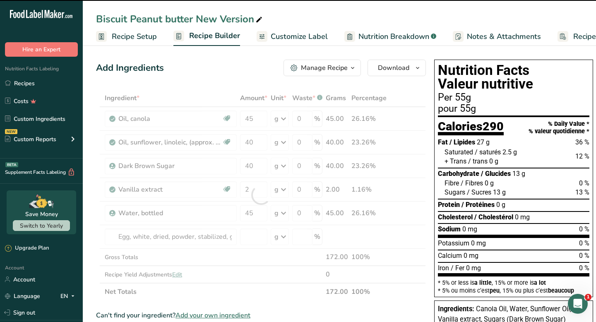
type input "0"
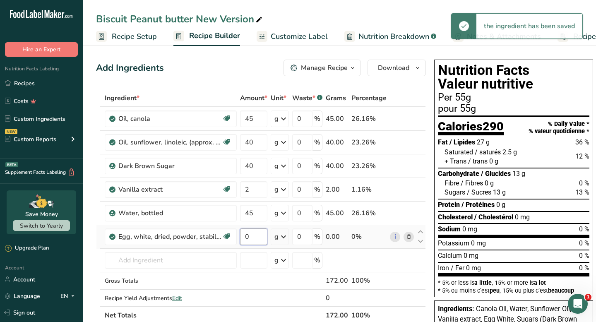
click at [251, 240] on input "0" at bounding box center [253, 236] width 27 height 17
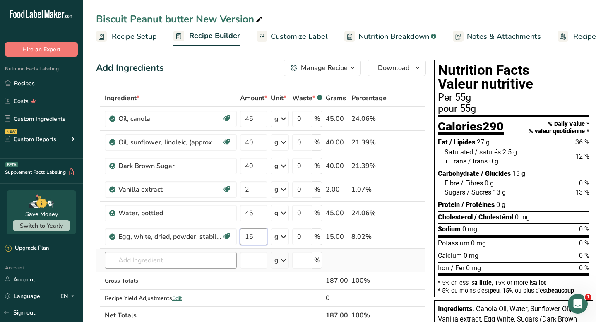
type input "15"
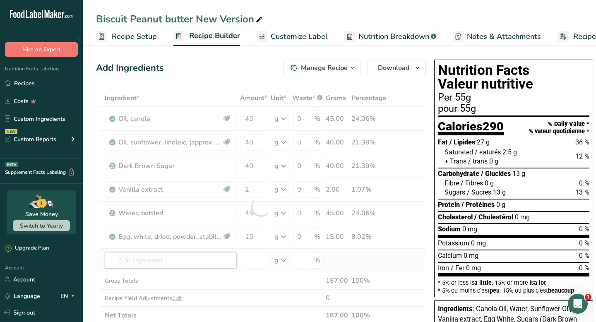
click at [208, 259] on div "Ingredient * Amount * Unit * Waste * .a-a{fill:#347362;}.b-a{fill:#fff;} Grams …" at bounding box center [261, 206] width 330 height 235
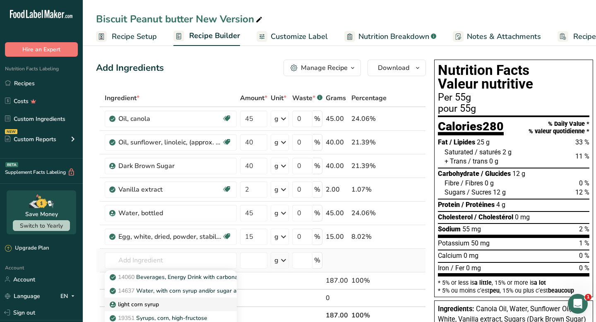
click at [159, 305] on div "light corn syrup" at bounding box center [163, 304] width 105 height 9
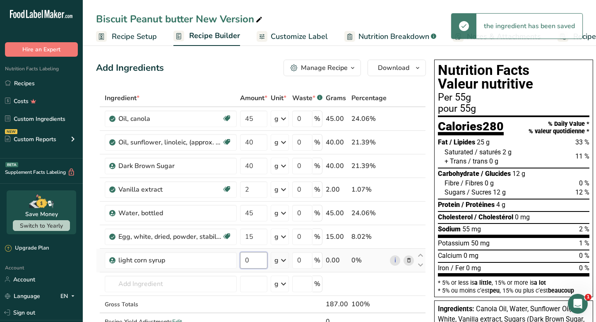
click at [256, 263] on input "0" at bounding box center [253, 260] width 27 height 17
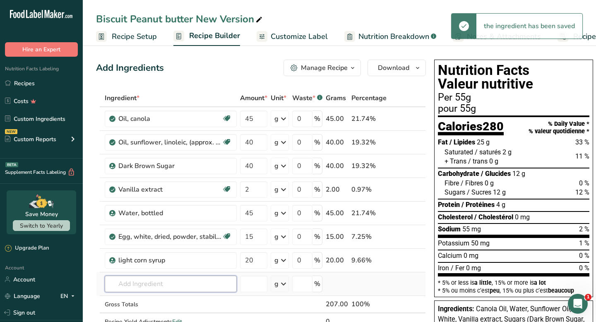
click at [214, 284] on div "Ingredient * Amount * Unit * Waste * .a-a{fill:#347362;}.b-a{fill:#fff;} Grams …" at bounding box center [261, 218] width 330 height 258
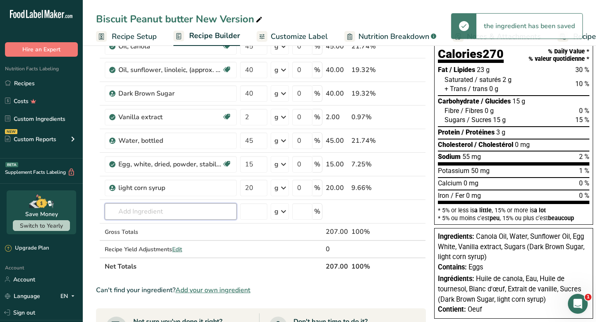
scroll to position [73, 0]
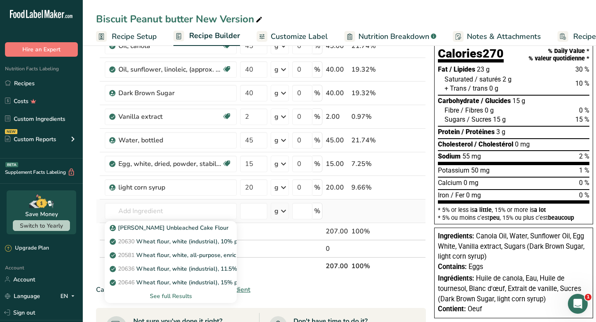
click at [178, 298] on div "See full Results" at bounding box center [170, 296] width 119 height 9
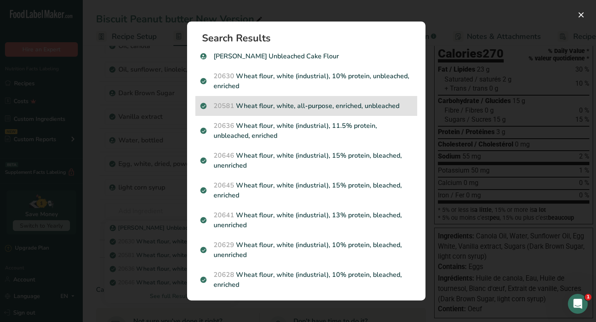
click at [347, 107] on p "20581 Wheat flour, white, all-purpose, enriched, unbleached" at bounding box center [306, 106] width 212 height 10
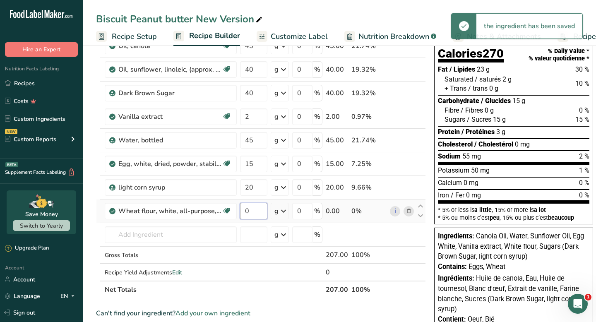
click at [264, 213] on input "0" at bounding box center [253, 211] width 27 height 17
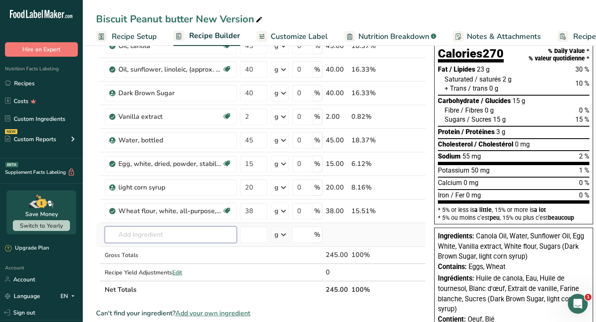
click at [201, 240] on div "Ingredient * Amount * Unit * Waste * .a-a{fill:#347362;}.b-a{fill:#fff;} Grams …" at bounding box center [261, 158] width 330 height 282
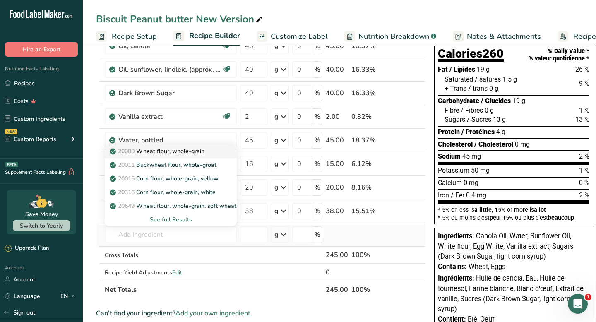
click at [201, 149] on p "20080 Wheat flour, whole-grain" at bounding box center [157, 151] width 93 height 9
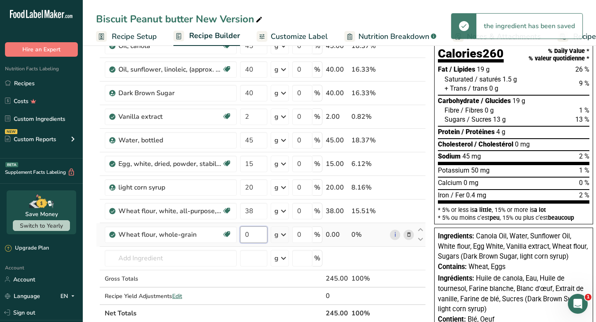
click at [252, 240] on input "0" at bounding box center [253, 234] width 27 height 17
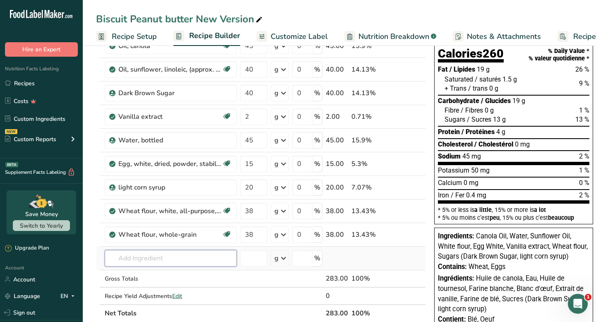
click at [219, 256] on div "Ingredient * Amount * Unit * Waste * .a-a{fill:#347362;}.b-a{fill:#fff;} Grams …" at bounding box center [261, 169] width 330 height 305
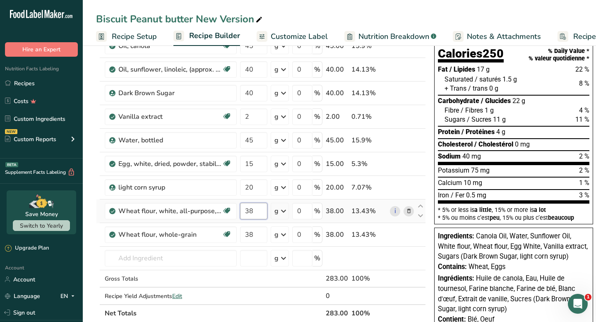
click at [258, 213] on input "38" at bounding box center [253, 211] width 27 height 17
click at [256, 233] on div "Ingredient * Amount * Unit * Waste * .a-a{fill:#347362;}.b-a{fill:#fff;} Grams …" at bounding box center [261, 169] width 330 height 305
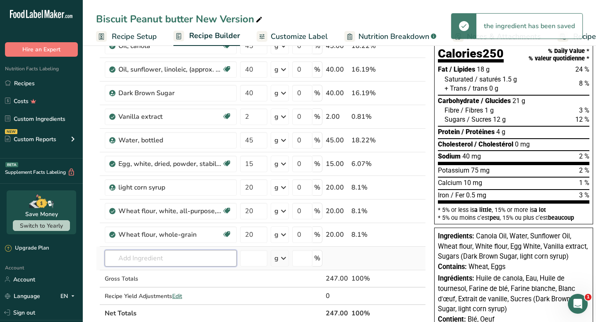
click at [204, 257] on div "Ingredient * Amount * Unit * Waste * .a-a{fill:#347362;}.b-a{fill:#fff;} Grams …" at bounding box center [261, 169] width 330 height 305
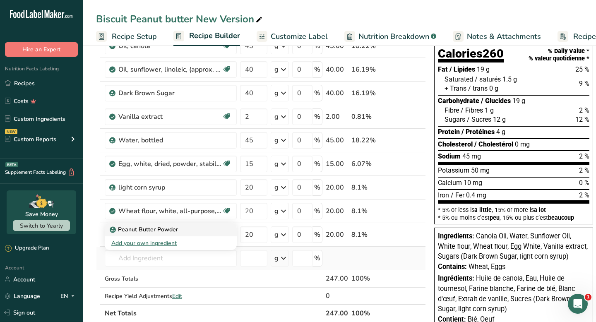
click at [185, 231] on div "Peanut Butter Powder" at bounding box center [163, 229] width 105 height 9
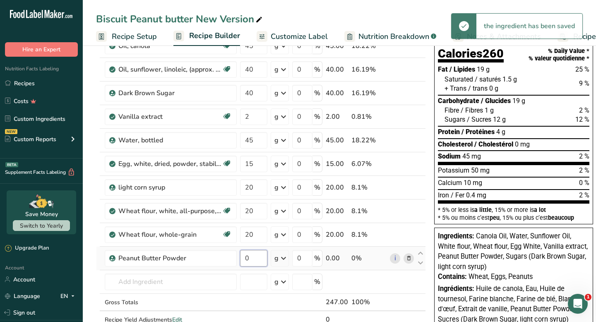
click at [250, 257] on input "0" at bounding box center [253, 258] width 27 height 17
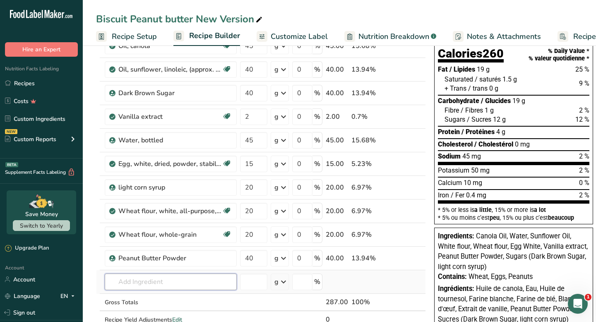
click at [208, 280] on div "Ingredient * Amount * Unit * Waste * .a-a{fill:#347362;}.b-a{fill:#fff;} Grams …" at bounding box center [261, 181] width 330 height 329
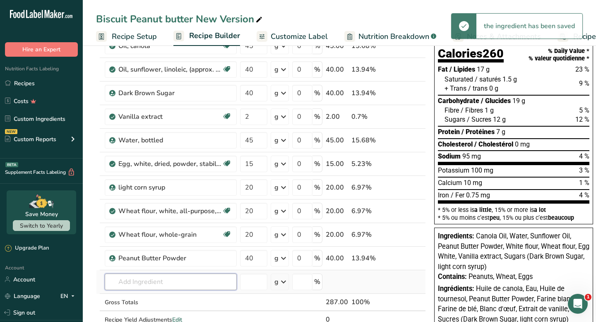
click at [170, 285] on input "text" at bounding box center [171, 281] width 132 height 17
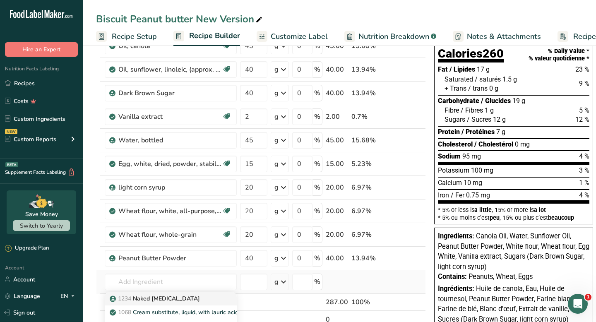
click at [157, 299] on p "1234 Naked [MEDICAL_DATA]" at bounding box center [155, 298] width 89 height 9
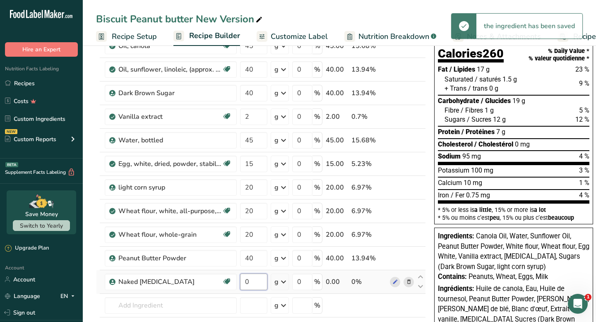
click at [254, 281] on input "0" at bounding box center [253, 281] width 27 height 17
click at [209, 309] on div "Ingredient * Amount * Unit * Waste * .a-a{fill:#347362;}.b-a{fill:#fff;} Grams …" at bounding box center [261, 193] width 330 height 352
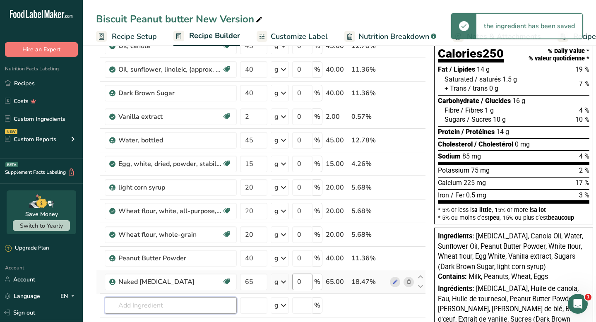
scroll to position [116, 0]
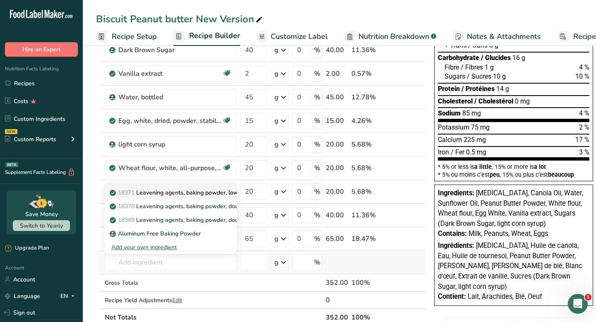
click at [176, 194] on p "18371 Leavening agents, baking powder, low-sodium" at bounding box center [185, 192] width 149 height 9
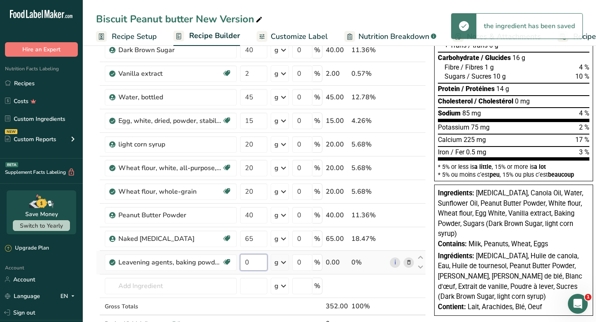
click at [253, 262] on input "0" at bounding box center [253, 262] width 27 height 17
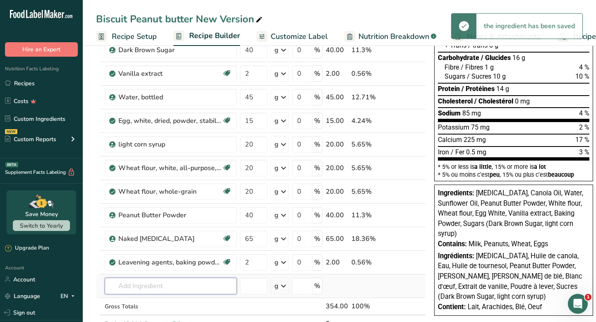
click at [215, 282] on div "Ingredient * Amount * Unit * Waste * .a-a{fill:#347362;}.b-a{fill:#fff;} Grams …" at bounding box center [261, 162] width 330 height 376
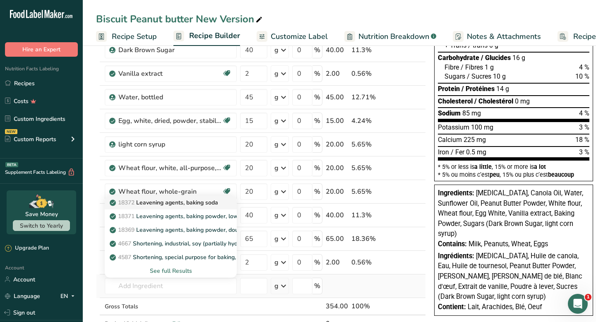
click at [204, 202] on p "18372 Leavening agents, baking soda" at bounding box center [164, 202] width 107 height 9
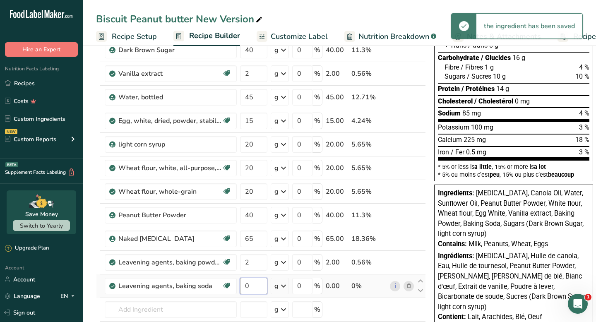
click at [249, 287] on input "0" at bounding box center [253, 286] width 27 height 17
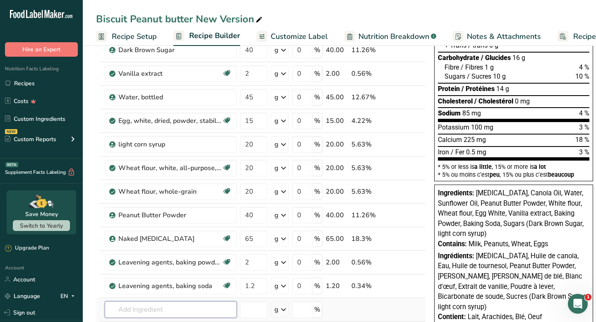
click at [201, 302] on div "Ingredient * Amount * Unit * Waste * .a-a{fill:#347362;}.b-a{fill:#fff;} Grams …" at bounding box center [261, 174] width 330 height 400
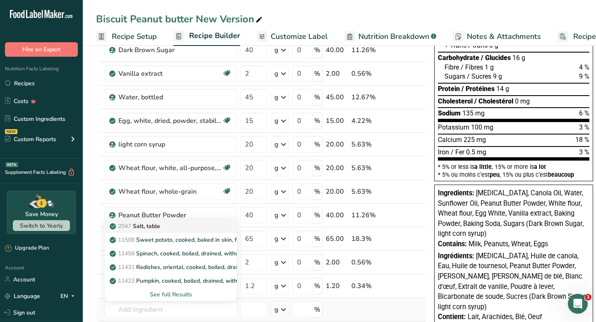
click at [167, 226] on div "2047 Salt, table" at bounding box center [163, 226] width 105 height 9
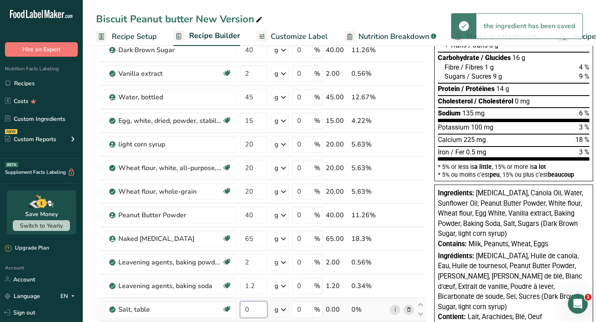
click at [253, 310] on input "0" at bounding box center [253, 309] width 27 height 17
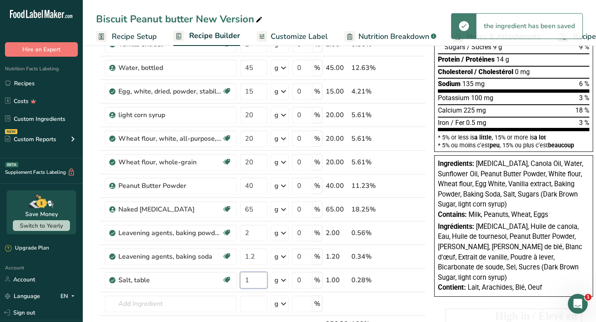
scroll to position [147, 0]
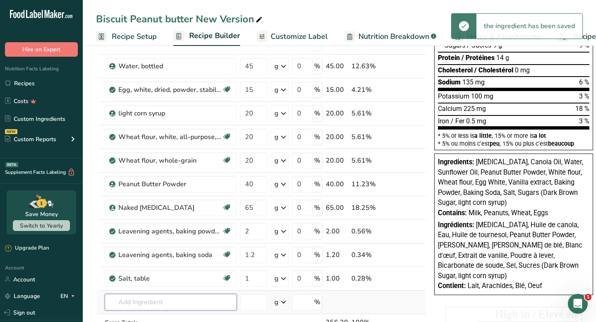
click at [201, 300] on div "Ingredient * Amount * Unit * Waste * .a-a{fill:#347362;}.b-a{fill:#fff;} Grams …" at bounding box center [261, 153] width 330 height 423
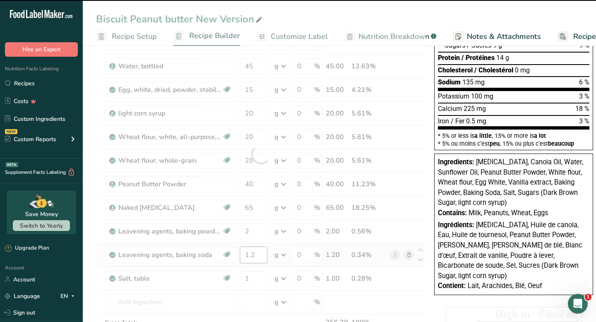
click at [255, 255] on input "1.2" at bounding box center [253, 255] width 27 height 17
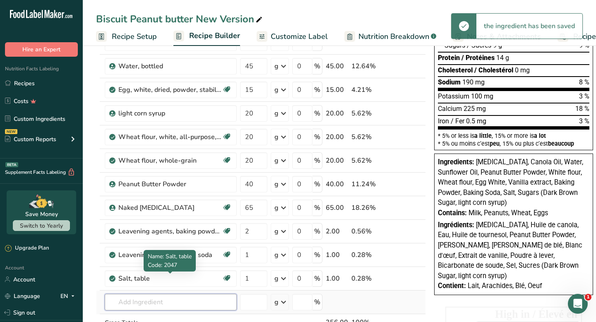
click at [209, 294] on div "Ingredient * Amount * Unit * Waste * .a-a{fill:#347362;}.b-a{fill:#fff;} Grams …" at bounding box center [261, 153] width 330 height 423
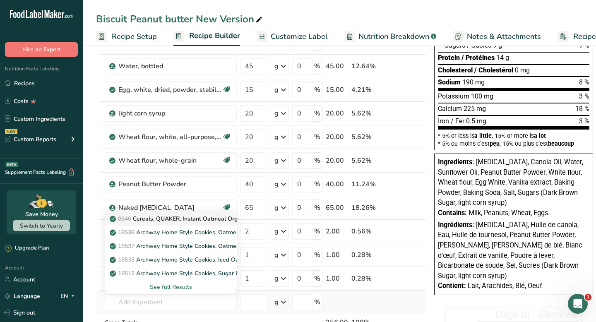
click at [166, 218] on p "8640 Cereals, QUAKER, Instant Oatmeal Organic, Regular" at bounding box center [191, 218] width 161 height 9
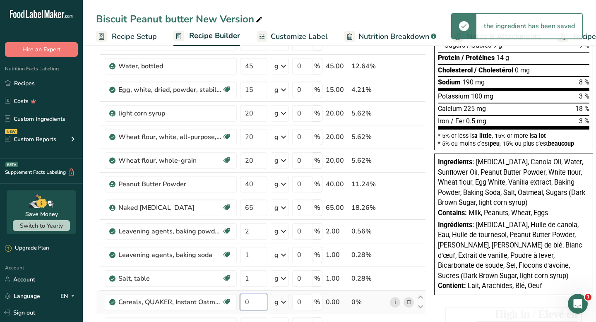
click at [254, 302] on input "0" at bounding box center [253, 302] width 27 height 17
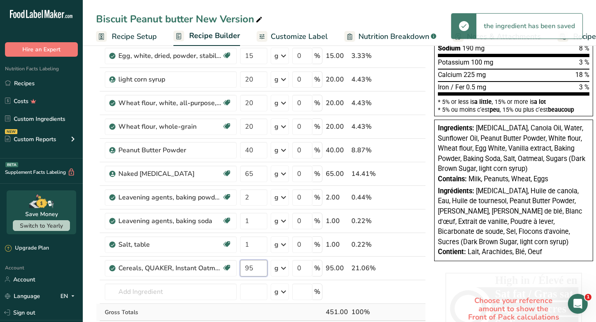
scroll to position [193, 0]
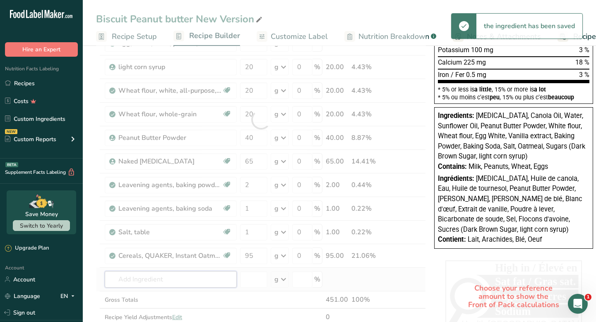
click at [197, 282] on div "Ingredient * Amount * Unit * Waste * .a-a{fill:#347362;}.b-a{fill:#fff;} Grams …" at bounding box center [261, 119] width 330 height 447
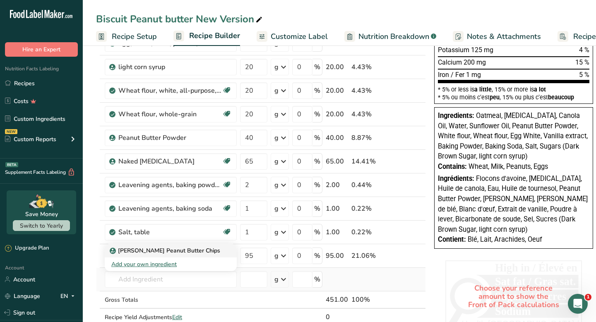
click at [161, 245] on link "[PERSON_NAME] Peanut Butter Chips" at bounding box center [171, 251] width 132 height 14
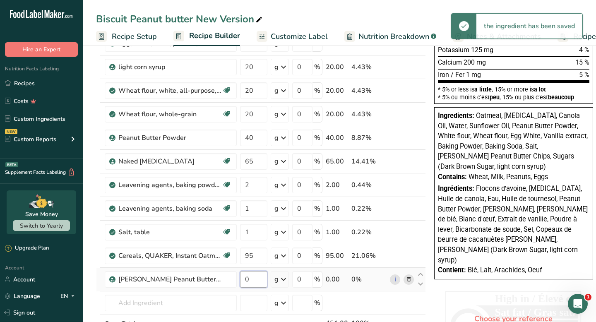
click at [247, 280] on input "0" at bounding box center [253, 279] width 27 height 17
click at [249, 279] on input "0" at bounding box center [253, 279] width 27 height 17
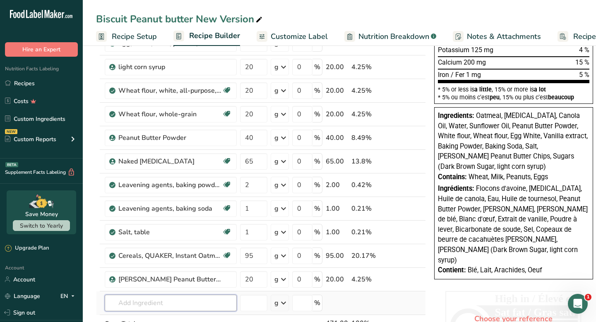
click at [226, 296] on div "Ingredient * Amount * Unit * Waste * .a-a{fill:#347362;}.b-a{fill:#fff;} Grams …" at bounding box center [261, 131] width 330 height 470
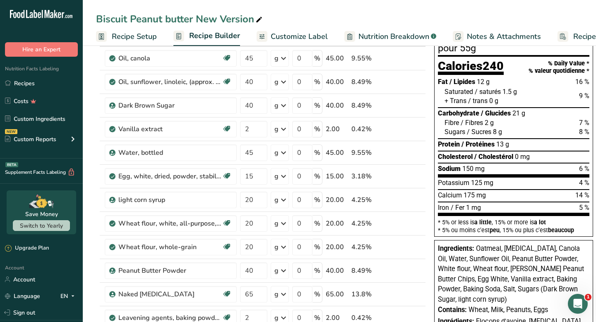
scroll to position [0, 0]
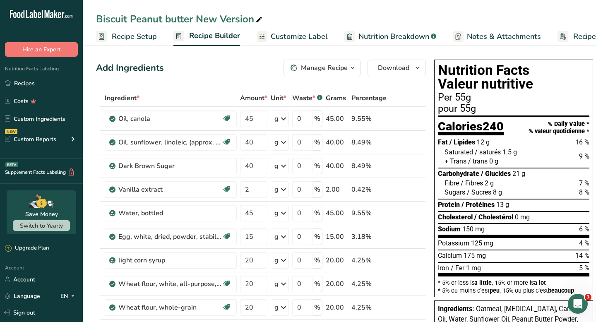
click at [301, 38] on span "Customize Label" at bounding box center [299, 36] width 57 height 11
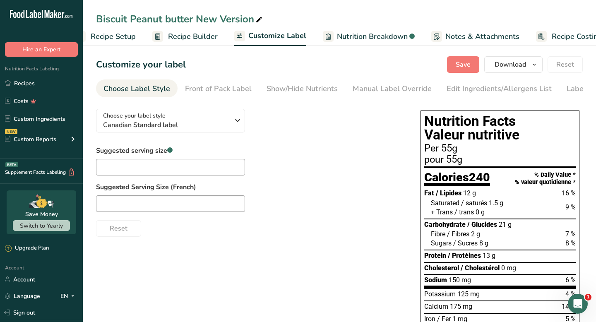
scroll to position [0, 48]
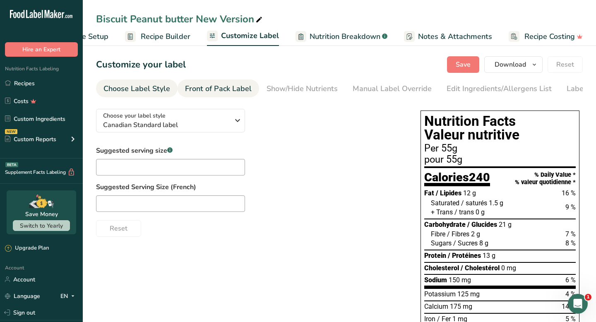
click at [229, 85] on div "Front of Pack Label" at bounding box center [218, 88] width 67 height 11
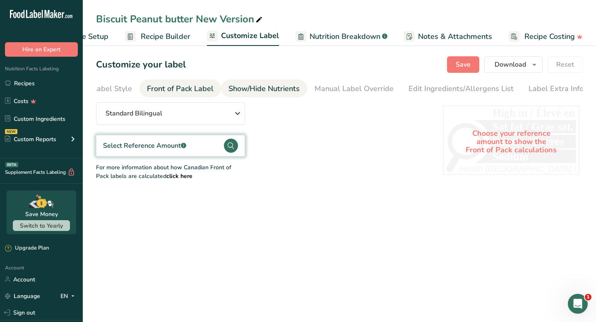
scroll to position [0, 38]
click at [291, 86] on div "Show/Hide Nutrients" at bounding box center [263, 88] width 71 height 11
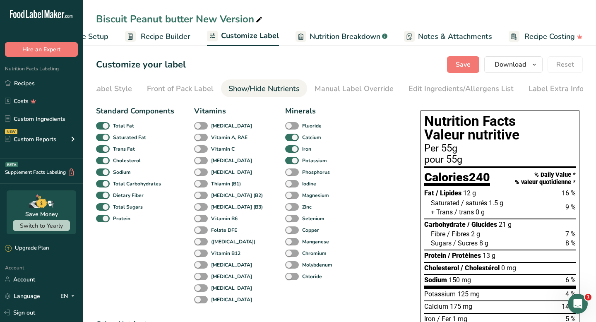
scroll to position [18, 0]
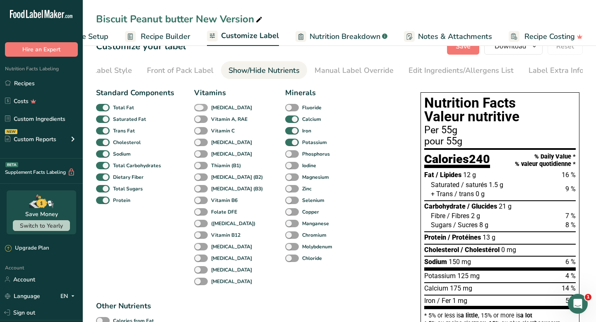
click at [199, 106] on span at bounding box center [201, 108] width 14 height 8
click at [199, 106] on input "[MEDICAL_DATA]" at bounding box center [196, 107] width 5 height 5
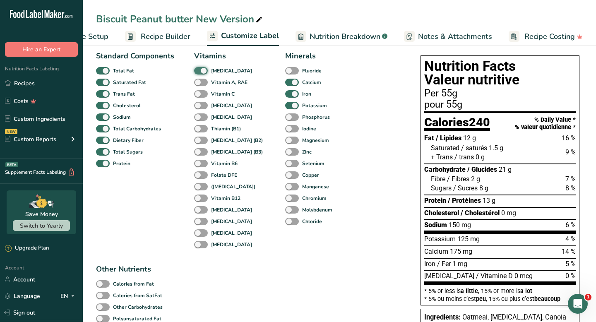
scroll to position [57, 0]
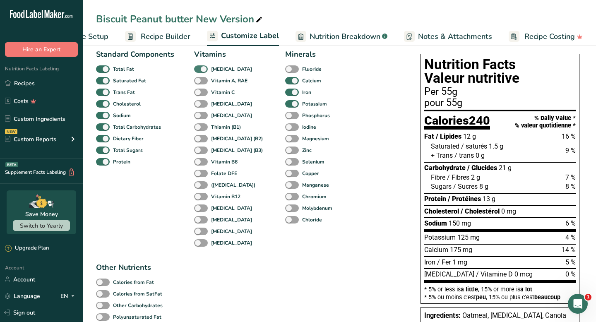
click at [204, 67] on span at bounding box center [201, 69] width 14 height 8
click at [199, 67] on input "[MEDICAL_DATA]" at bounding box center [196, 68] width 5 height 5
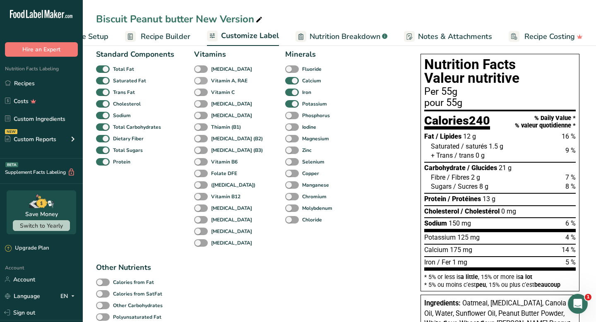
click at [199, 82] on span at bounding box center [201, 81] width 14 height 8
click at [199, 82] on input "Vitamin A, RAE" at bounding box center [196, 80] width 5 height 5
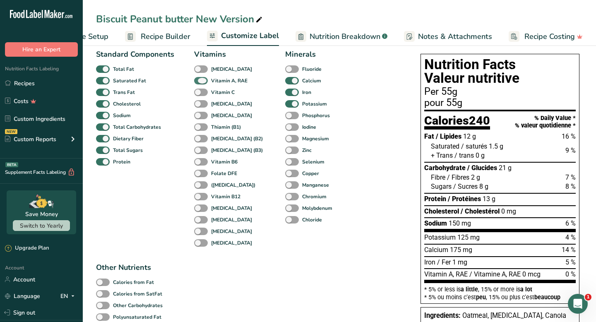
click at [199, 82] on span at bounding box center [201, 81] width 14 height 8
click at [199, 82] on input "Vitamin A, RAE" at bounding box center [196, 80] width 5 height 5
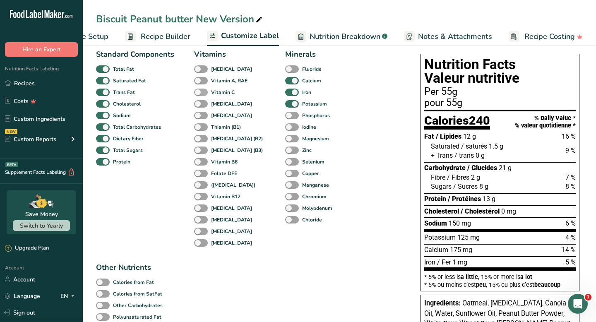
click at [200, 91] on span at bounding box center [201, 93] width 14 height 8
click at [199, 91] on input "Vitamin C" at bounding box center [196, 91] width 5 height 5
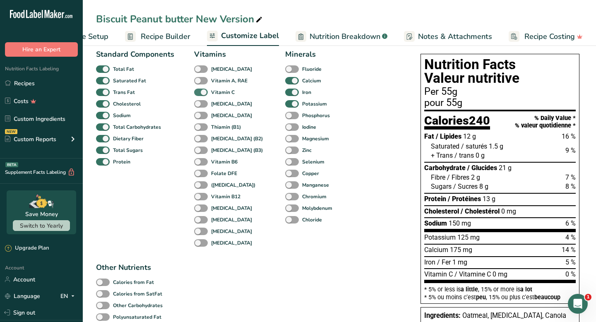
click at [200, 91] on span at bounding box center [201, 93] width 14 height 8
click at [199, 91] on input "Vitamin C" at bounding box center [196, 91] width 5 height 5
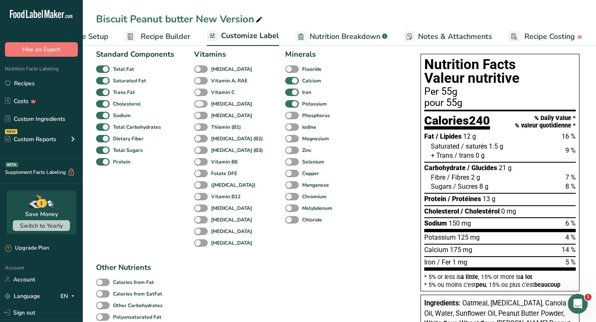
click at [200, 103] on span at bounding box center [201, 104] width 14 height 8
click at [199, 103] on input "[MEDICAL_DATA]" at bounding box center [196, 103] width 5 height 5
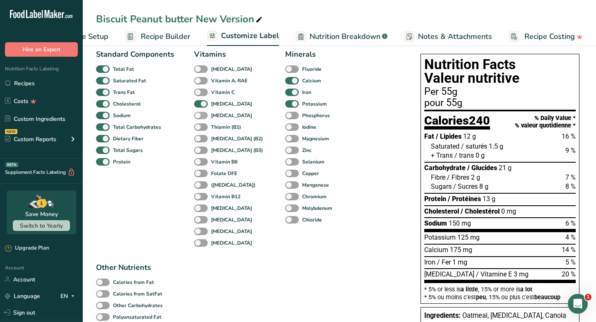
click at [203, 120] on span at bounding box center [201, 116] width 14 height 8
click at [199, 118] on input "[MEDICAL_DATA]" at bounding box center [196, 115] width 5 height 5
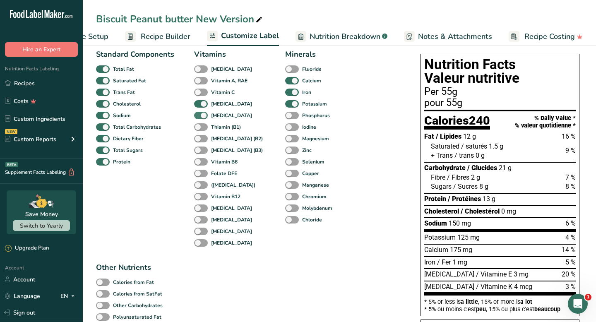
click at [203, 120] on span at bounding box center [201, 116] width 14 height 8
click at [199, 118] on input "[MEDICAL_DATA]" at bounding box center [196, 115] width 5 height 5
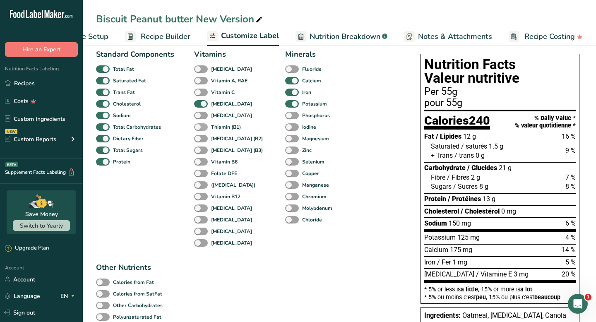
click at [202, 131] on span at bounding box center [201, 127] width 14 height 8
click at [199, 129] on input "Thiamin (B1)" at bounding box center [196, 126] width 5 height 5
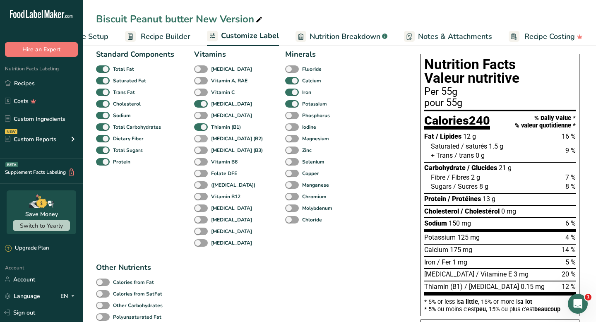
click at [202, 143] on span at bounding box center [201, 139] width 14 height 8
click at [199, 141] on input "[MEDICAL_DATA] (B2)" at bounding box center [196, 138] width 5 height 5
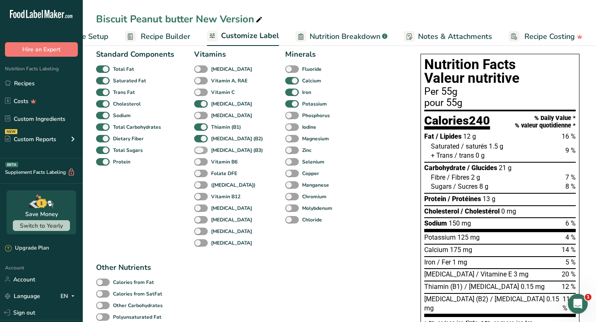
click at [202, 154] on span at bounding box center [201, 150] width 14 height 8
click at [199, 153] on input "[MEDICAL_DATA] (B3)" at bounding box center [196, 149] width 5 height 5
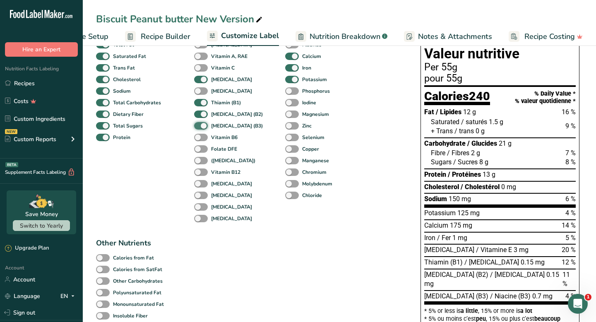
scroll to position [85, 0]
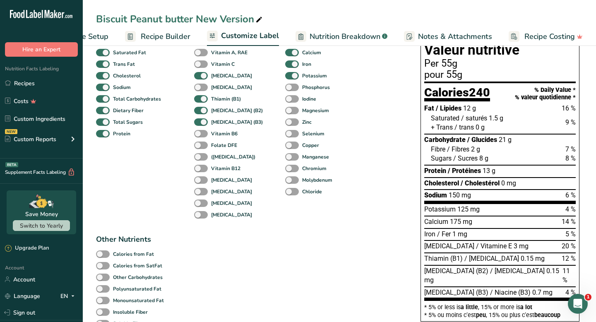
click at [202, 120] on div "[MEDICAL_DATA] (B3)" at bounding box center [203, 122] width 18 height 12
click at [202, 125] on span at bounding box center [201, 122] width 14 height 8
click at [199, 125] on input "[MEDICAL_DATA] (B3)" at bounding box center [196, 121] width 5 height 5
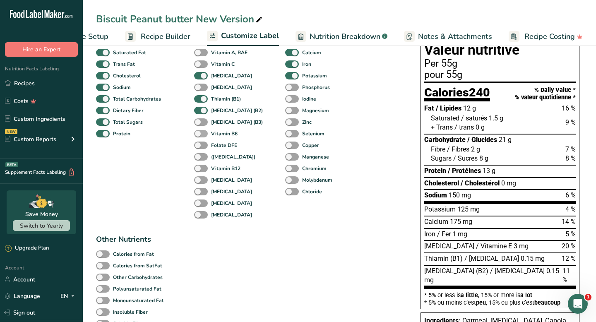
click at [201, 134] on span at bounding box center [201, 134] width 14 height 8
click at [199, 134] on input "Vitamin B6" at bounding box center [196, 133] width 5 height 5
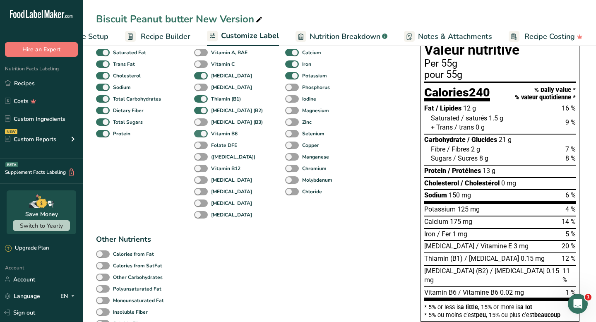
click at [201, 134] on span at bounding box center [201, 134] width 14 height 8
click at [199, 134] on input "Vitamin B6" at bounding box center [196, 133] width 5 height 5
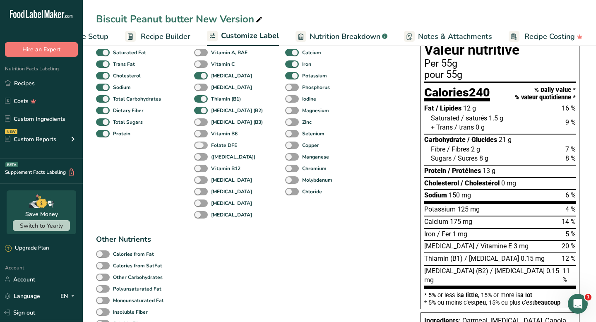
click at [201, 144] on span at bounding box center [201, 145] width 14 height 8
click at [199, 144] on input "Folate DFE" at bounding box center [196, 144] width 5 height 5
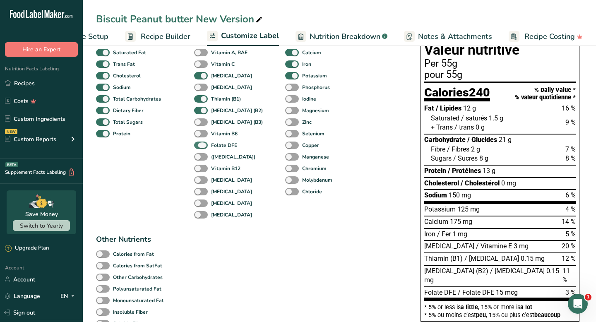
click at [201, 144] on span at bounding box center [201, 145] width 14 height 8
click at [199, 144] on input "Folate DFE" at bounding box center [196, 144] width 5 height 5
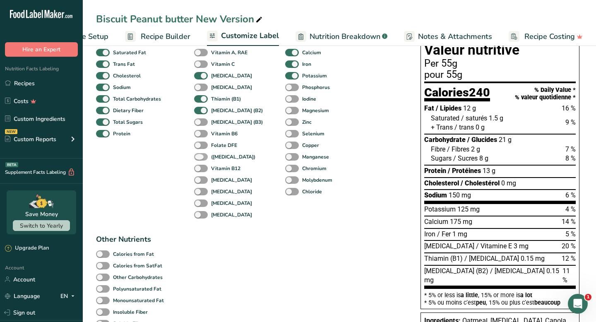
click at [201, 155] on span at bounding box center [201, 157] width 14 height 8
click at [199, 155] on input "([MEDICAL_DATA])" at bounding box center [196, 156] width 5 height 5
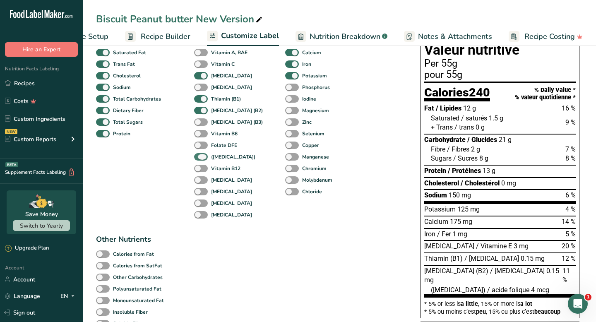
click at [201, 155] on span at bounding box center [201, 157] width 14 height 8
click at [199, 155] on input "([MEDICAL_DATA])" at bounding box center [196, 156] width 5 height 5
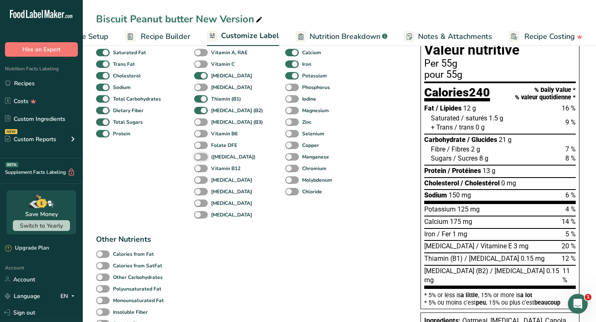
scroll to position [109, 0]
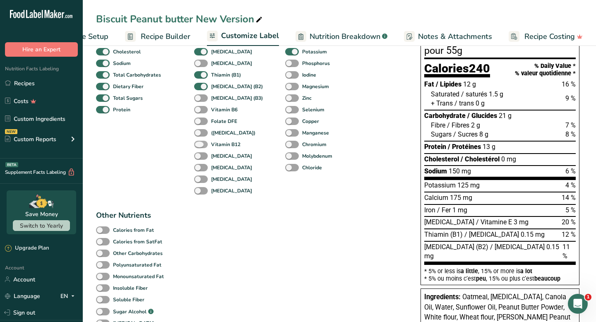
click at [199, 145] on span at bounding box center [201, 145] width 14 height 8
click at [199, 145] on input "Vitamin B12" at bounding box center [196, 143] width 5 height 5
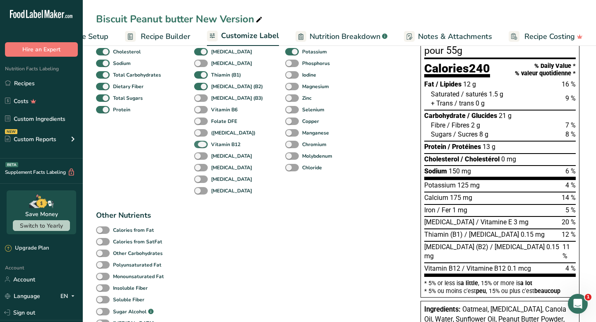
click at [199, 145] on span at bounding box center [201, 145] width 14 height 8
click at [199, 145] on input "Vitamin B12" at bounding box center [196, 143] width 5 height 5
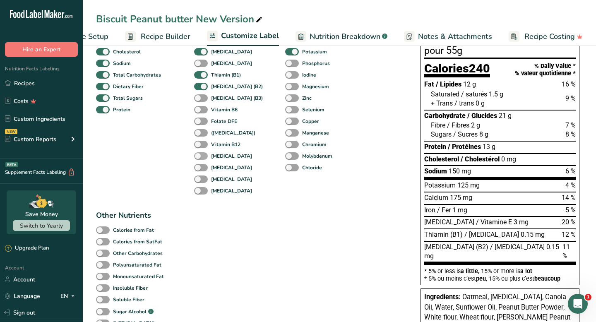
click at [201, 156] on span at bounding box center [201, 156] width 14 height 8
click at [199, 156] on input "[MEDICAL_DATA]" at bounding box center [196, 155] width 5 height 5
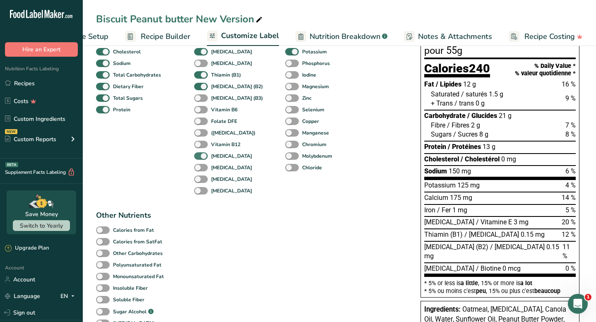
click at [201, 156] on span at bounding box center [201, 156] width 14 height 8
click at [199, 156] on input "[MEDICAL_DATA]" at bounding box center [196, 155] width 5 height 5
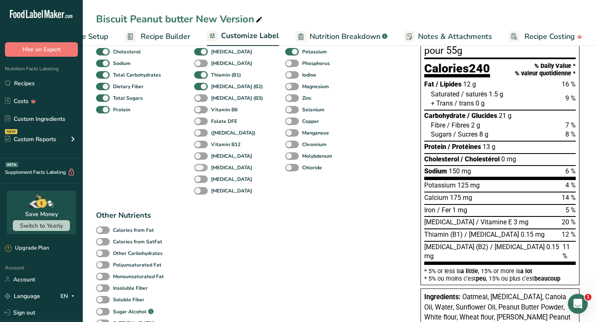
click at [201, 168] on span at bounding box center [201, 168] width 14 height 8
click at [199, 168] on input "[MEDICAL_DATA]" at bounding box center [196, 167] width 5 height 5
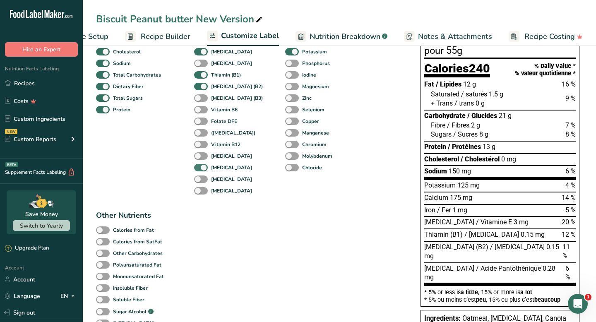
click at [201, 168] on span at bounding box center [201, 168] width 14 height 8
click at [199, 168] on input "[MEDICAL_DATA]" at bounding box center [196, 167] width 5 height 5
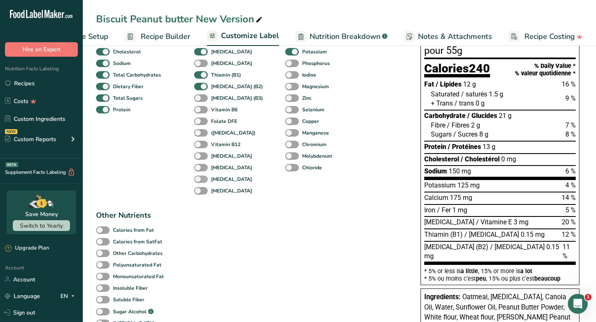
click at [201, 181] on span at bounding box center [201, 179] width 14 height 8
click at [199, 181] on input "[MEDICAL_DATA]" at bounding box center [196, 178] width 5 height 5
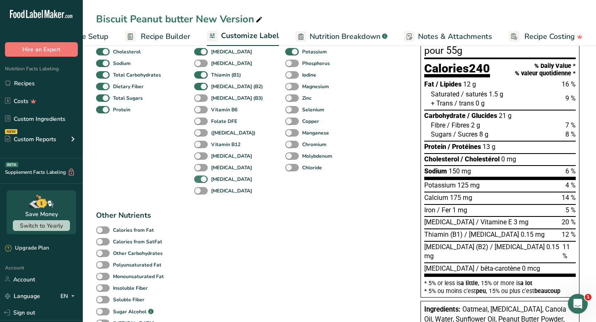
click at [201, 181] on span at bounding box center [201, 179] width 14 height 8
click at [199, 181] on input "[MEDICAL_DATA]" at bounding box center [196, 178] width 5 height 5
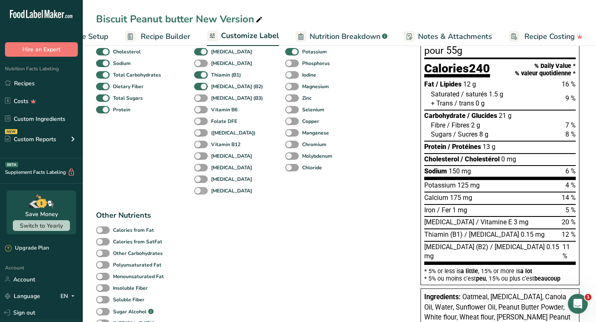
click at [201, 195] on span at bounding box center [201, 191] width 14 height 8
click at [199, 193] on input "[MEDICAL_DATA]" at bounding box center [196, 190] width 5 height 5
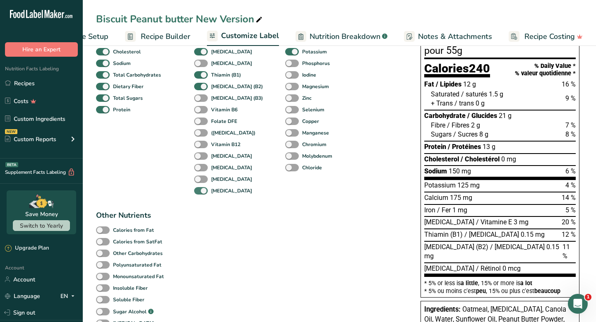
click at [201, 195] on span at bounding box center [201, 191] width 14 height 8
click at [199, 193] on input "[MEDICAL_DATA]" at bounding box center [196, 190] width 5 height 5
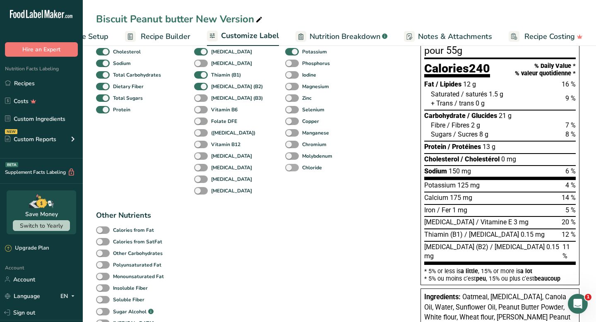
click at [285, 172] on span at bounding box center [292, 168] width 14 height 8
click at [285, 170] on input "Chloride" at bounding box center [287, 167] width 5 height 5
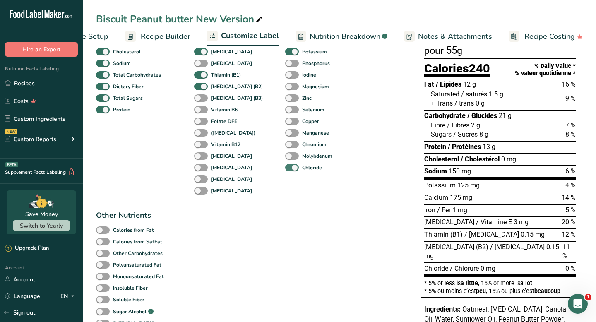
click at [285, 172] on span at bounding box center [292, 168] width 14 height 8
click at [285, 170] on input "Chloride" at bounding box center [287, 167] width 5 height 5
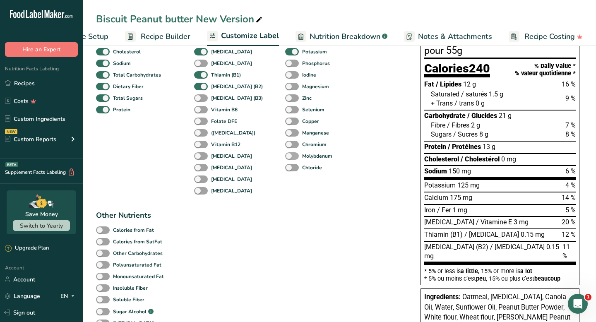
click at [285, 160] on span at bounding box center [292, 156] width 14 height 8
click at [285, 158] on input "Molybdenum" at bounding box center [287, 155] width 5 height 5
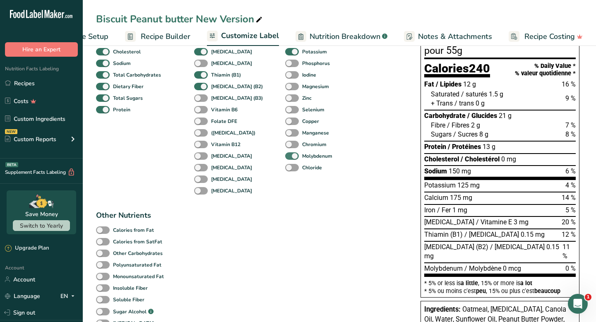
click at [285, 160] on span at bounding box center [292, 156] width 14 height 8
click at [285, 158] on input "Molybdenum" at bounding box center [287, 155] width 5 height 5
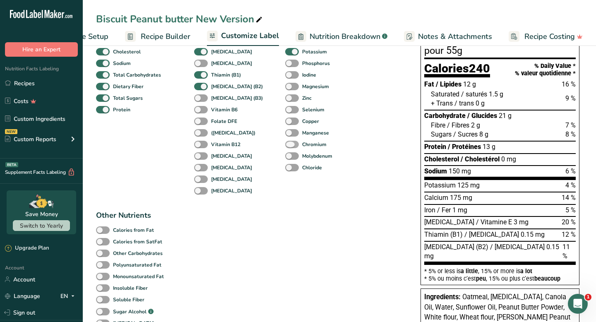
click at [285, 148] on span at bounding box center [292, 145] width 14 height 8
click at [285, 147] on input "Chromium" at bounding box center [287, 143] width 5 height 5
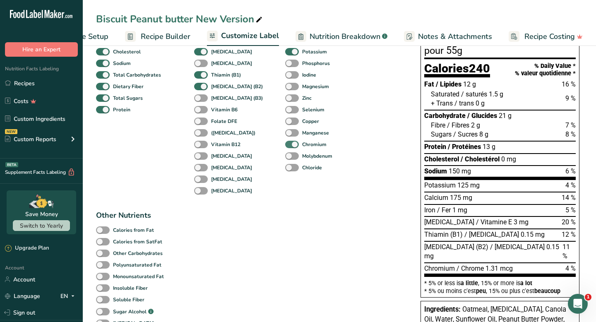
click at [285, 148] on span at bounding box center [292, 145] width 14 height 8
click at [285, 147] on input "Chromium" at bounding box center [287, 143] width 5 height 5
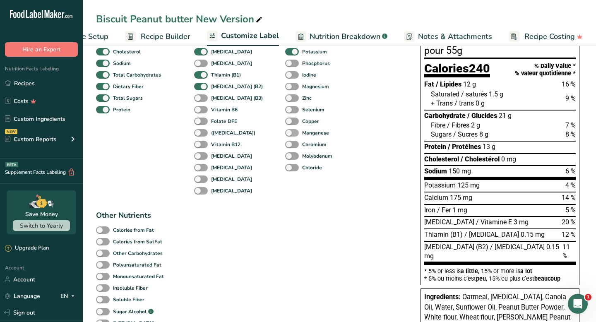
click at [285, 132] on span at bounding box center [292, 133] width 14 height 8
click at [285, 132] on input "Manganese" at bounding box center [287, 132] width 5 height 5
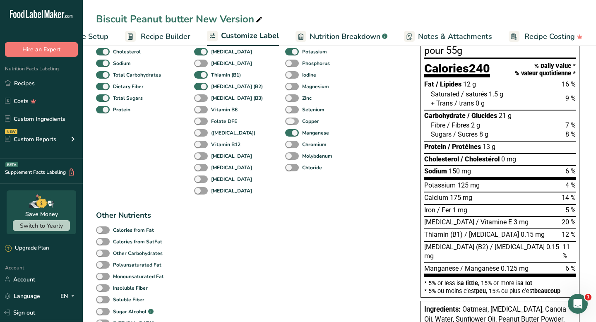
click at [285, 120] on span at bounding box center [292, 121] width 14 height 8
click at [285, 120] on input "Copper" at bounding box center [287, 120] width 5 height 5
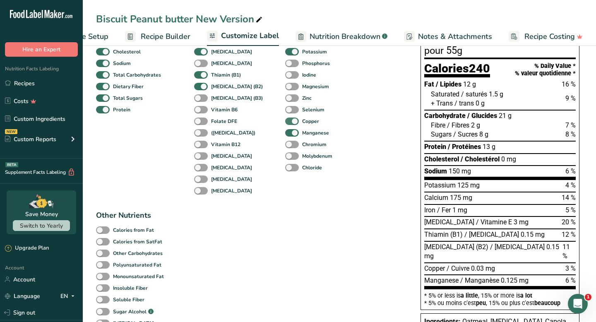
click at [285, 121] on span at bounding box center [292, 121] width 14 height 8
click at [285, 121] on input "Copper" at bounding box center [287, 120] width 5 height 5
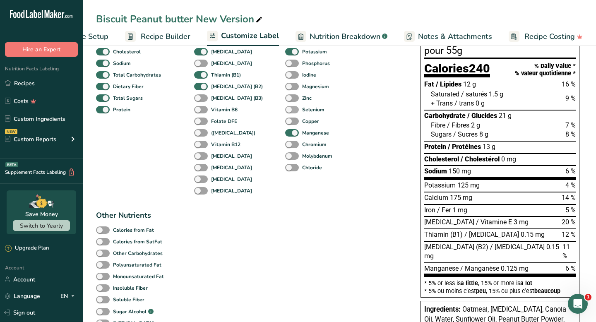
click at [285, 110] on span at bounding box center [292, 110] width 14 height 8
click at [285, 110] on input "Selenium" at bounding box center [287, 109] width 5 height 5
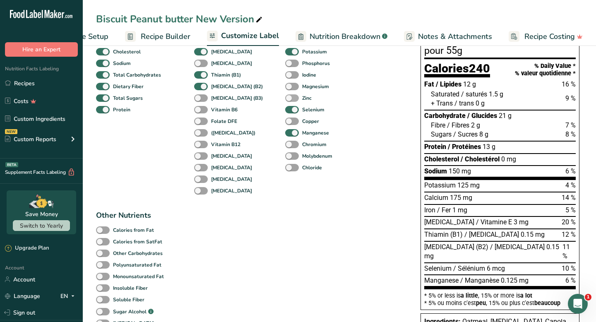
click at [285, 98] on span at bounding box center [292, 98] width 14 height 8
click at [285, 98] on input "Zinc" at bounding box center [287, 97] width 5 height 5
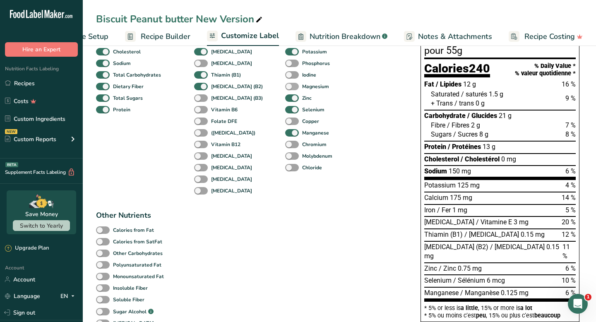
click at [285, 88] on span at bounding box center [292, 87] width 14 height 8
click at [285, 88] on input "Magnesium" at bounding box center [287, 86] width 5 height 5
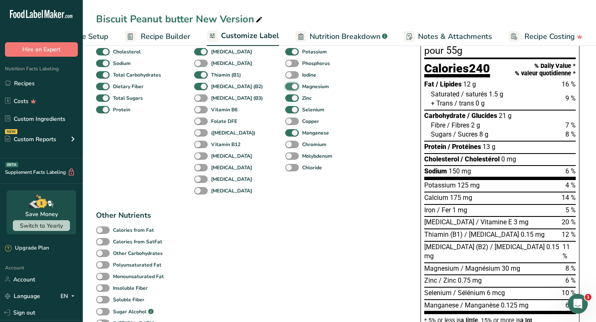
scroll to position [95, 0]
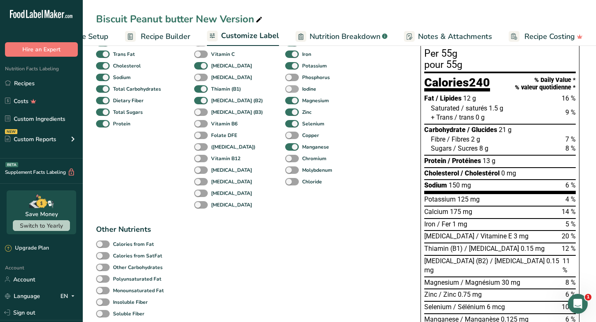
click at [285, 91] on span at bounding box center [292, 89] width 14 height 8
click at [285, 91] on input "Iodine" at bounding box center [287, 88] width 5 height 5
click at [285, 91] on span at bounding box center [292, 89] width 14 height 8
click at [285, 91] on input "Iodine" at bounding box center [287, 88] width 5 height 5
click at [285, 80] on span at bounding box center [292, 78] width 14 height 8
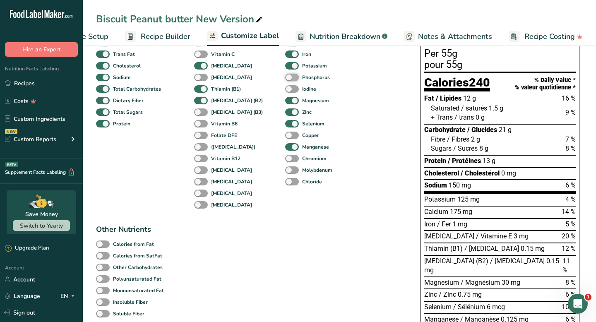
click at [285, 80] on input "Phosphorus" at bounding box center [287, 76] width 5 height 5
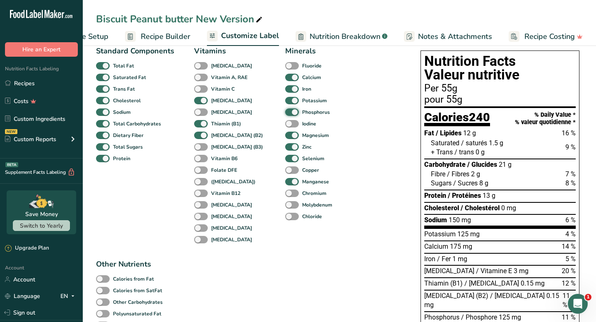
scroll to position [56, 0]
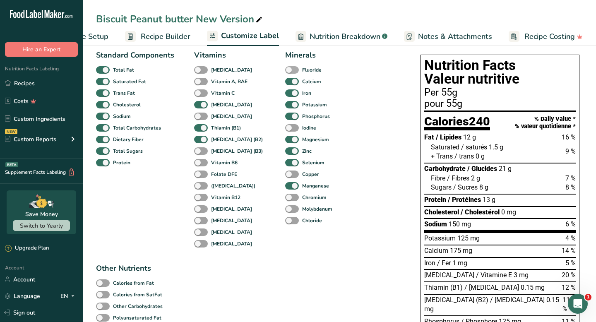
click at [285, 73] on span at bounding box center [292, 70] width 14 height 8
click at [285, 72] on input "Fluoride" at bounding box center [287, 69] width 5 height 5
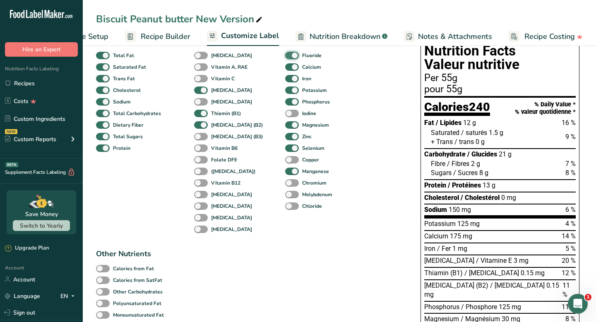
scroll to position [69, 0]
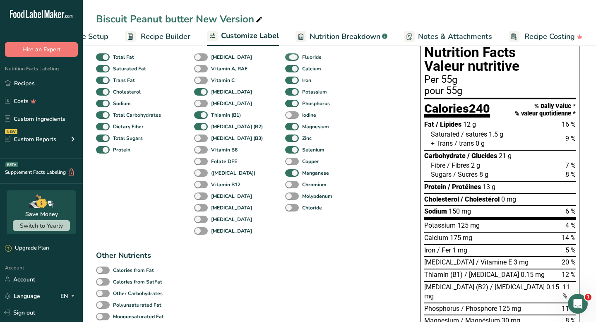
click at [285, 60] on span at bounding box center [292, 57] width 14 height 8
click at [285, 60] on input "Fluoride" at bounding box center [287, 56] width 5 height 5
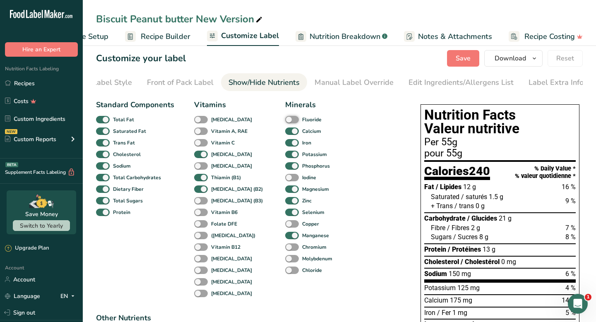
scroll to position [0, 0]
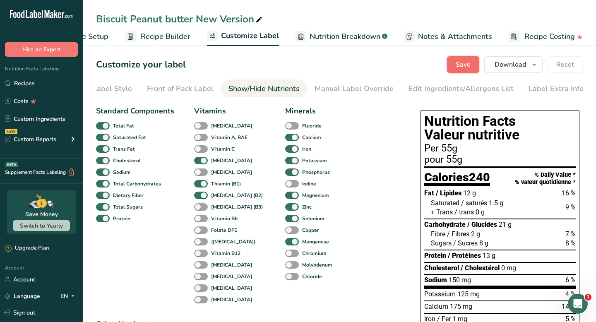
click at [455, 68] on button "Save" at bounding box center [463, 64] width 32 height 17
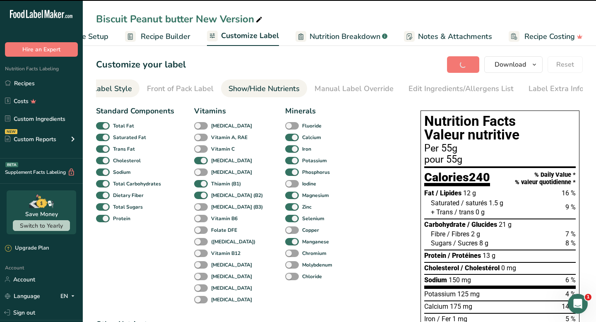
click at [124, 89] on div "Choose Label Style" at bounding box center [98, 88] width 67 height 11
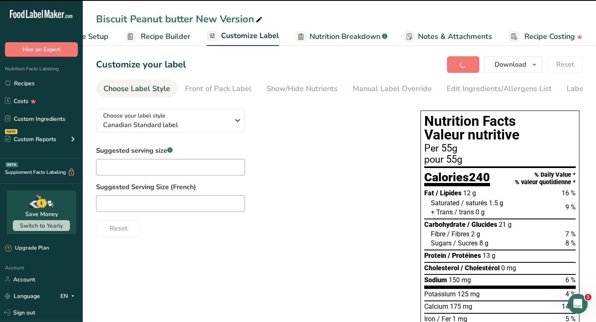
click at [216, 89] on div "Front of Pack Label" at bounding box center [218, 88] width 67 height 11
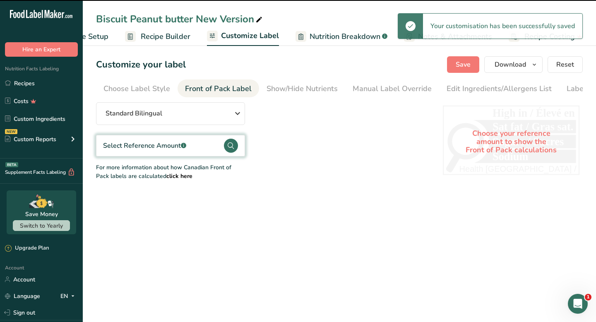
click at [174, 40] on span "Recipe Builder" at bounding box center [166, 36] width 50 height 11
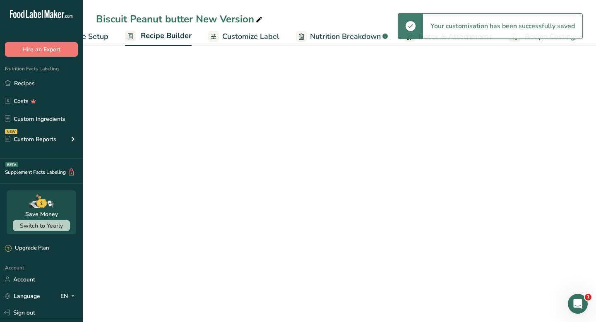
scroll to position [0, 48]
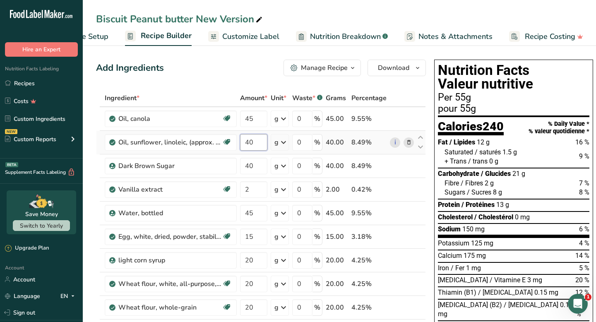
click at [254, 142] on input "40" at bounding box center [253, 142] width 27 height 17
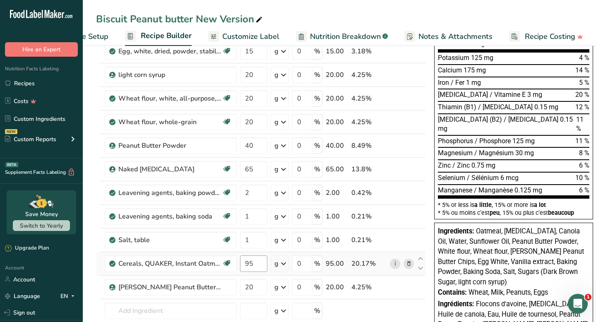
scroll to position [218, 0]
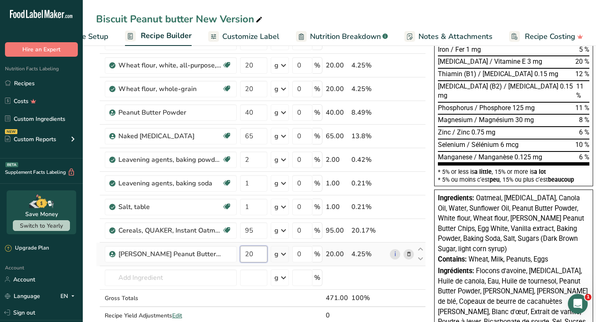
click at [254, 252] on div "Ingredient * Amount * Unit * Waste * .a-a{fill:#347362;}.b-a{fill:#fff;} Grams …" at bounding box center [261, 106] width 330 height 470
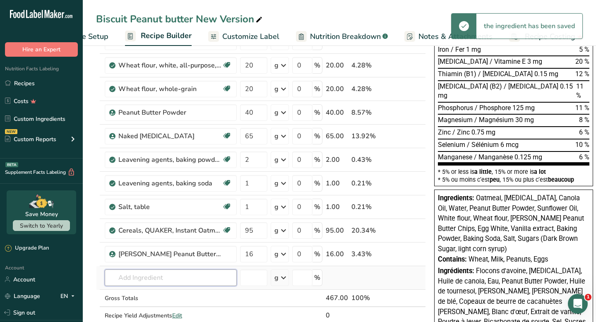
click at [218, 279] on div "Ingredient * Amount * Unit * Waste * .a-a{fill:#347362;}.b-a{fill:#fff;} Grams …" at bounding box center [261, 106] width 330 height 470
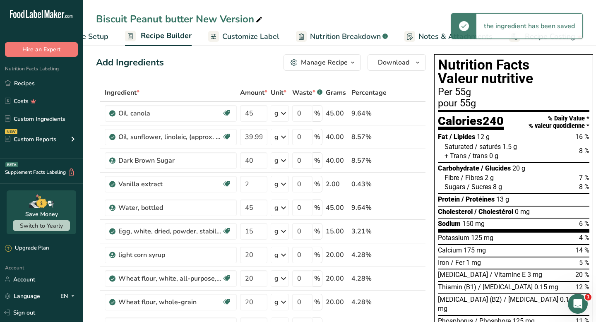
scroll to position [5, 0]
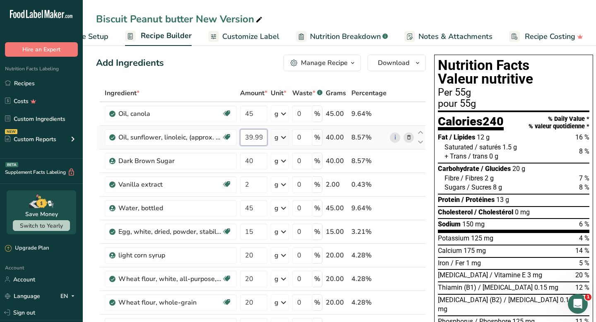
click at [256, 139] on input "39.999998" at bounding box center [253, 137] width 27 height 17
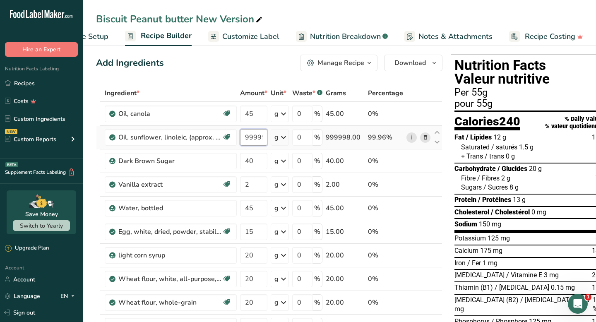
click at [256, 139] on input "999998" at bounding box center [253, 137] width 27 height 17
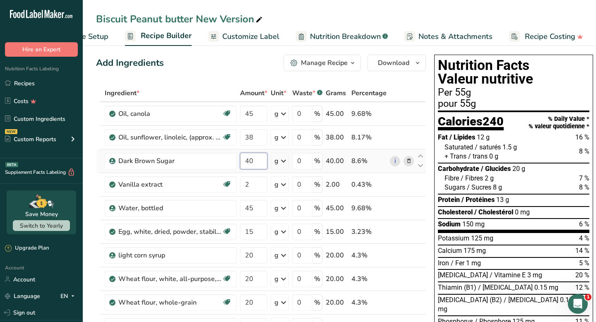
click at [249, 158] on div "Ingredient * Amount * Unit * Waste * .a-a{fill:#347362;}.b-a{fill:#fff;} Grams …" at bounding box center [261, 319] width 330 height 470
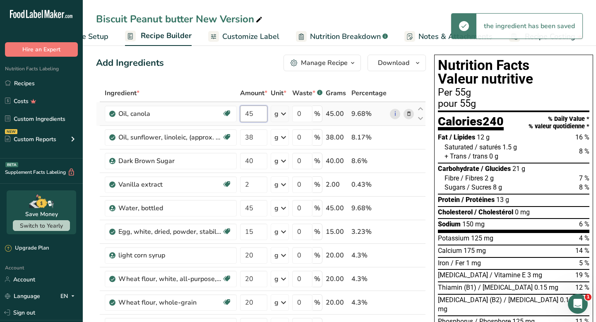
click at [258, 115] on div "Ingredient * Amount * Unit * Waste * .a-a{fill:#347362;}.b-a{fill:#fff;} Grams …" at bounding box center [261, 319] width 330 height 470
click at [258, 132] on div "Ingredient * Amount * Unit * Waste * .a-a{fill:#347362;}.b-a{fill:#fff;} Grams …" at bounding box center [261, 319] width 330 height 470
click at [255, 142] on input "38" at bounding box center [253, 137] width 27 height 17
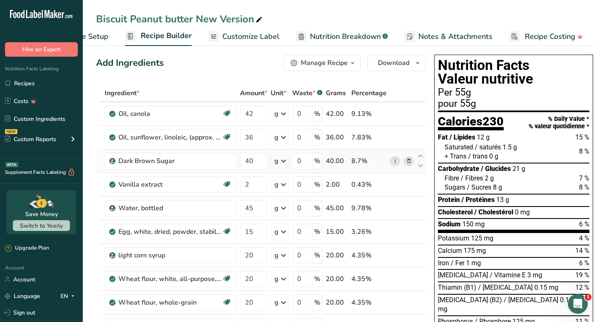
click at [268, 162] on div "Ingredient * Amount * Unit * Waste * .a-a{fill:#347362;}.b-a{fill:#fff;} Grams …" at bounding box center [261, 319] width 330 height 470
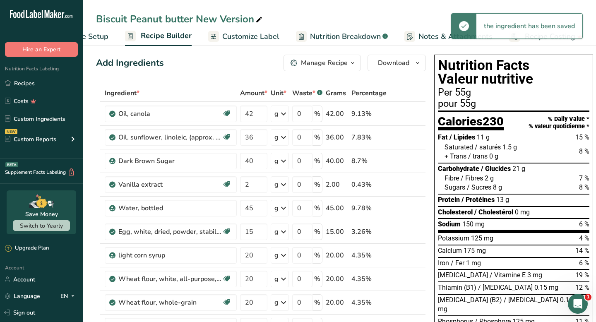
click at [263, 38] on span "Customize Label" at bounding box center [250, 36] width 57 height 11
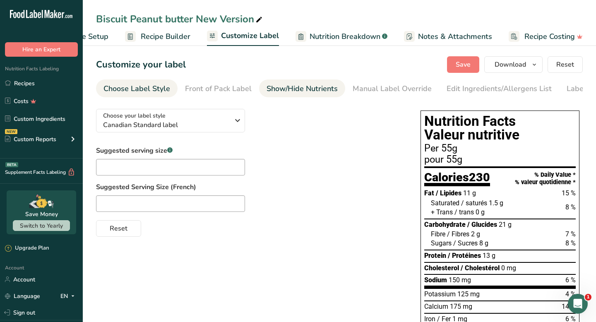
click at [280, 83] on div "Show/Hide Nutrients" at bounding box center [301, 88] width 71 height 11
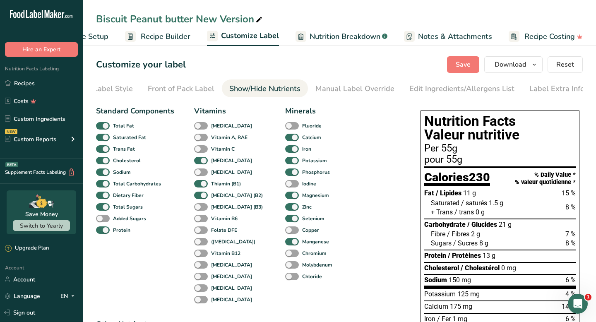
scroll to position [0, 38]
click at [342, 90] on div "Manual Label Override" at bounding box center [353, 88] width 79 height 11
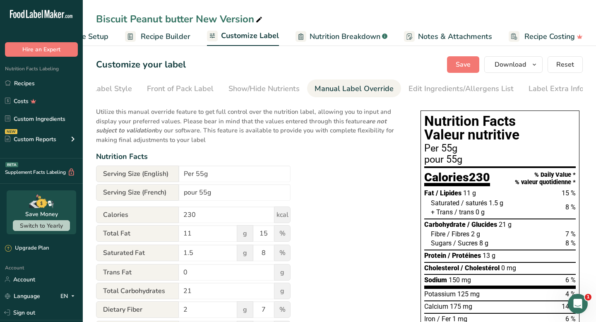
click at [311, 36] on span "Nutrition Breakdown" at bounding box center [344, 36] width 71 height 11
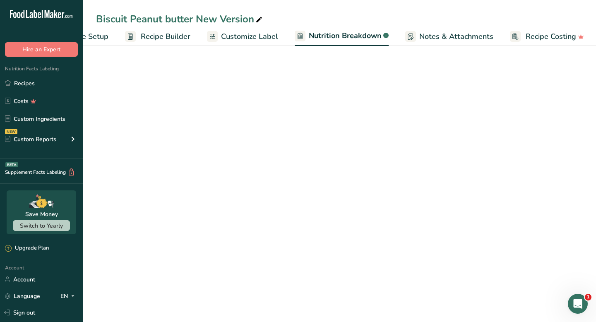
scroll to position [0, 49]
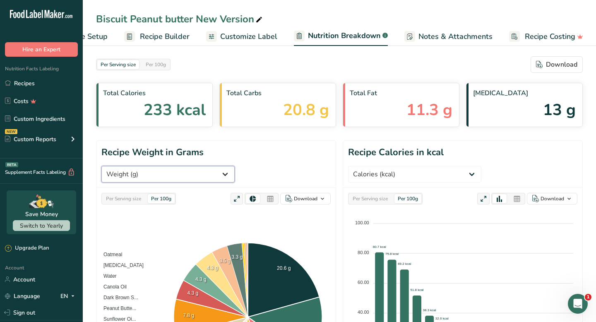
click at [235, 166] on select "Weight (g) Calories (kcal) Energy KJ (kj) Total Fat (g) Saturated Fat (g) Trans…" at bounding box center [167, 174] width 133 height 17
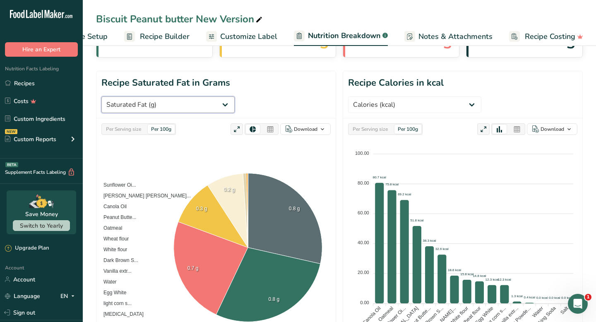
scroll to position [83, 0]
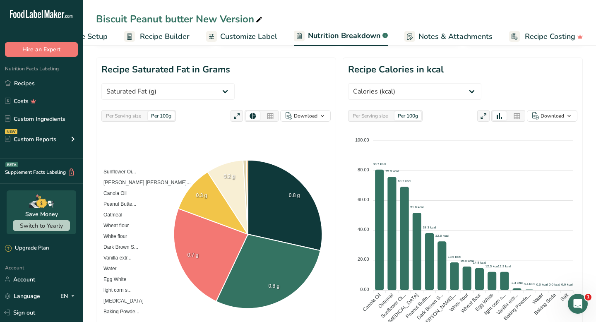
click at [182, 37] on span "Recipe Builder" at bounding box center [165, 36] width 50 height 11
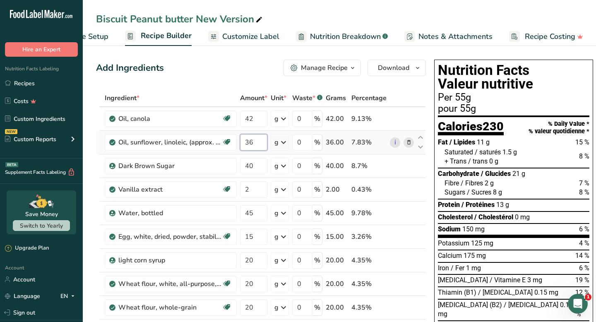
click at [261, 144] on input "36" at bounding box center [253, 142] width 27 height 17
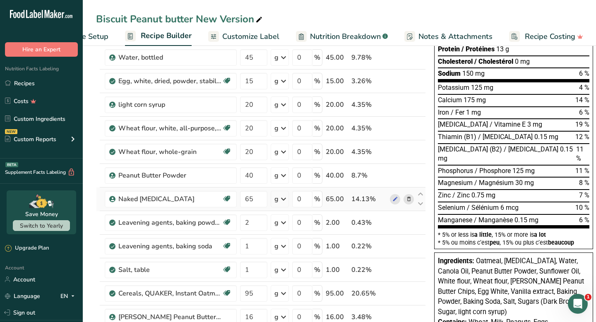
scroll to position [232, 0]
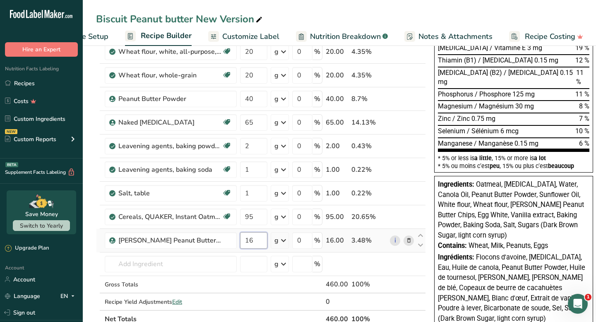
click at [260, 241] on div "Ingredient * Amount * Unit * Waste * .a-a{fill:#347362;}.b-a{fill:#fff;} Grams …" at bounding box center [261, 92] width 330 height 470
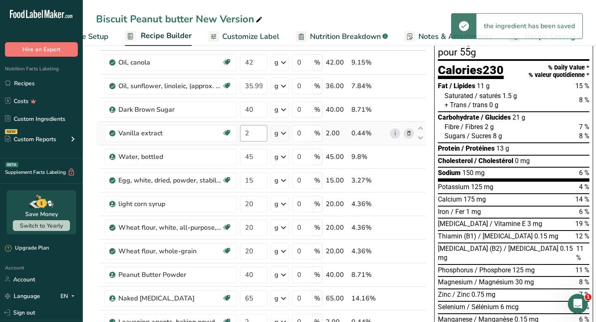
scroll to position [8, 0]
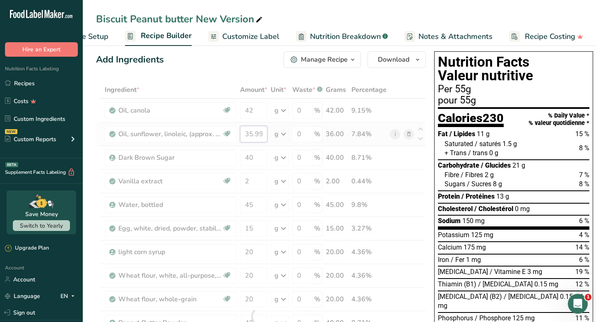
click at [256, 131] on div "Ingredient * Amount * Unit * Waste * .a-a{fill:#347362;}.b-a{fill:#fff;} Grams …" at bounding box center [261, 316] width 330 height 470
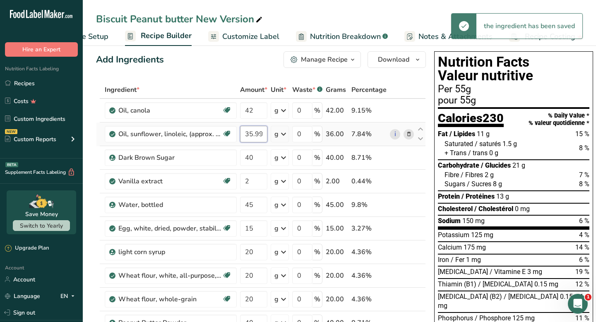
click at [251, 137] on input "35.999998" at bounding box center [253, 134] width 27 height 17
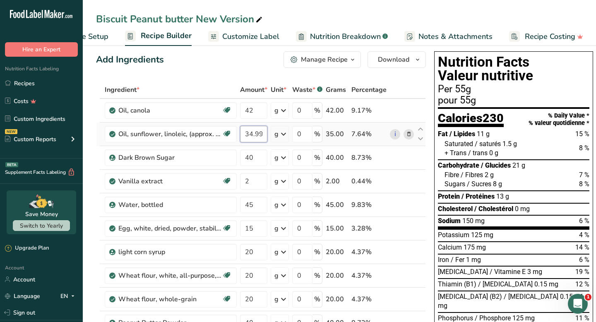
click at [259, 138] on input "34.999998" at bounding box center [253, 134] width 27 height 17
click at [259, 130] on input "34.999998" at bounding box center [253, 134] width 27 height 17
click at [258, 160] on div "Ingredient * Amount * Unit * Waste * .a-a{fill:#347362;}.b-a{fill:#fff;} Grams …" at bounding box center [261, 316] width 330 height 470
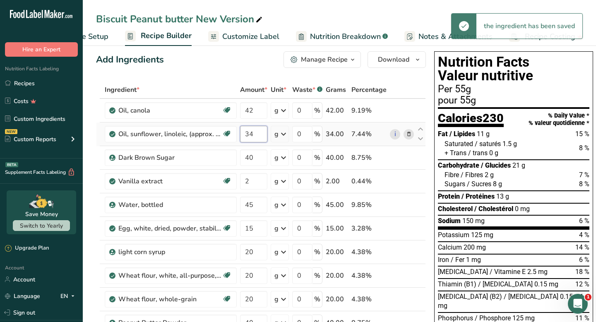
click at [254, 132] on div "Ingredient * Amount * Unit * Waste * .a-a{fill:#347362;}.b-a{fill:#fff;} Grams …" at bounding box center [261, 316] width 330 height 470
click at [251, 163] on div "Ingredient * Amount * Unit * Waste * .a-a{fill:#347362;}.b-a{fill:#fff;} Grams …" at bounding box center [261, 316] width 330 height 470
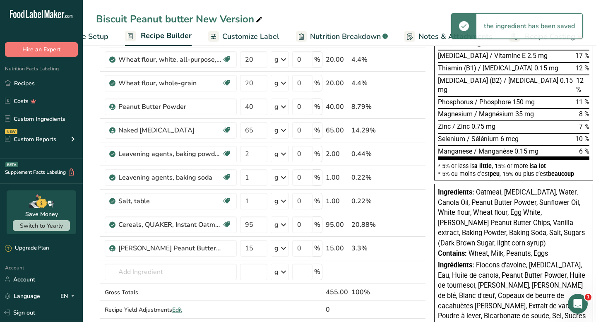
scroll to position [329, 0]
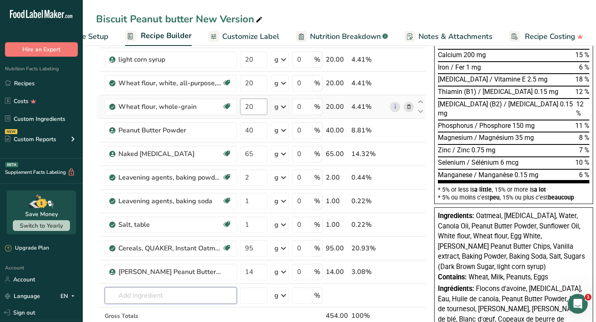
scroll to position [340, 0]
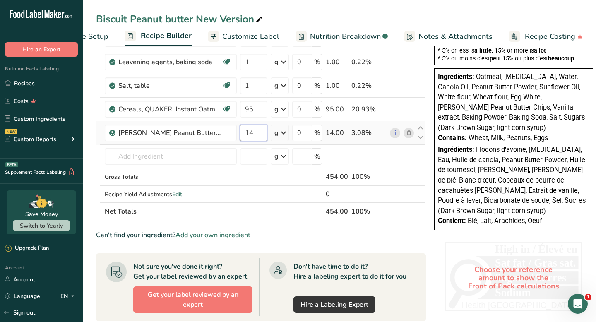
click at [255, 138] on input "14" at bounding box center [253, 133] width 27 height 17
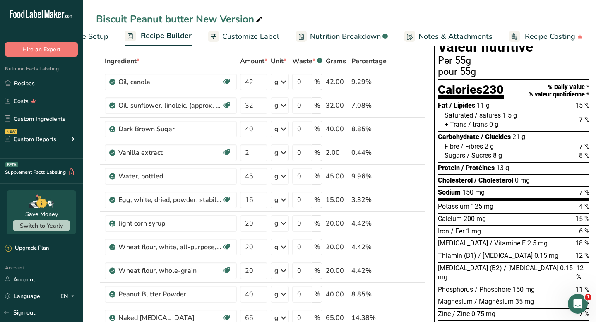
scroll to position [0, 0]
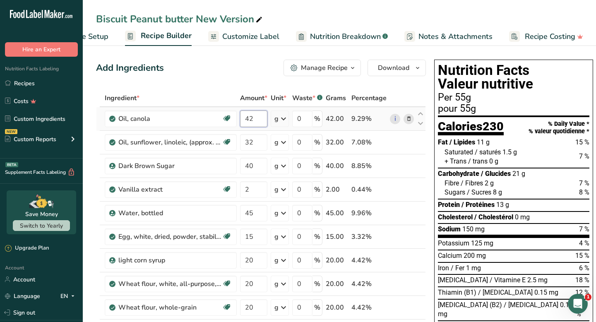
click at [260, 122] on input "42" at bounding box center [253, 118] width 27 height 17
click at [256, 147] on div "Ingredient * Amount * Unit * Waste * .a-a{fill:#347362;}.b-a{fill:#fff;} Grams …" at bounding box center [261, 324] width 330 height 470
click at [259, 166] on div "Ingredient * Amount * Unit * Waste * .a-a{fill:#347362;}.b-a{fill:#fff;} Grams …" at bounding box center [261, 324] width 330 height 470
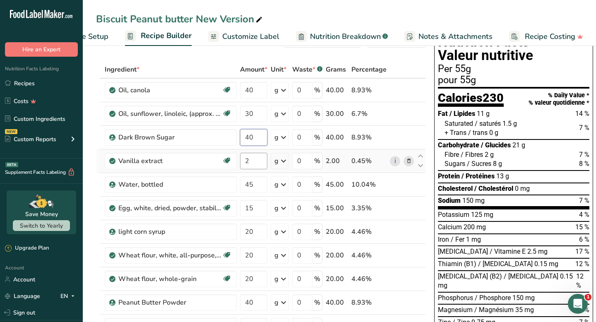
scroll to position [30, 0]
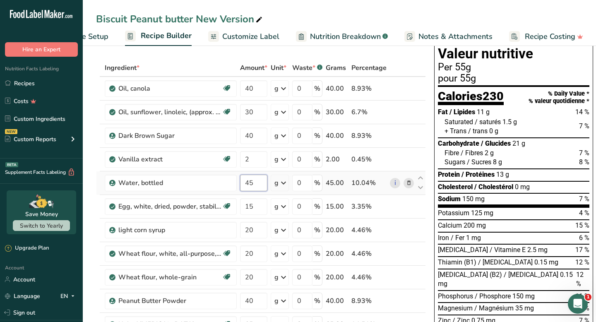
click at [255, 185] on div "Ingredient * Amount * Unit * Waste * .a-a{fill:#347362;}.b-a{fill:#fff;} Grams …" at bounding box center [261, 294] width 330 height 470
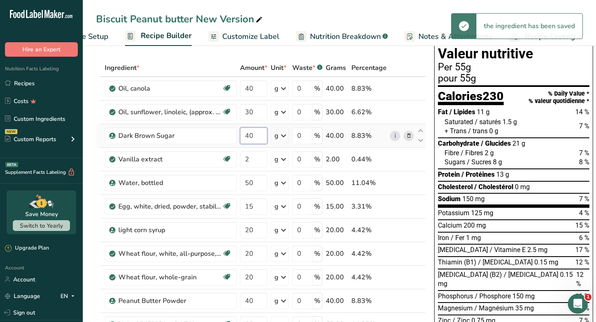
click at [252, 143] on div "Ingredient * Amount * Unit * Waste * .a-a{fill:#347362;}.b-a{fill:#fff;} Grams …" at bounding box center [261, 294] width 330 height 470
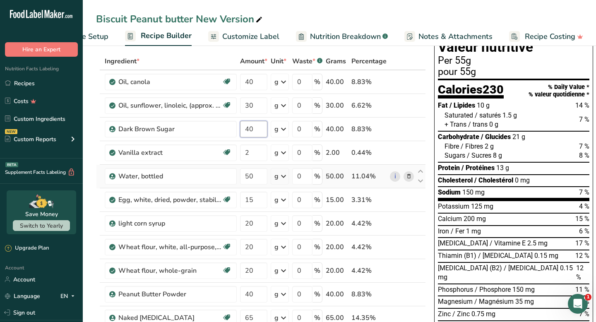
scroll to position [39, 0]
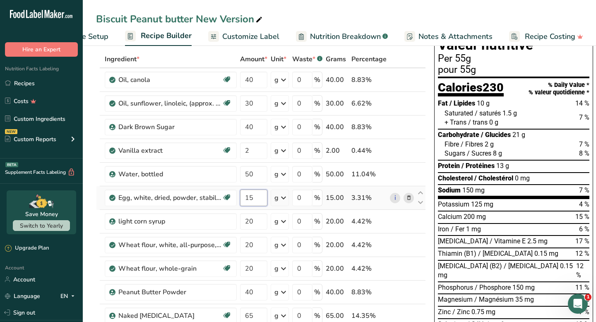
click at [256, 199] on div "Ingredient * Amount * Unit * Waste * .a-a{fill:#347362;}.b-a{fill:#fff;} Grams …" at bounding box center [261, 285] width 330 height 470
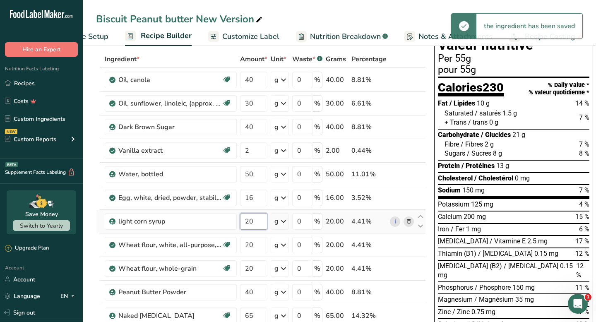
click at [253, 225] on div "Ingredient * Amount * Unit * Waste * .a-a{fill:#347362;}.b-a{fill:#fff;} Grams …" at bounding box center [261, 285] width 330 height 470
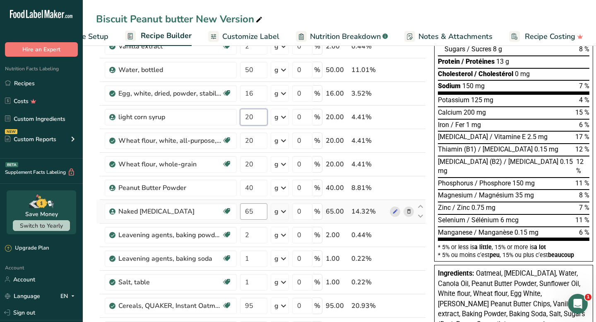
scroll to position [160, 0]
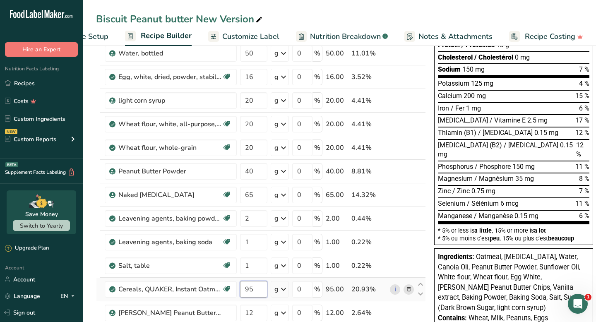
click at [252, 288] on div "Ingredient * Amount * Unit * Waste * .a-a{fill:#347362;}.b-a{fill:#fff;} Grams …" at bounding box center [261, 165] width 330 height 470
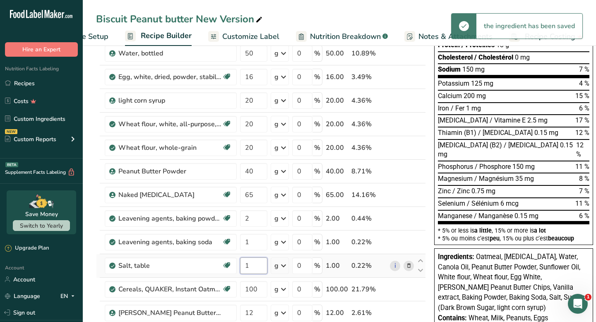
click at [249, 263] on div "Ingredient * Amount * Unit * Waste * .a-a{fill:#347362;}.b-a{fill:#fff;} Grams …" at bounding box center [261, 165] width 330 height 470
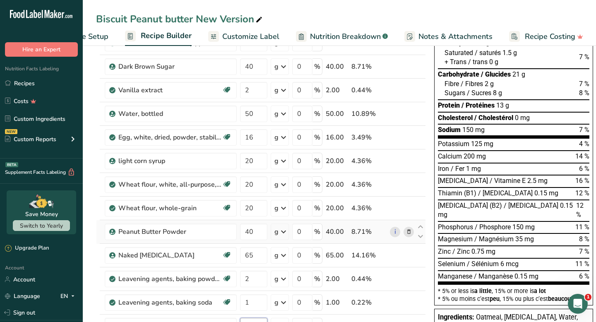
scroll to position [103, 0]
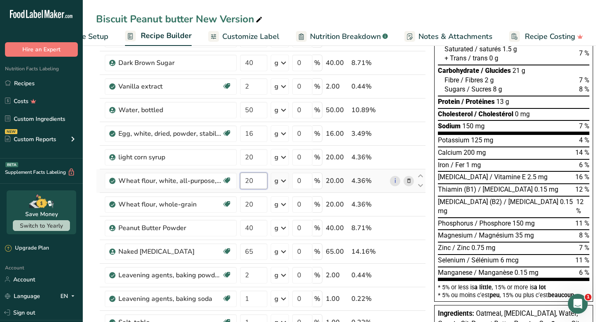
click at [250, 180] on div "Ingredient * Amount * Unit * Waste * .a-a{fill:#347362;}.b-a{fill:#fff;} Grams …" at bounding box center [261, 221] width 330 height 470
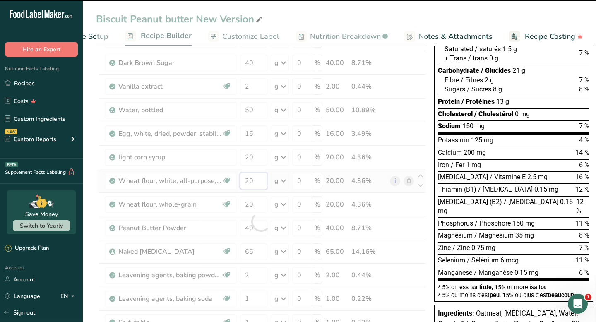
click at [253, 182] on input "20" at bounding box center [253, 181] width 27 height 17
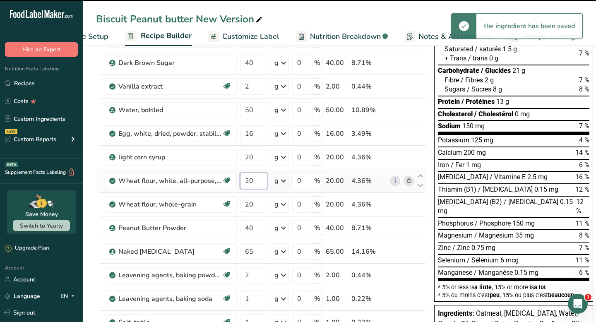
click at [253, 182] on input "20" at bounding box center [253, 181] width 27 height 17
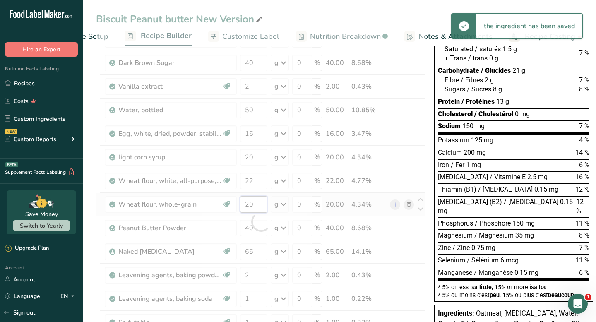
click at [254, 207] on div "Ingredient * Amount * Unit * Waste * .a-a{fill:#347362;}.b-a{fill:#fff;} Grams …" at bounding box center [261, 221] width 330 height 470
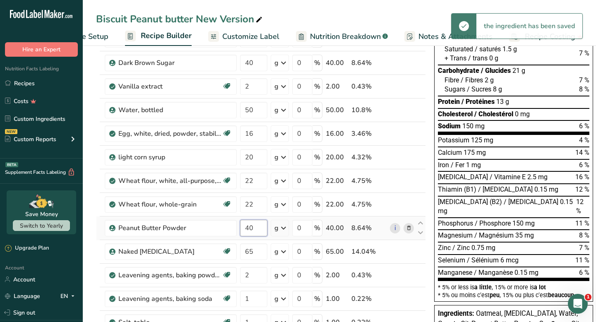
click at [256, 229] on div "Ingredient * Amount * Unit * Waste * .a-a{fill:#347362;}.b-a{fill:#fff;} Grams …" at bounding box center [261, 221] width 330 height 470
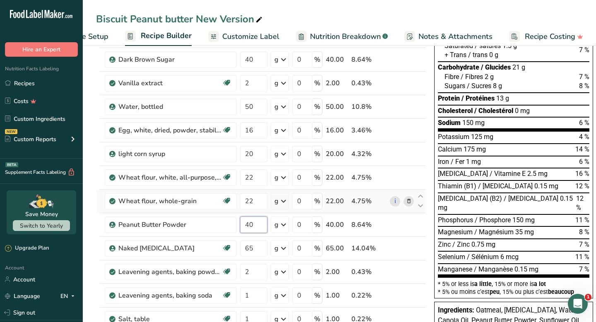
scroll to position [103, 0]
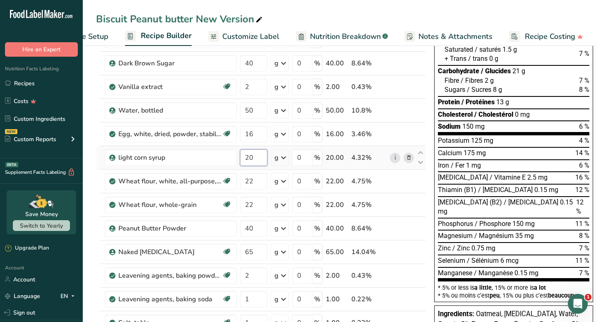
click at [253, 159] on div "Ingredient * Amount * Unit * Waste * .a-a{fill:#347362;}.b-a{fill:#fff;} Grams …" at bounding box center [261, 222] width 330 height 470
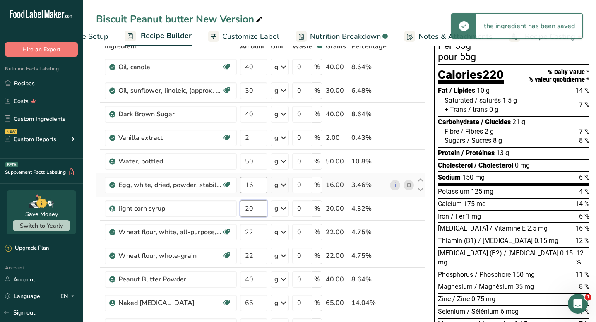
scroll to position [50, 0]
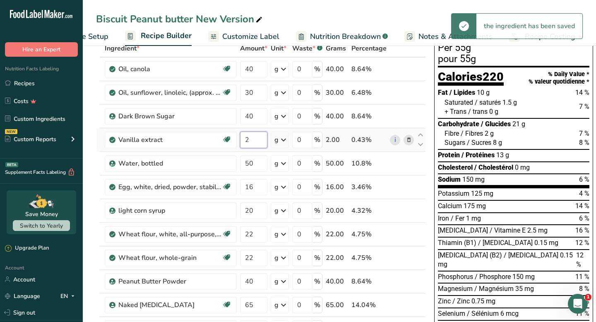
click at [256, 142] on div "Ingredient * Amount * Unit * Waste * .a-a{fill:#347362;}.b-a{fill:#fff;} Grams …" at bounding box center [261, 275] width 330 height 470
click at [259, 162] on div "Ingredient * Amount * Unit * Waste * .a-a{fill:#347362;}.b-a{fill:#fff;} Grams …" at bounding box center [261, 275] width 330 height 470
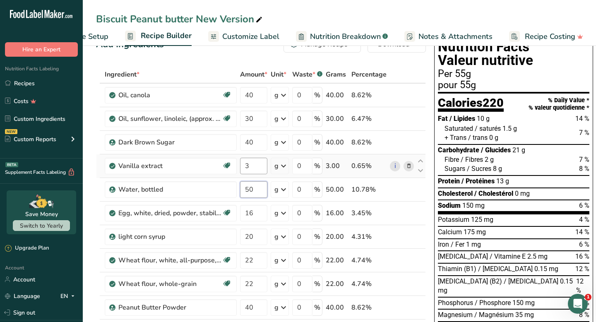
scroll to position [22, 0]
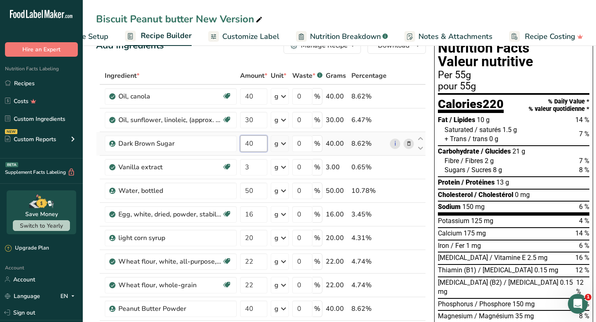
click at [259, 144] on div "Ingredient * Amount * Unit * Waste * .a-a{fill:#347362;}.b-a{fill:#fff;} Grams …" at bounding box center [261, 302] width 330 height 470
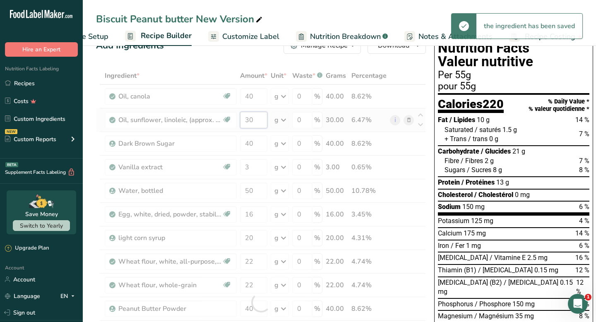
click at [257, 121] on div "Ingredient * Amount * Unit * Waste * .a-a{fill:#347362;}.b-a{fill:#fff;} Grams …" at bounding box center [261, 302] width 330 height 470
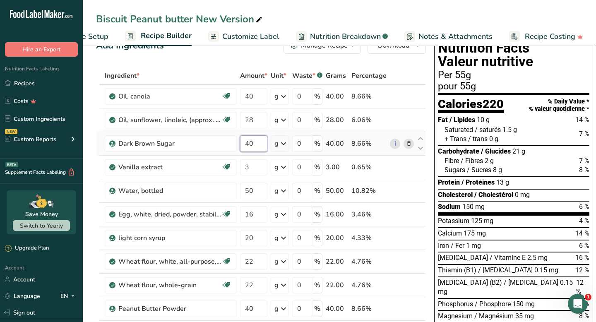
click at [260, 143] on div "Ingredient * Amount * Unit * Waste * .a-a{fill:#347362;}.b-a{fill:#fff;} Grams …" at bounding box center [261, 302] width 330 height 470
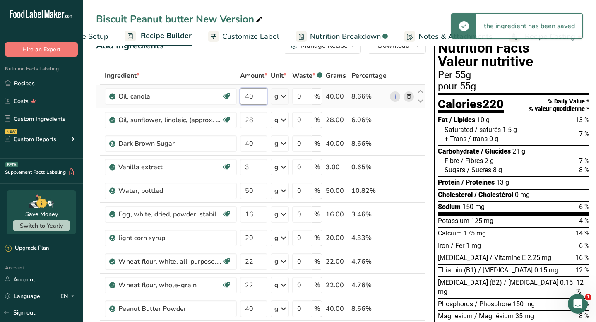
click at [254, 97] on div "Ingredient * Amount * Unit * Waste * .a-a{fill:#347362;}.b-a{fill:#fff;} Grams …" at bounding box center [261, 302] width 330 height 470
click at [250, 117] on div "Ingredient * Amount * Unit * Waste * .a-a{fill:#347362;}.b-a{fill:#fff;} Grams …" at bounding box center [261, 302] width 330 height 470
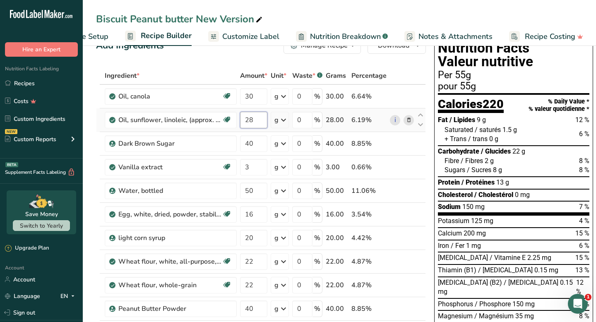
click at [256, 122] on input "28" at bounding box center [253, 120] width 27 height 17
click at [260, 146] on div "Ingredient * Amount * Unit * Waste * .a-a{fill:#347362;}.b-a{fill:#fff;} Grams …" at bounding box center [261, 302] width 330 height 470
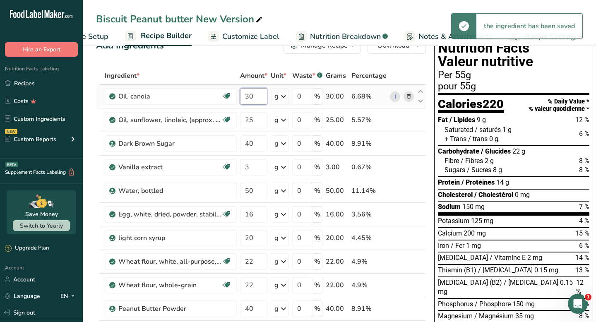
click at [255, 94] on div "Ingredient * Amount * Unit * Waste * .a-a{fill:#347362;}.b-a{fill:#fff;} Grams …" at bounding box center [261, 302] width 330 height 470
click at [256, 121] on div "Ingredient * Amount * Unit * Waste * .a-a{fill:#347362;}.b-a{fill:#fff;} Grams …" at bounding box center [261, 302] width 330 height 470
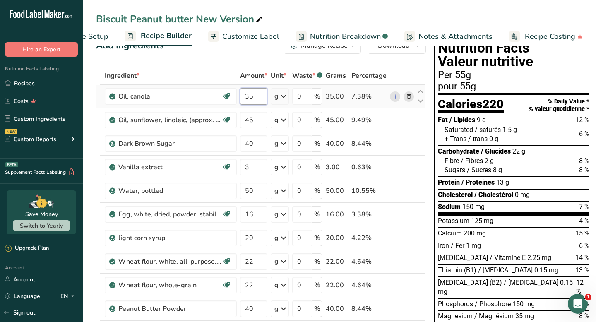
click at [254, 97] on div "Ingredient * Amount * Unit * Waste * .a-a{fill:#347362;}.b-a{fill:#fff;} Grams …" at bounding box center [261, 302] width 330 height 470
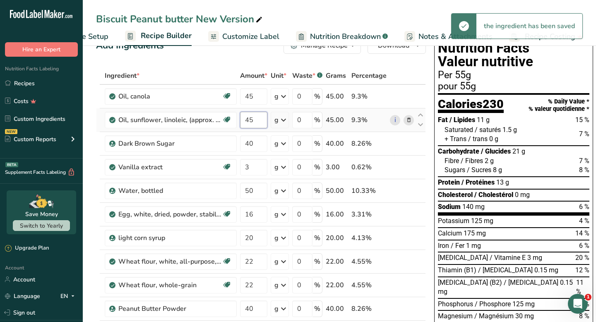
click at [253, 118] on div "Ingredient * Amount * Unit * Waste * .a-a{fill:#347362;}.b-a{fill:#fff;} Grams …" at bounding box center [261, 302] width 330 height 470
click at [548, 139] on div "+ Trans / trans 0 g" at bounding box center [516, 138] width 145 height 9
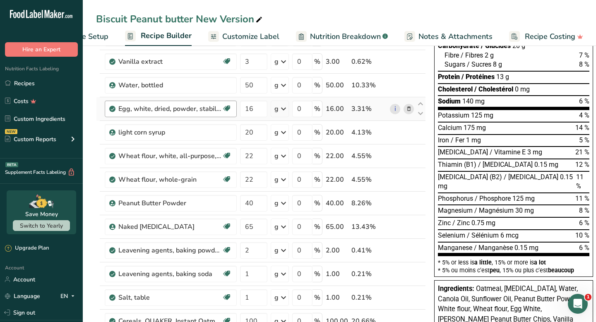
scroll to position [179, 0]
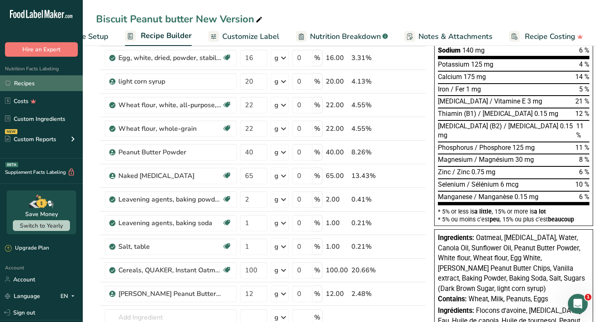
click at [46, 83] on link "Recipes" at bounding box center [41, 83] width 83 height 16
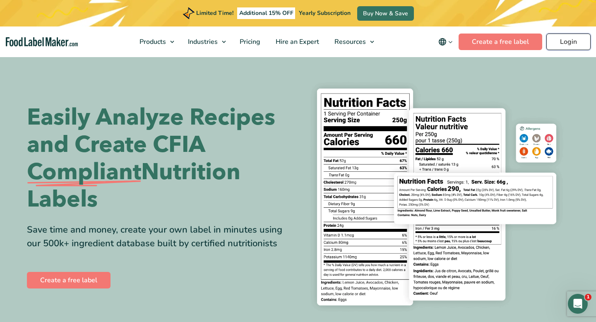
click at [562, 41] on link "Login" at bounding box center [568, 42] width 44 height 17
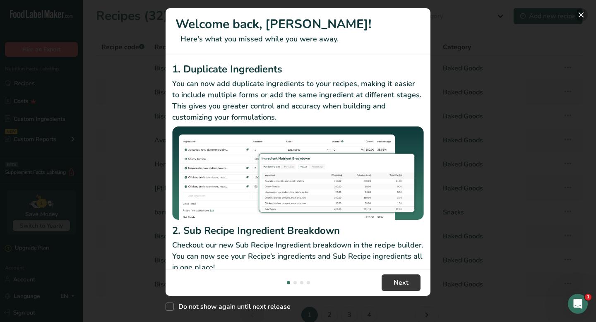
click at [576, 12] on button "New Features" at bounding box center [580, 14] width 13 height 13
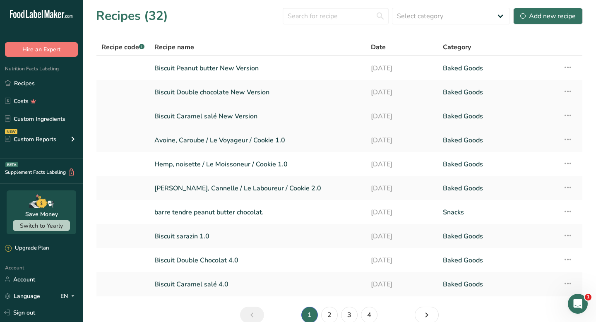
click at [227, 122] on link "Biscuit Caramel salé New Version" at bounding box center [257, 116] width 206 height 17
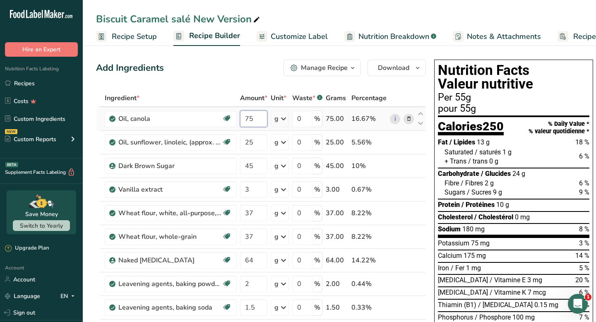
click at [256, 116] on input "75" at bounding box center [253, 118] width 27 height 17
type input "7"
type input "47"
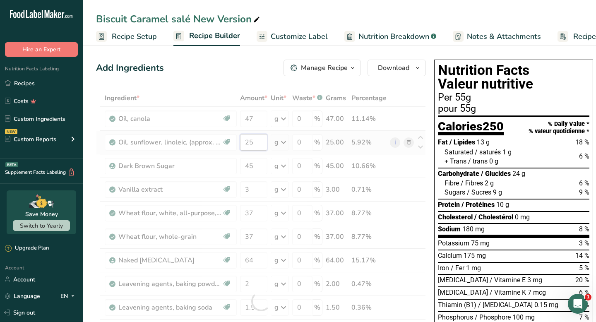
click at [252, 143] on div "Ingredient * Amount * Unit * Waste * .a-a{fill:#347362;}.b-a{fill:#fff;} Grams …" at bounding box center [261, 300] width 330 height 423
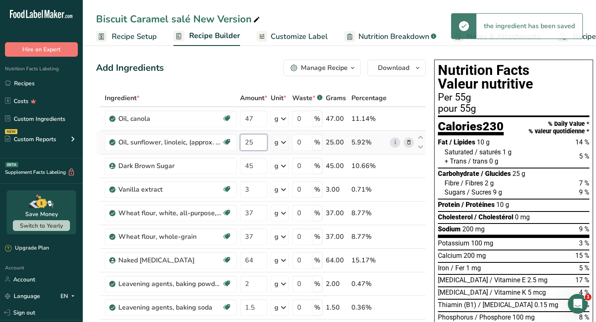
type input "2"
type input "47"
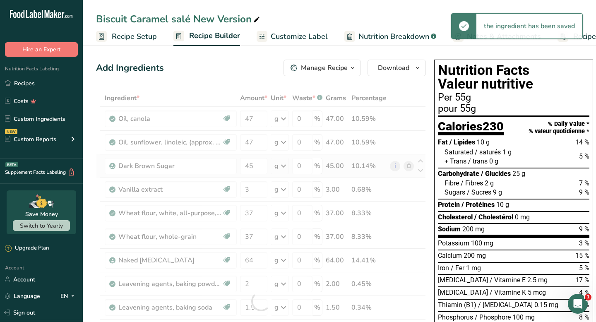
click at [252, 157] on div "Ingredient * Amount * Unit * Waste * .a-a{fill:#347362;}.b-a{fill:#fff;} Grams …" at bounding box center [261, 300] width 330 height 423
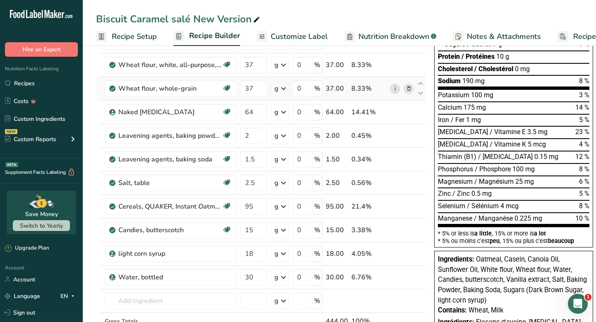
scroll to position [152, 0]
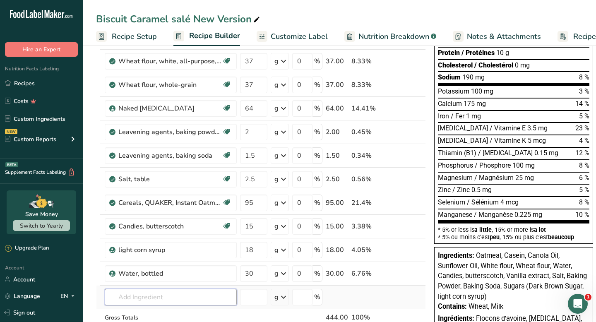
click at [180, 297] on input "text" at bounding box center [171, 297] width 132 height 17
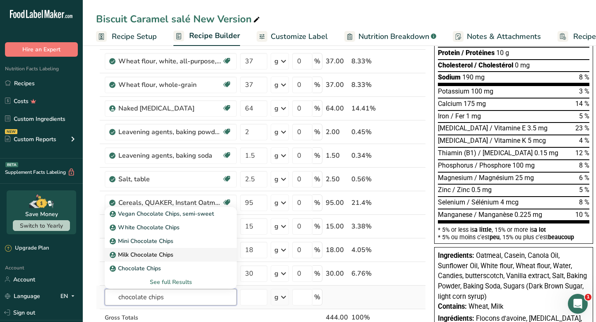
scroll to position [147, 0]
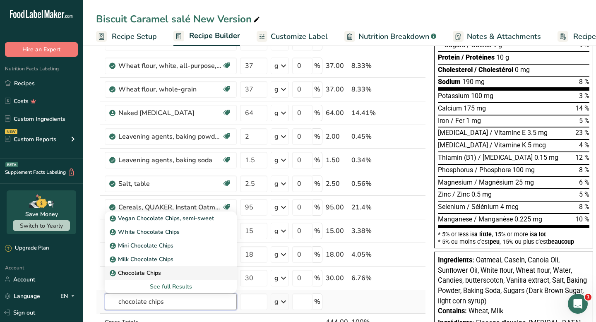
type input "chocolate chips"
click at [156, 275] on p "Chocolate Chips" at bounding box center [136, 272] width 50 height 9
type input "Chocolate Chips"
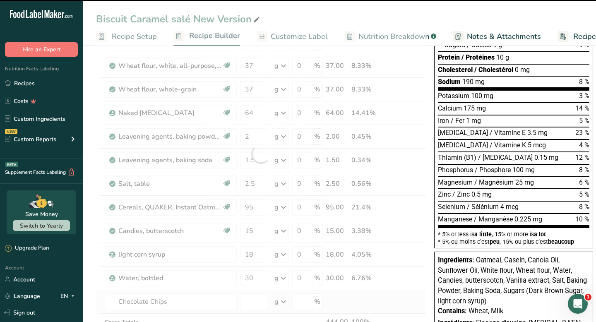
type input "0"
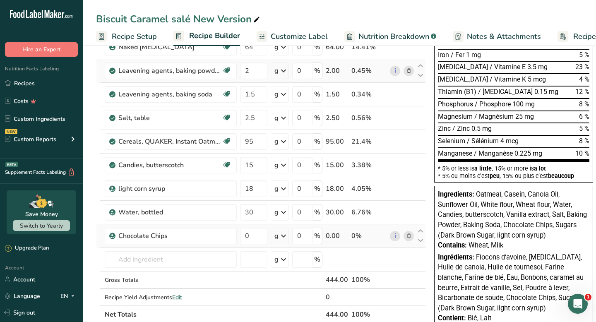
scroll to position [0, 0]
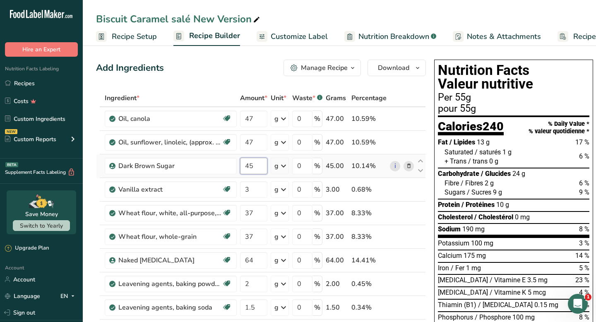
click at [254, 170] on input "45" at bounding box center [253, 166] width 27 height 17
type input "40"
click at [265, 180] on div "Ingredient * Amount * Unit * Waste * .a-a{fill:#347362;}.b-a{fill:#fff;} Grams …" at bounding box center [261, 312] width 330 height 447
click at [27, 79] on link "Recipes" at bounding box center [41, 83] width 83 height 16
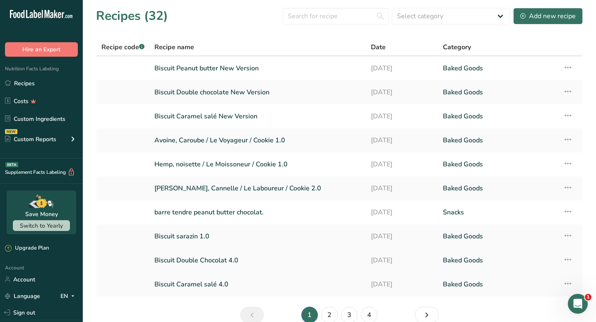
click at [229, 260] on link "Biscuit Double Chocolat 4.0" at bounding box center [257, 260] width 206 height 17
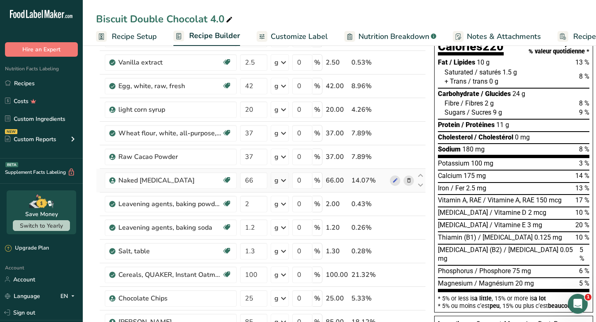
scroll to position [81, 0]
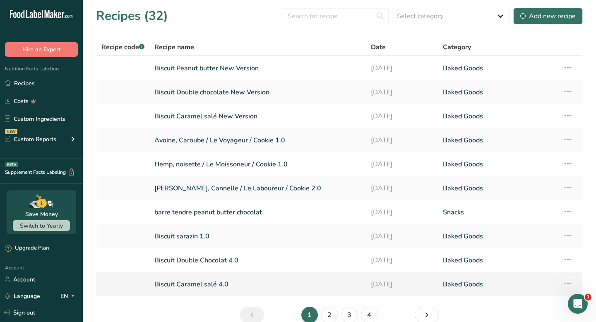
click at [218, 280] on link "Biscuit Caramel salé 4.0" at bounding box center [257, 284] width 206 height 17
click at [328, 309] on link "2" at bounding box center [329, 315] width 17 height 17
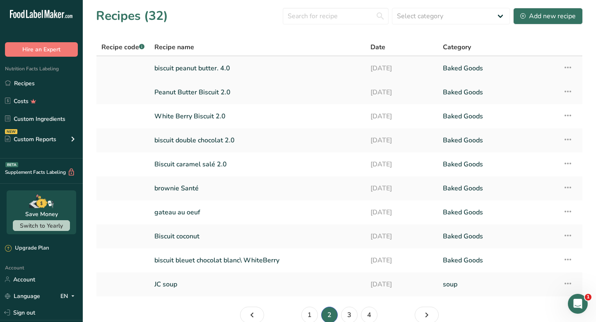
click at [217, 69] on link "biscuit peanut butter. 4.0" at bounding box center [257, 68] width 206 height 17
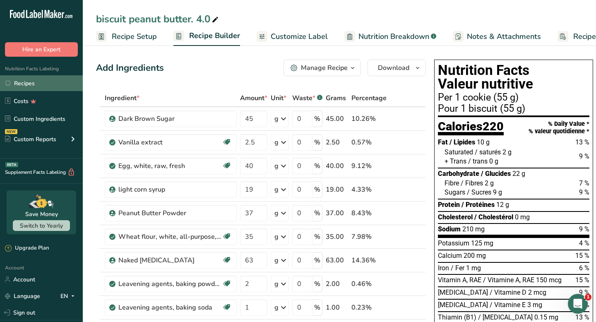
click at [30, 84] on link "Recipes" at bounding box center [41, 83] width 83 height 16
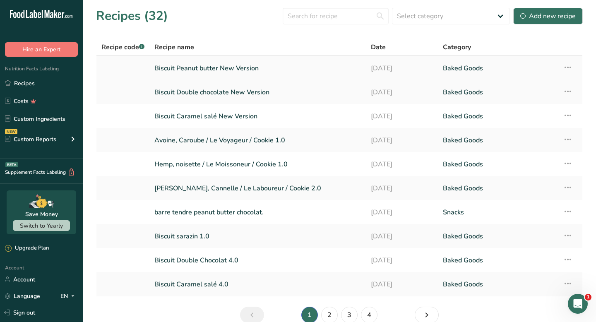
click at [235, 63] on link "Biscuit Peanut butter New Version" at bounding box center [257, 68] width 206 height 17
click at [266, 117] on link "Biscuit Caramel salé New Version" at bounding box center [257, 116] width 206 height 17
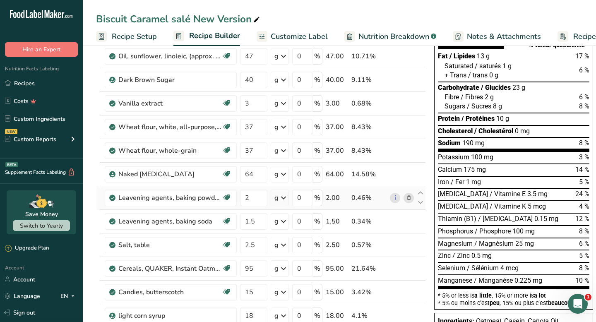
scroll to position [98, 0]
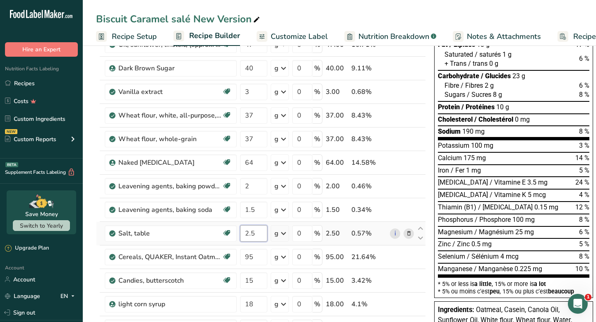
click at [256, 238] on input "2.5" at bounding box center [253, 233] width 27 height 17
type input "2"
type input "3"
click at [255, 259] on div "Ingredient * Amount * Unit * Waste * .a-a{fill:#347362;}.b-a{fill:#fff;} Grams …" at bounding box center [261, 215] width 330 height 447
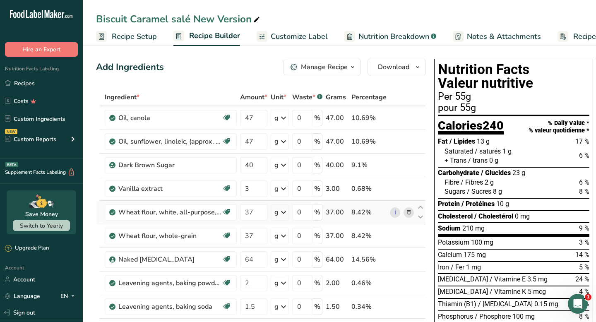
scroll to position [0, 0]
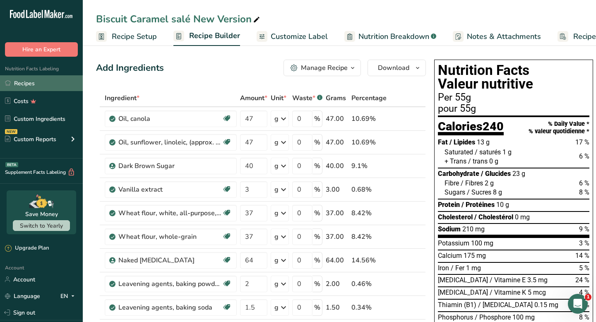
click at [48, 83] on link "Recipes" at bounding box center [41, 83] width 83 height 16
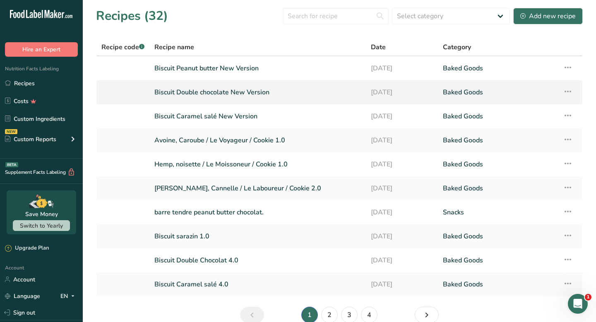
click at [237, 96] on link "Biscuit Double chocolate New Version" at bounding box center [257, 92] width 206 height 17
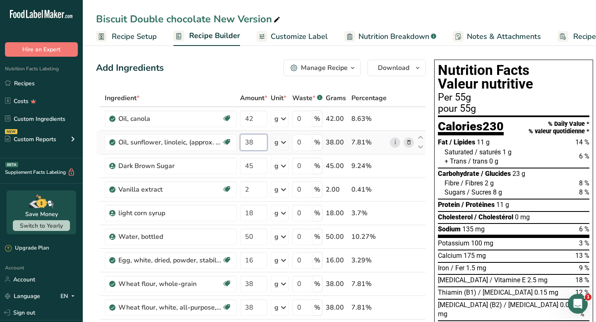
click at [256, 138] on input "38" at bounding box center [253, 142] width 27 height 17
type input "3"
type input "42"
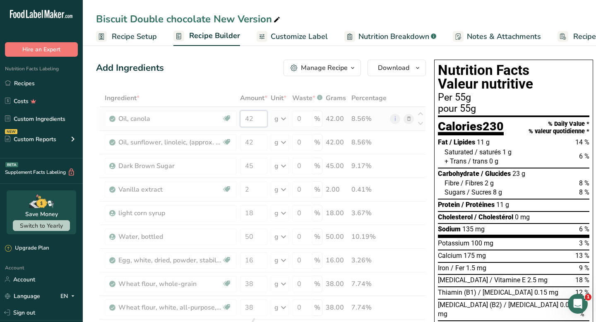
click at [256, 113] on div "Ingredient * Amount * Unit * Waste * .a-a{fill:#347362;}.b-a{fill:#fff;} Grams …" at bounding box center [261, 324] width 330 height 470
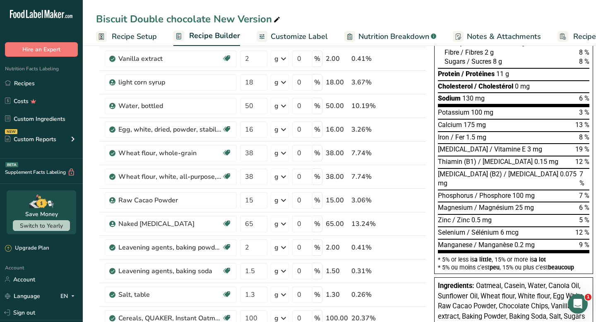
scroll to position [137, 0]
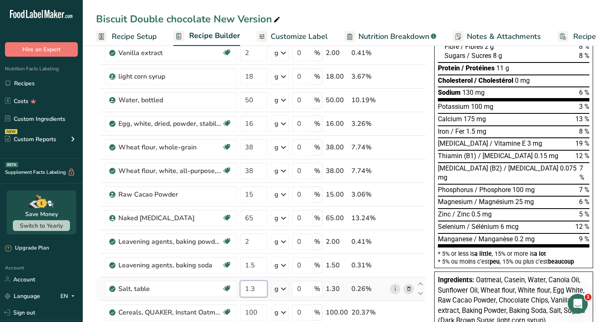
click at [262, 286] on div "Ingredient * Amount * Unit * Waste * .a-a{fill:#347362;}.b-a{fill:#fff;} Grams …" at bounding box center [261, 188] width 330 height 470
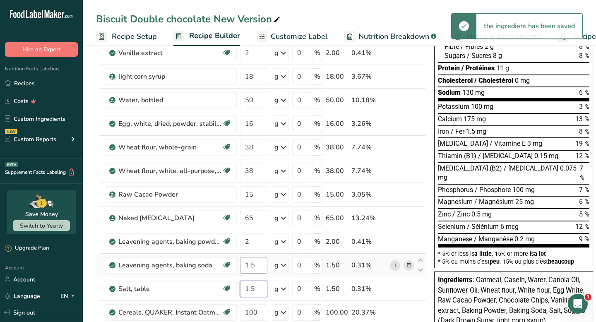
type input "1.5"
click at [257, 267] on div "Ingredient * Amount * Unit * Waste * .a-a{fill:#347362;}.b-a{fill:#fff;} Grams …" at bounding box center [261, 188] width 330 height 470
type input "1"
click at [256, 297] on div "Ingredient * Amount * Unit * Waste * .a-a{fill:#347362;}.b-a{fill:#fff;} Grams …" at bounding box center [261, 188] width 330 height 470
click at [258, 290] on input "1.5" at bounding box center [253, 288] width 27 height 17
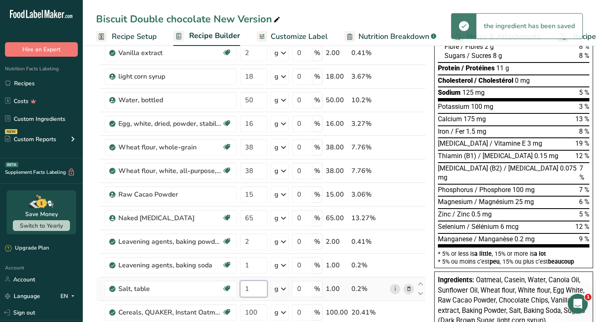
click at [258, 283] on input "1" at bounding box center [253, 288] width 27 height 17
type input "1"
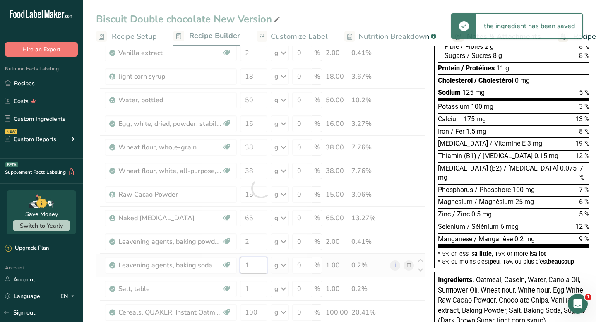
click at [258, 271] on div "Ingredient * Amount * Unit * Waste * .a-a{fill:#347362;}.b-a{fill:#fff;} Grams …" at bounding box center [261, 188] width 330 height 470
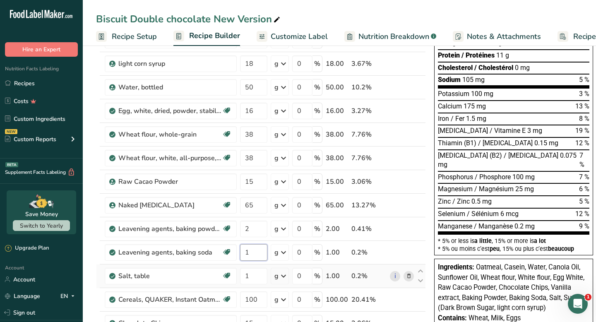
scroll to position [0, 0]
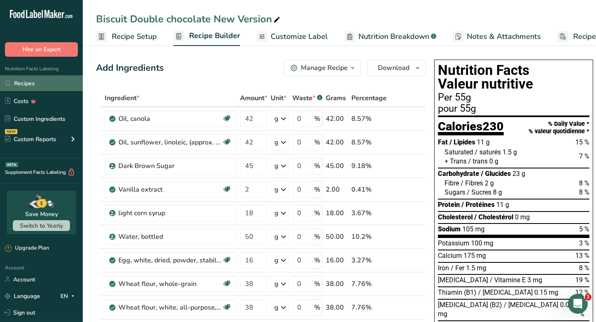
click at [62, 88] on link "Recipes" at bounding box center [41, 83] width 83 height 16
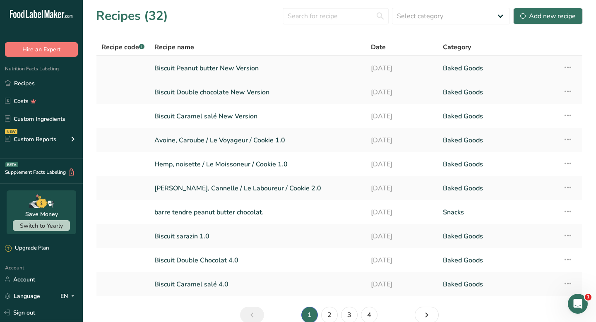
click at [564, 65] on icon at bounding box center [568, 67] width 10 height 15
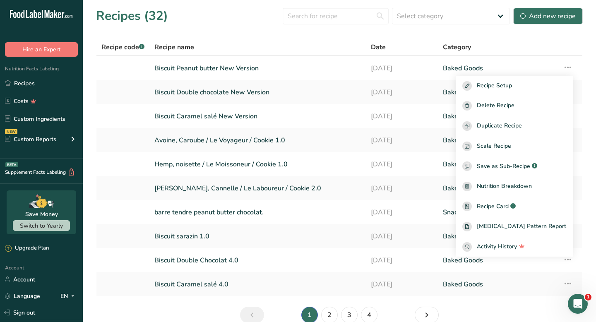
click at [534, 47] on div "Category" at bounding box center [498, 47] width 110 height 10
click at [307, 43] on div "Recipe name" at bounding box center [257, 47] width 206 height 10
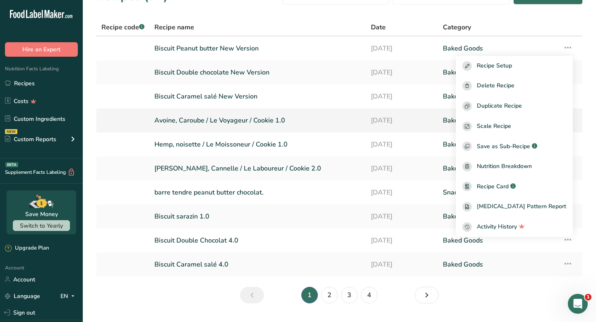
scroll to position [41, 0]
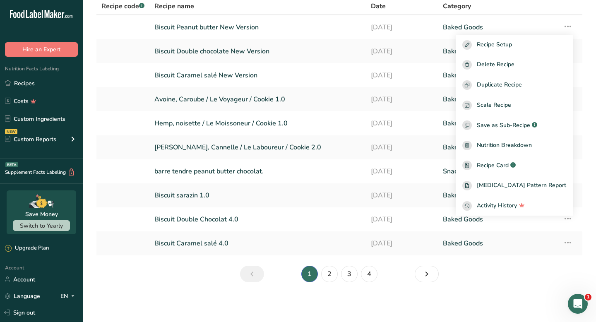
click at [173, 280] on section "Recipes (32) Select category All Baked Goods Beverages Confectionery Cooked Mea…" at bounding box center [339, 127] width 513 height 336
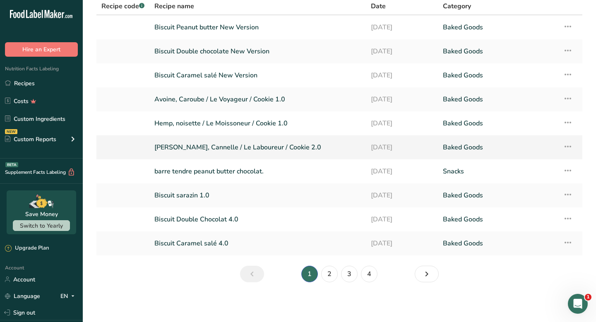
scroll to position [0, 0]
